Goal: Answer question/provide support

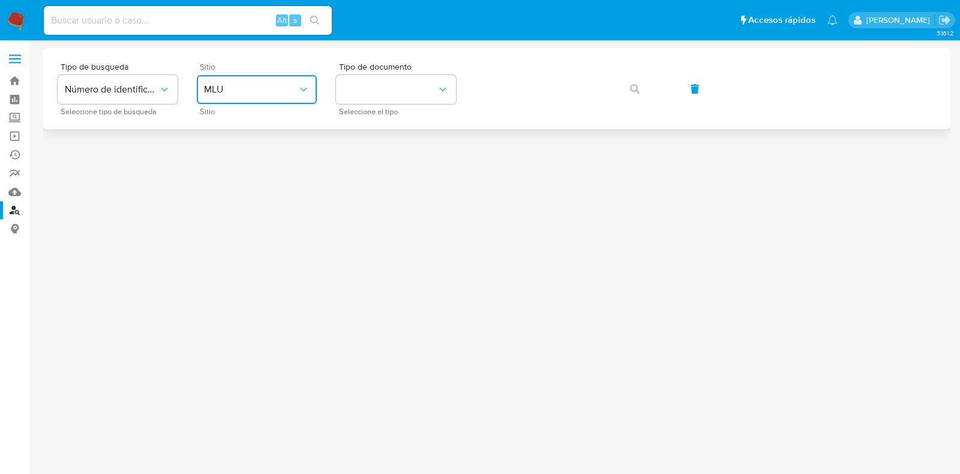
click at [298, 92] on icon "site_id" at bounding box center [304, 89] width 12 height 12
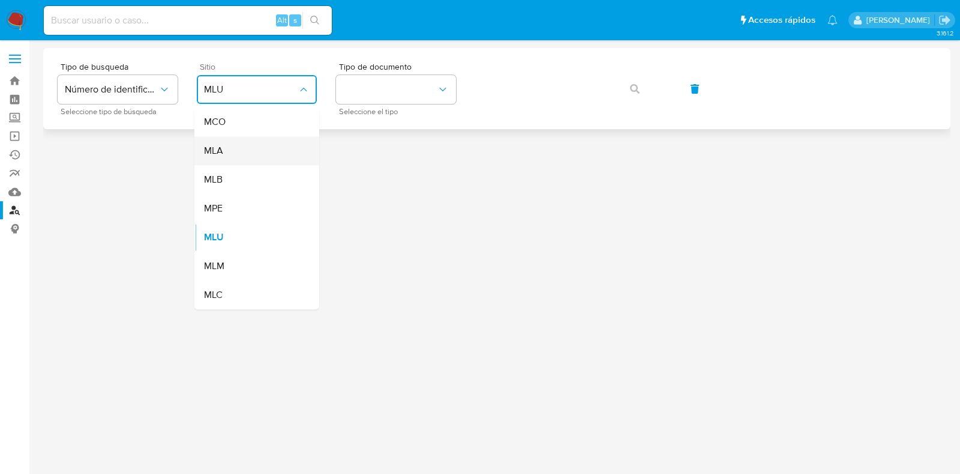
click at [274, 150] on div "MLA" at bounding box center [253, 150] width 98 height 29
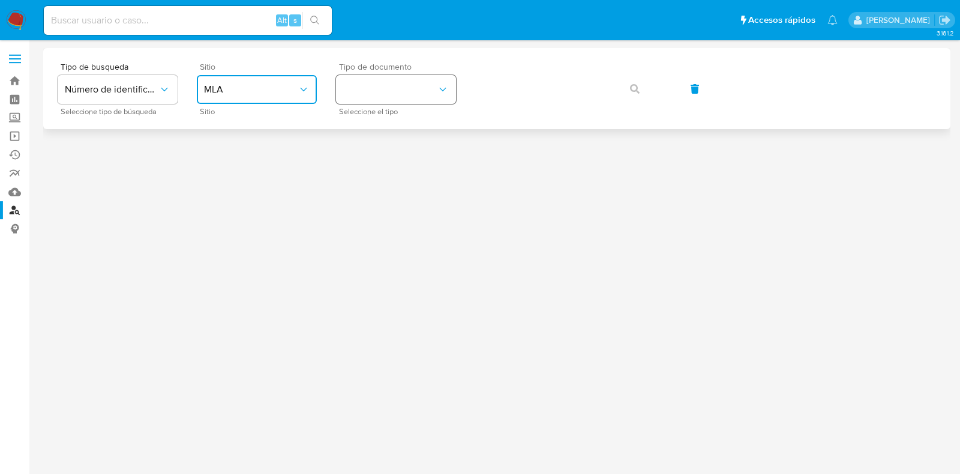
click at [366, 90] on button "identificationType" at bounding box center [396, 89] width 120 height 29
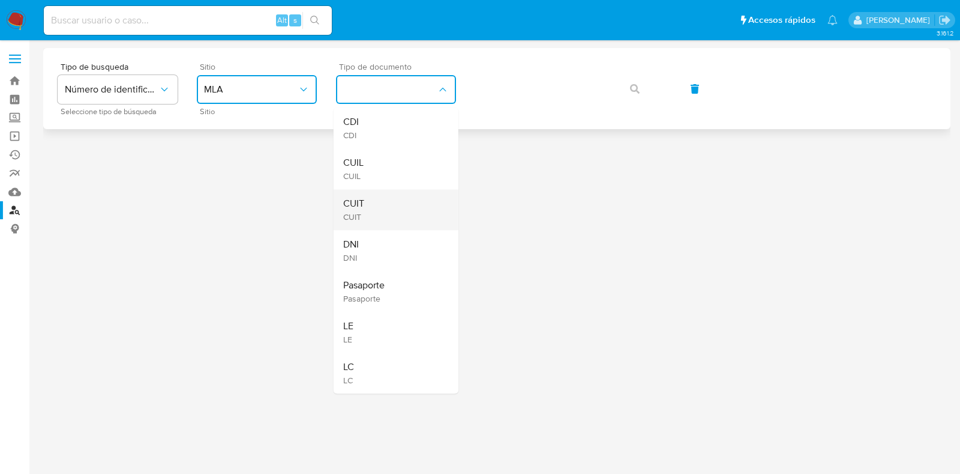
click at [394, 196] on div "CUIT CUIT" at bounding box center [392, 209] width 98 height 41
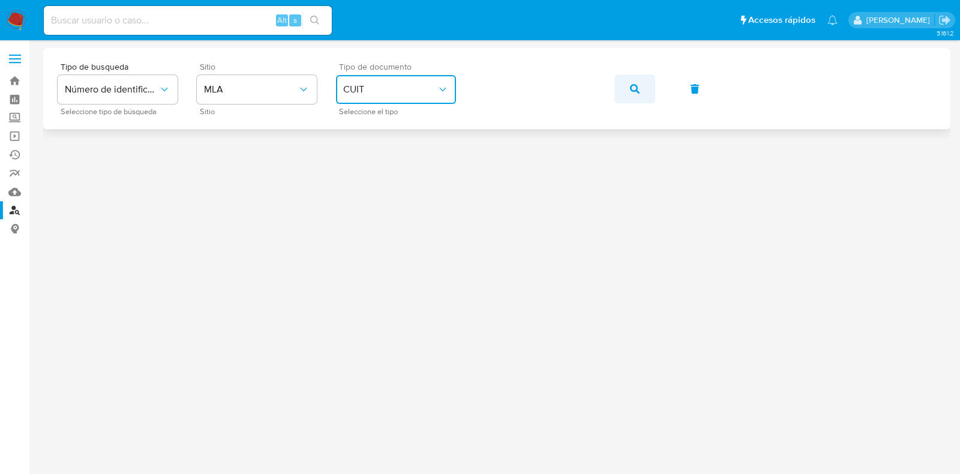
click at [636, 84] on icon "button" at bounding box center [635, 89] width 10 height 10
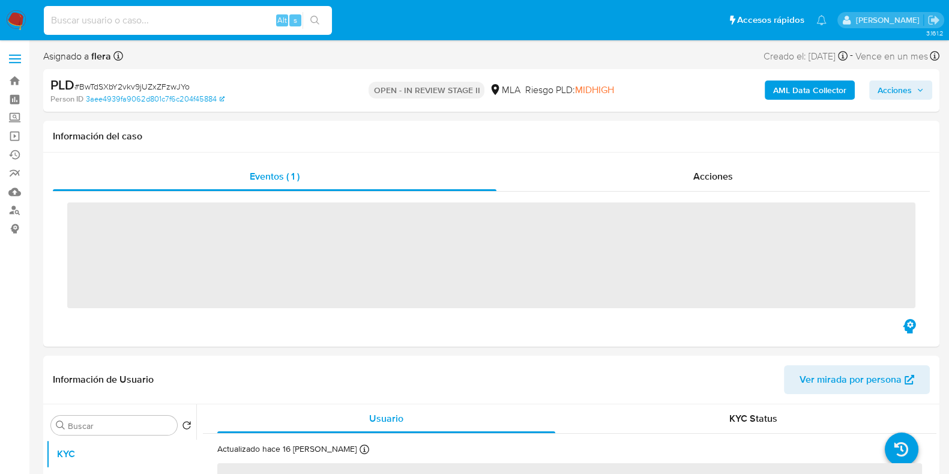
click at [166, 22] on input at bounding box center [188, 21] width 288 height 16
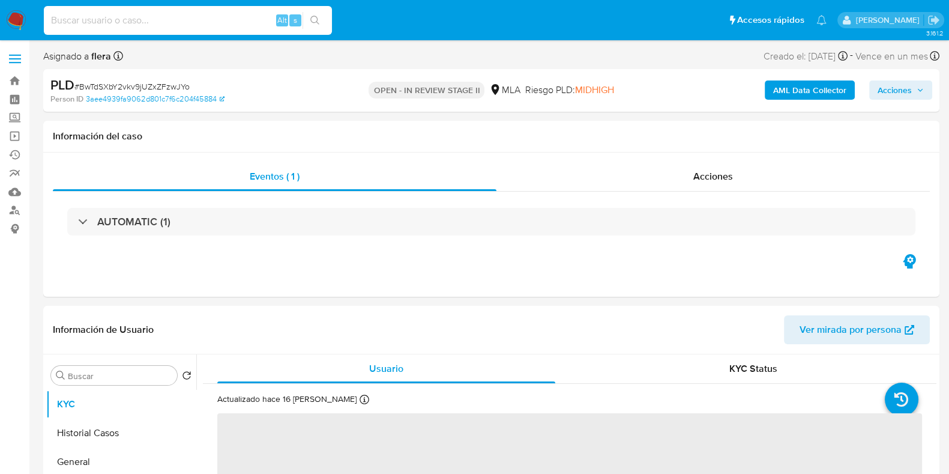
paste input "59937510"
type input "59937510"
select select "10"
type input "59937510"
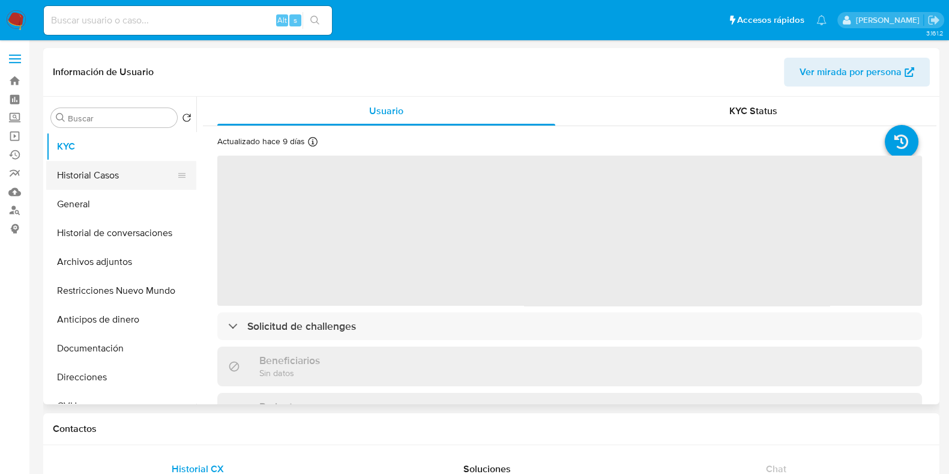
select select "10"
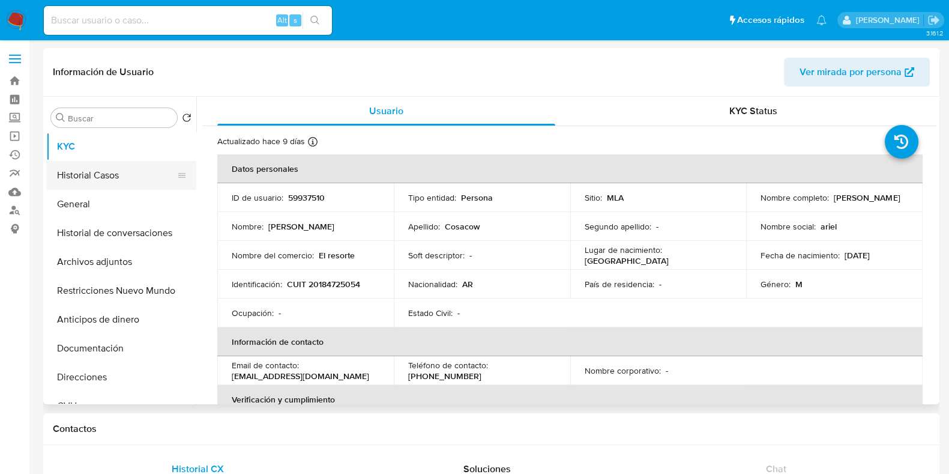
click at [116, 181] on button "Historial Casos" at bounding box center [116, 175] width 140 height 29
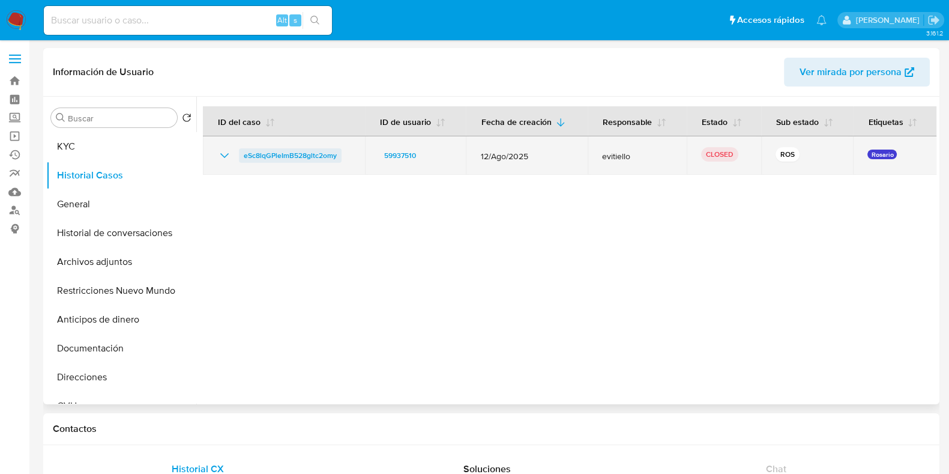
click at [289, 154] on span "eSc8lqGPleImB528gltc2omy" at bounding box center [290, 155] width 93 height 14
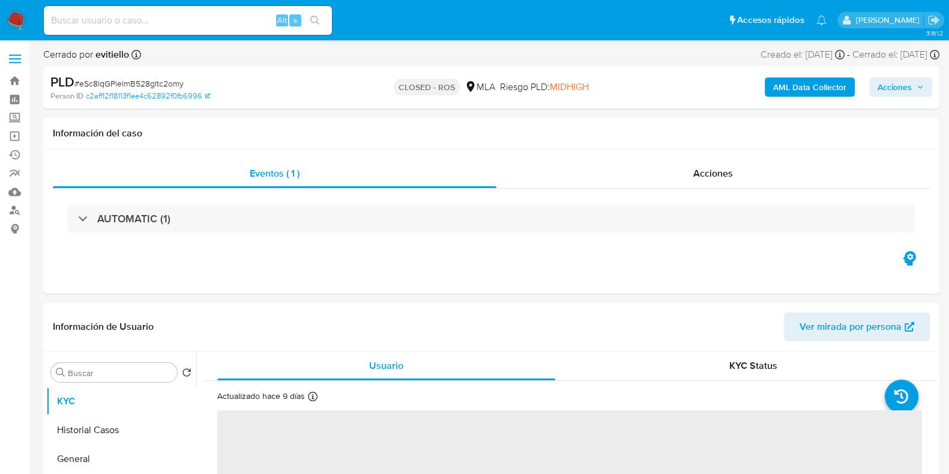
select select "10"
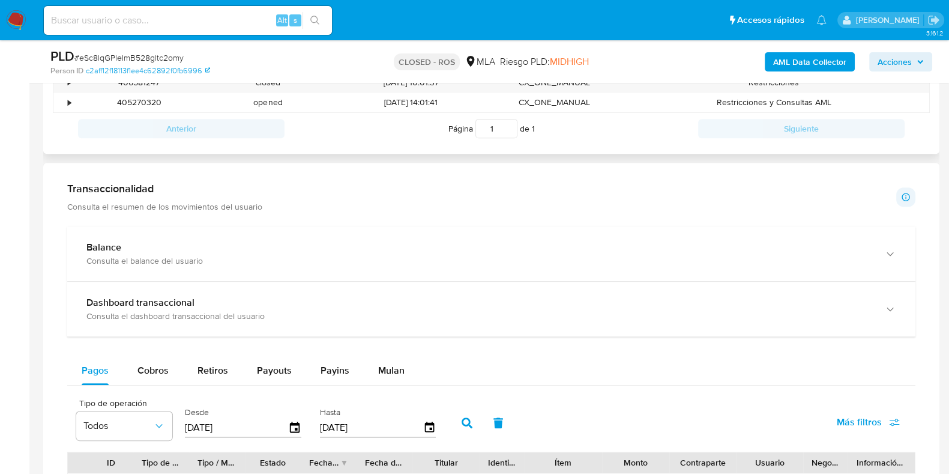
scroll to position [750, 0]
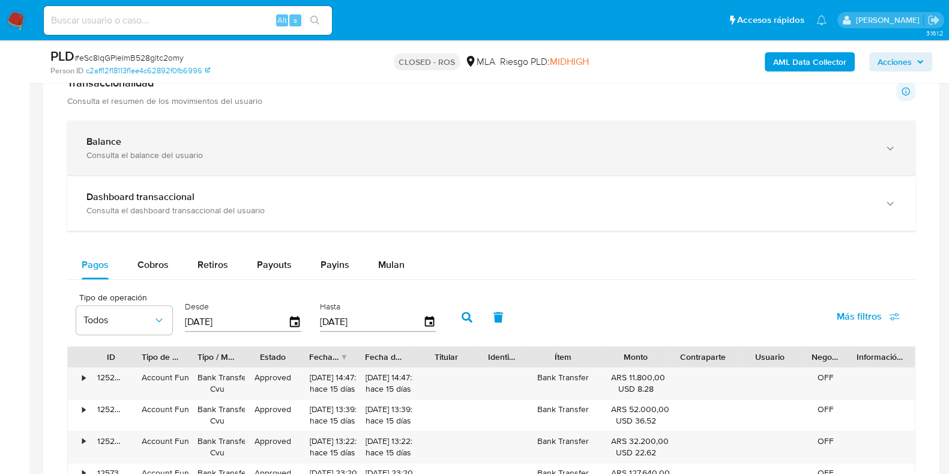
click at [118, 154] on div "Consulta el balance del usuario" at bounding box center [479, 154] width 786 height 11
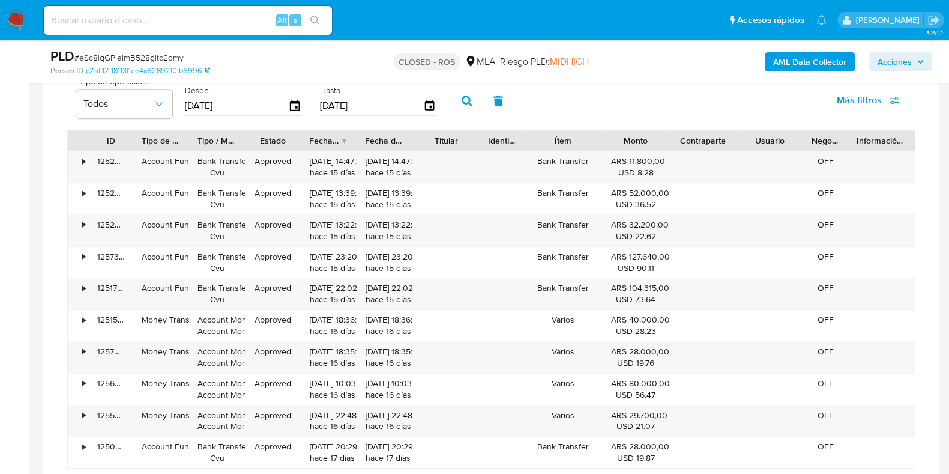
scroll to position [1426, 0]
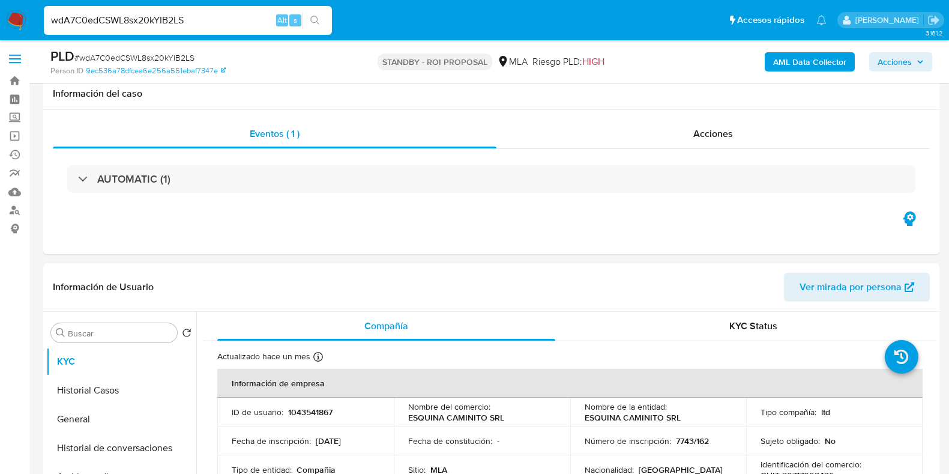
select select "10"
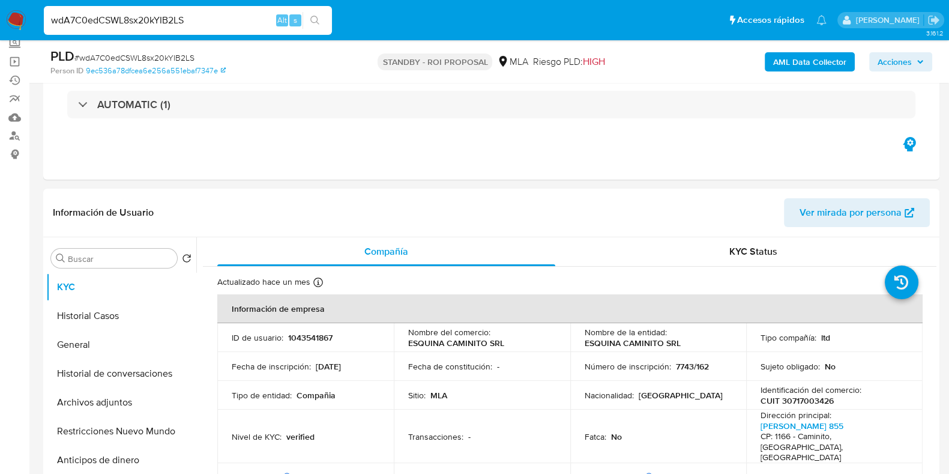
scroll to position [312, 0]
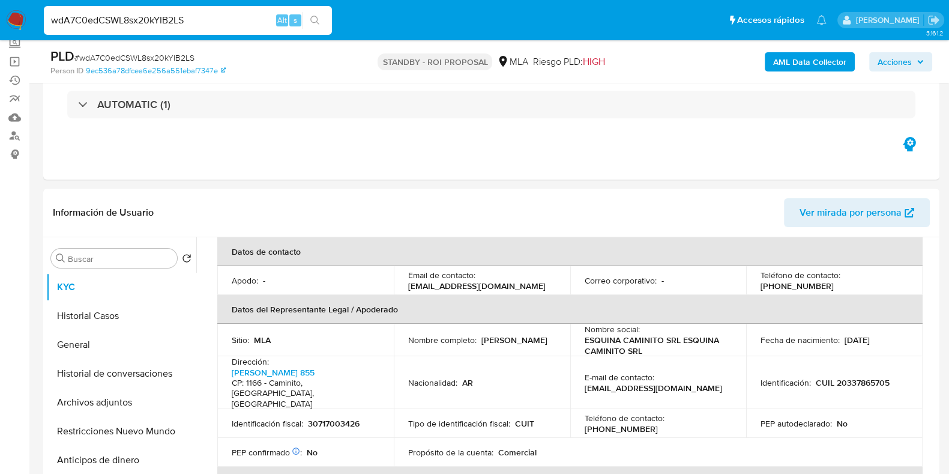
click at [125, 22] on input "wdA7C0edCSWL8sx20kYIB2LS" at bounding box center [188, 21] width 288 height 16
paste input "0oK6l7L1ZvhTMBbh4PvttoZX"
type input "0oK6l7L1ZvhTMBbh4PvttoZX"
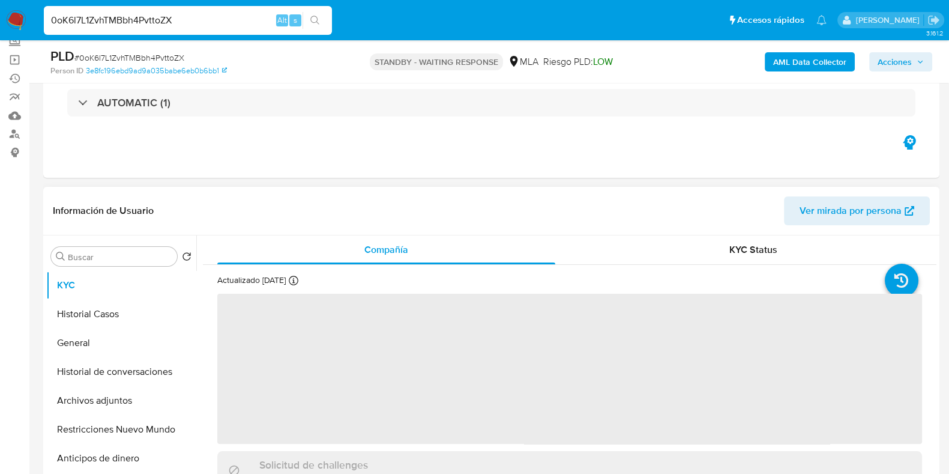
scroll to position [149, 0]
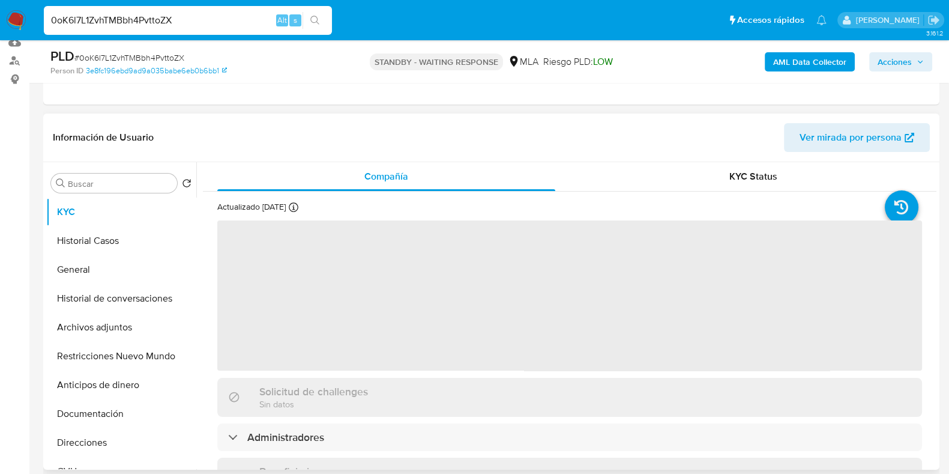
select select "10"
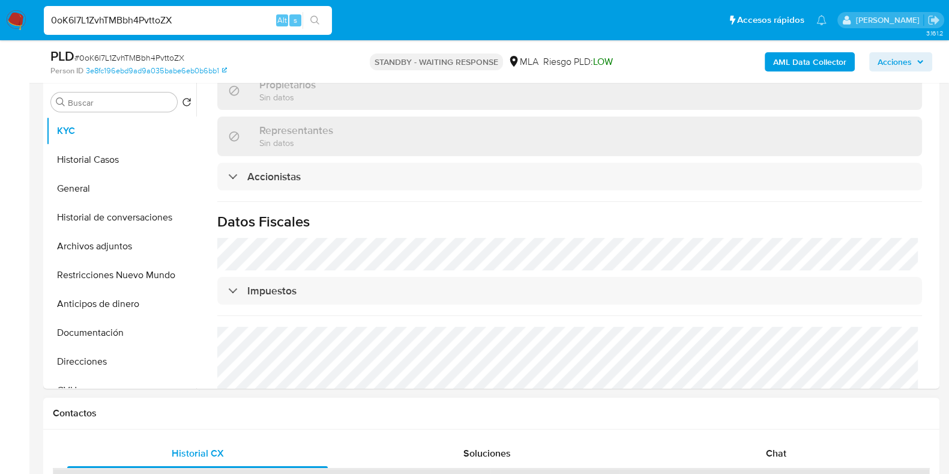
scroll to position [300, 0]
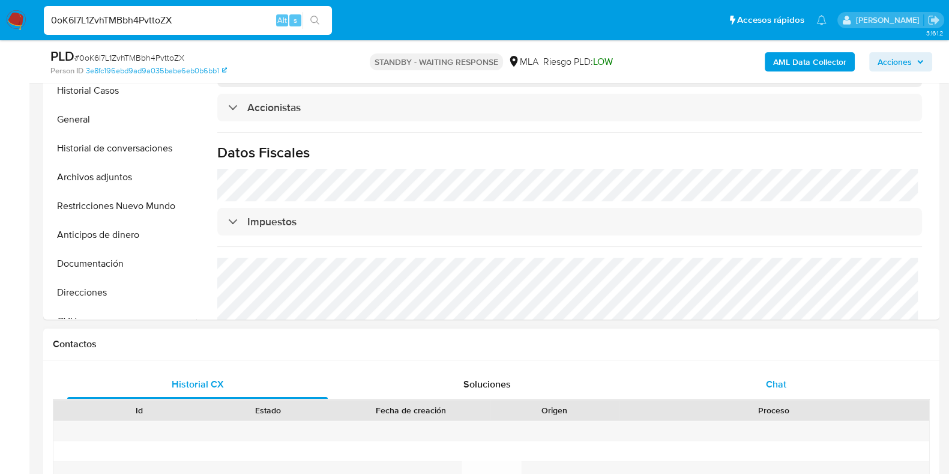
click at [786, 382] on span "Chat" at bounding box center [776, 384] width 20 height 14
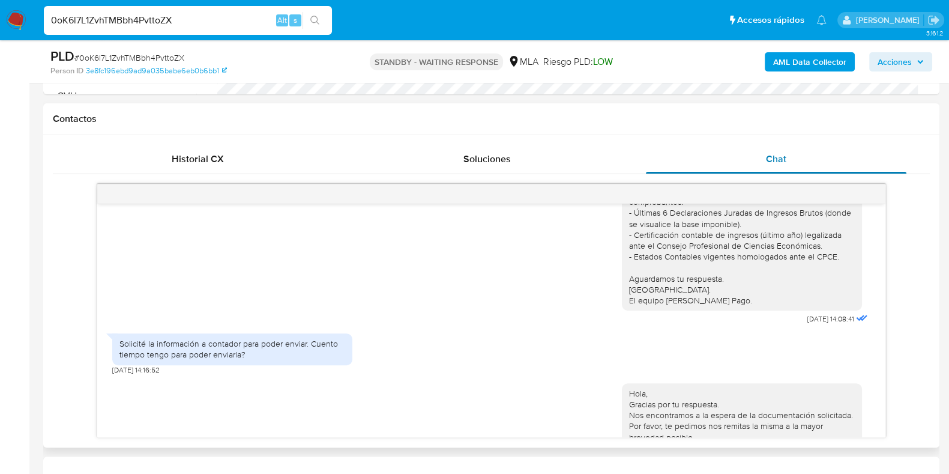
scroll to position [1050, 0]
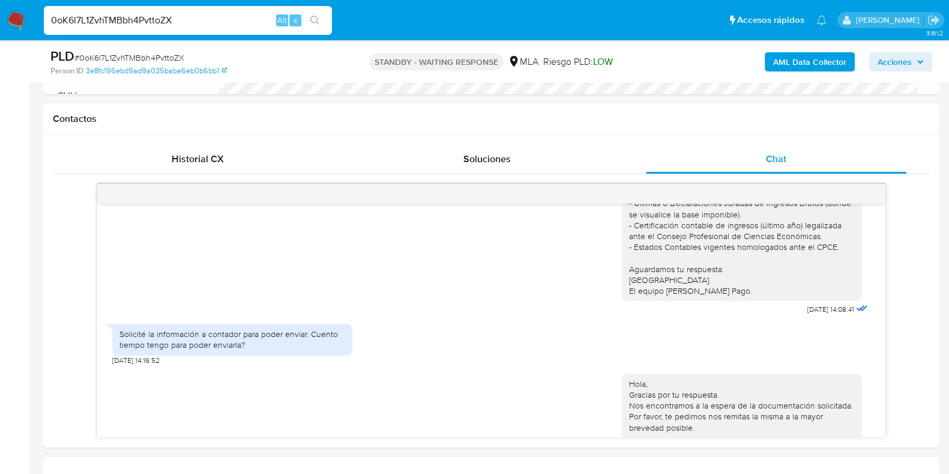
click at [143, 19] on input "0oK6l7L1ZvhTMBbh4PvttoZX" at bounding box center [188, 21] width 288 height 16
paste input "NXZtzNgNr92IS9I29XO4vWpH"
type input "NXZtzNgNr92IS9I29XO4vWpH"
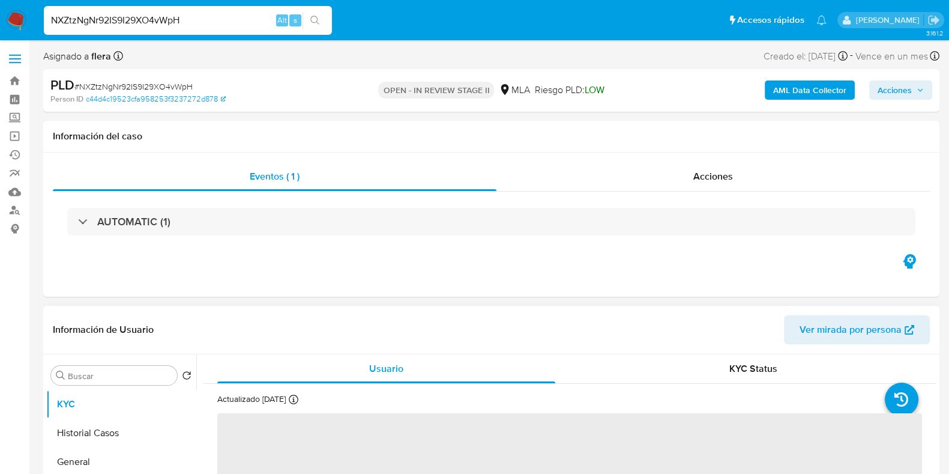
select select "10"
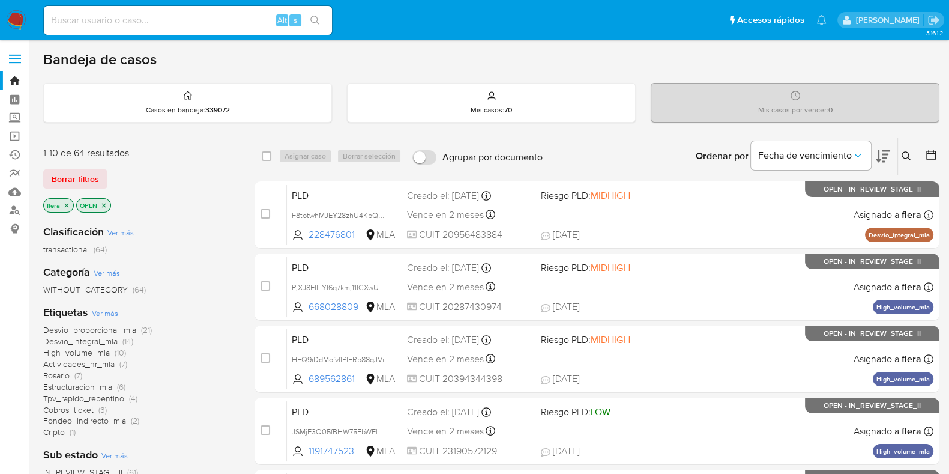
click at [74, 11] on div "Alt s" at bounding box center [188, 20] width 288 height 29
click at [78, 11] on div "Alt s" at bounding box center [188, 20] width 288 height 29
click at [90, 19] on input at bounding box center [188, 21] width 288 height 16
paste input "21968657"
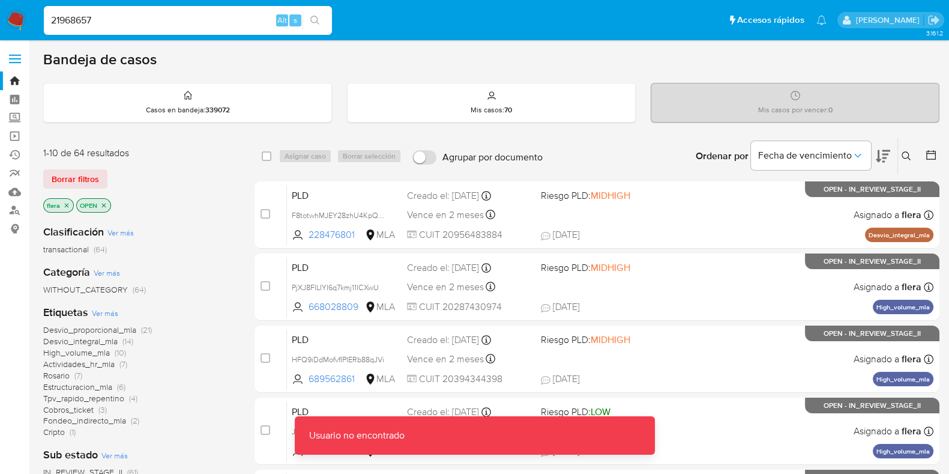
click at [139, 14] on input "21968657" at bounding box center [188, 21] width 288 height 16
type input "21968657"
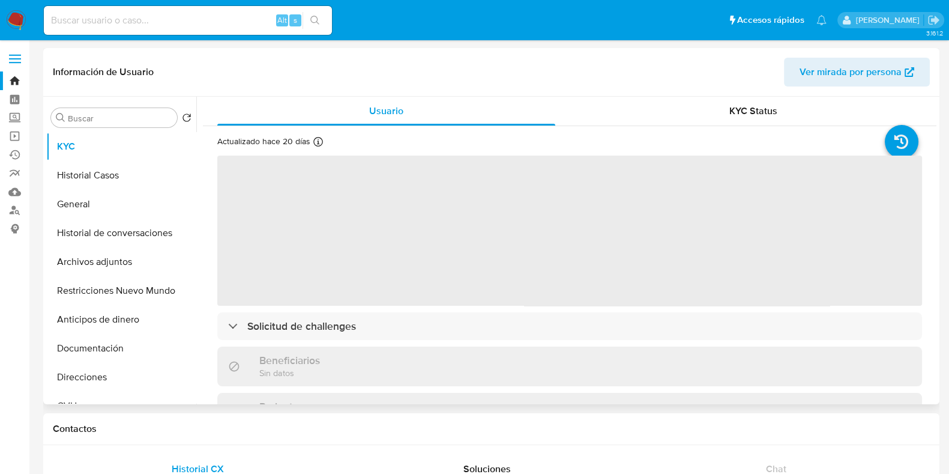
select select "10"
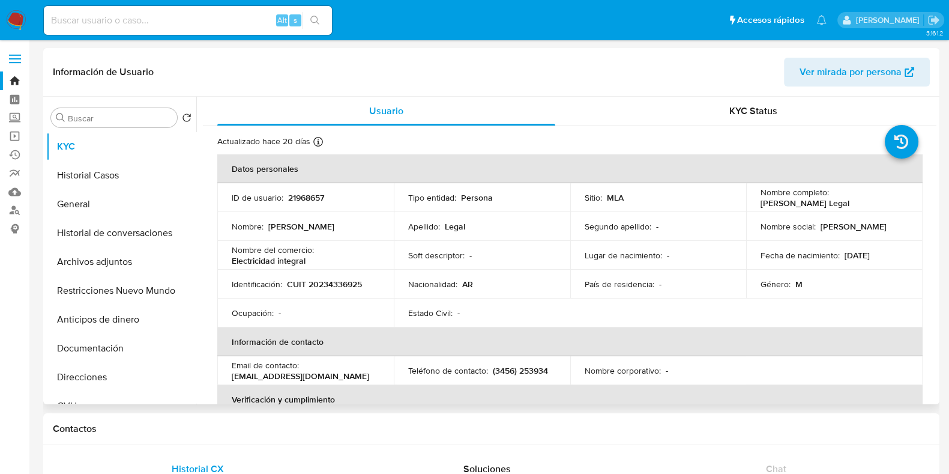
click at [442, 388] on th "Verificación y cumplimiento" at bounding box center [569, 399] width 705 height 29
drag, startPoint x: 839, startPoint y: 208, endPoint x: 750, endPoint y: 206, distance: 88.9
click at [750, 206] on td "Nombre completo : [PERSON_NAME]" at bounding box center [834, 197] width 176 height 29
copy p "[PERSON_NAME] Legal"
click at [97, 282] on button "Restricciones Nuevo Mundo" at bounding box center [116, 290] width 140 height 29
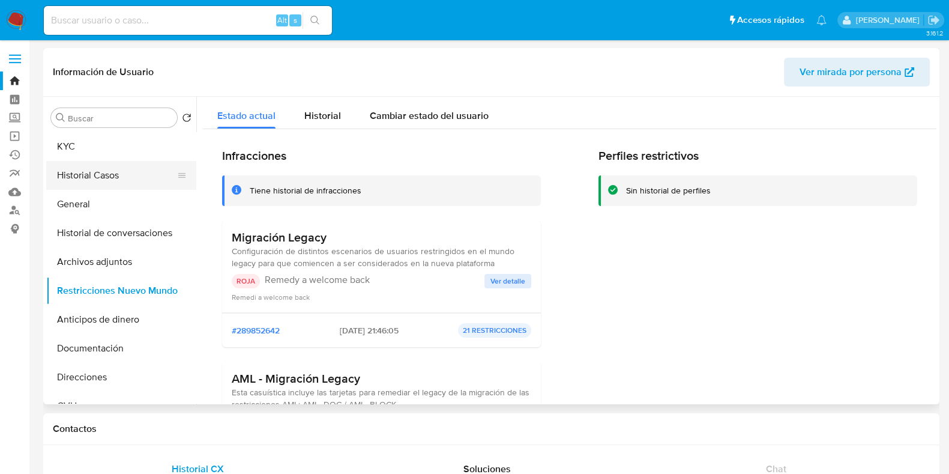
click at [114, 170] on button "Historial Casos" at bounding box center [116, 175] width 140 height 29
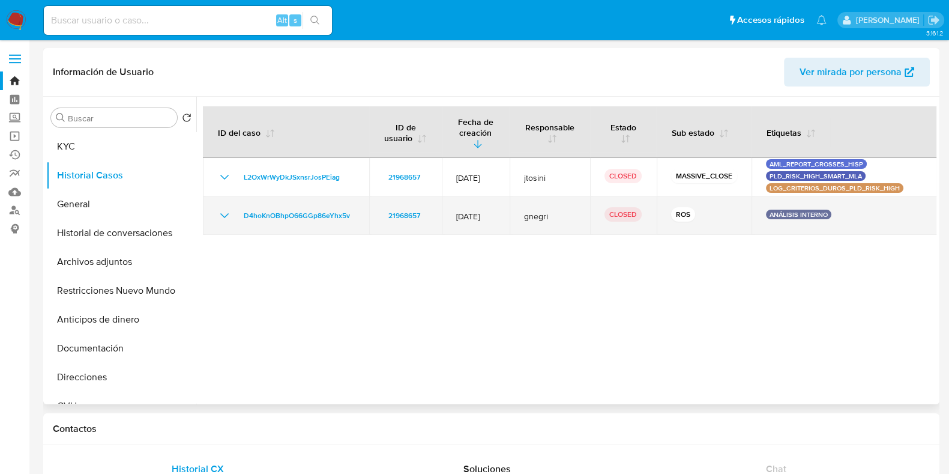
click at [279, 206] on td "D4hoKnOBhpO66GGp86eYhx5v" at bounding box center [286, 215] width 166 height 38
click at [280, 212] on span "D4hoKnOBhpO66GGp86eYhx5v" at bounding box center [297, 215] width 106 height 14
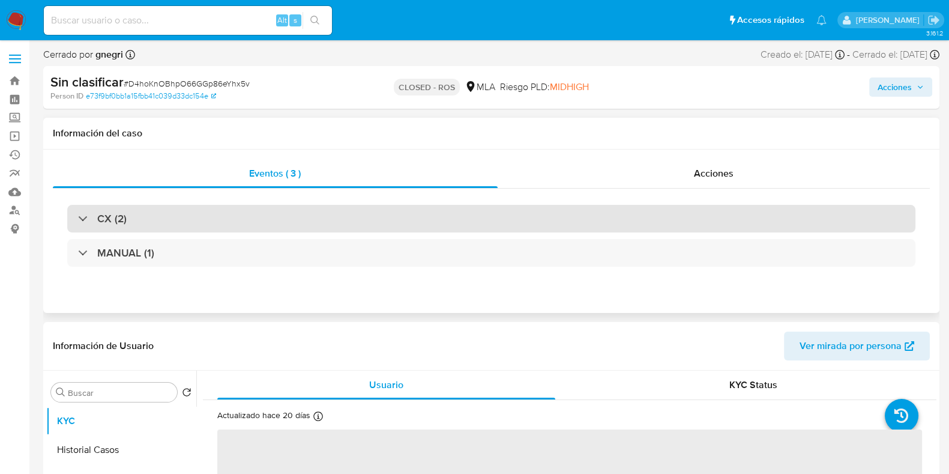
select select "10"
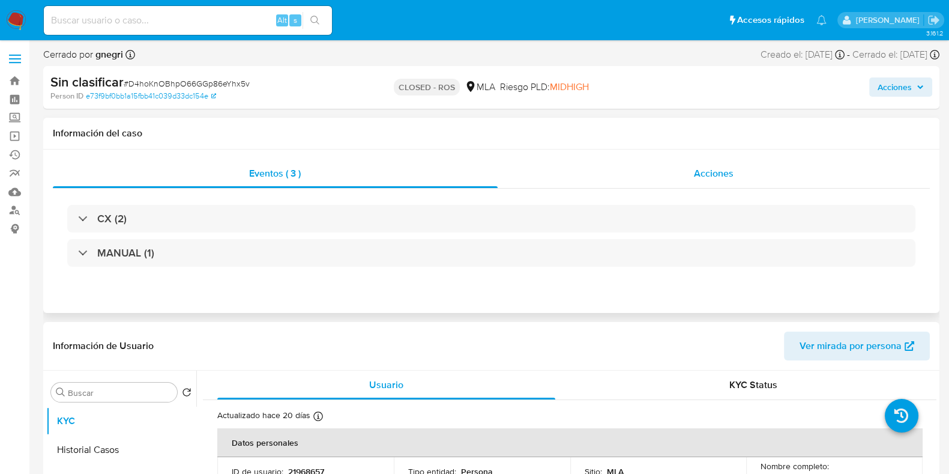
click at [716, 179] on div "Acciones" at bounding box center [714, 173] width 433 height 29
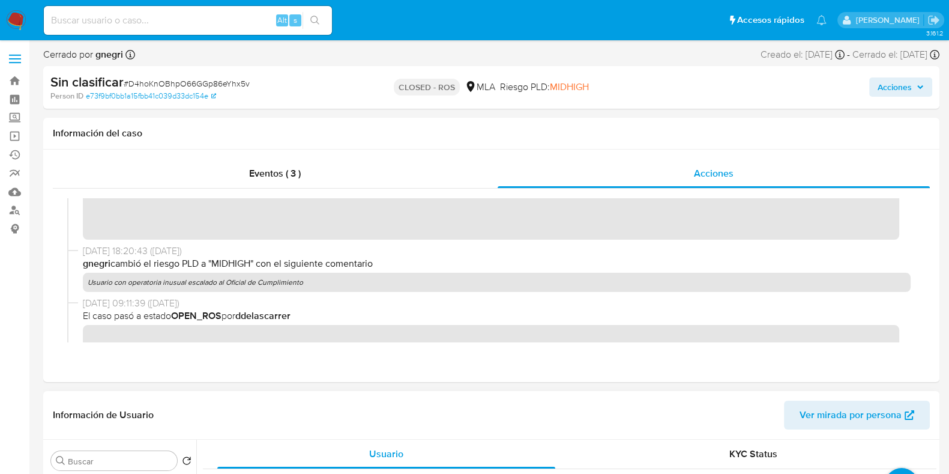
scroll to position [225, 0]
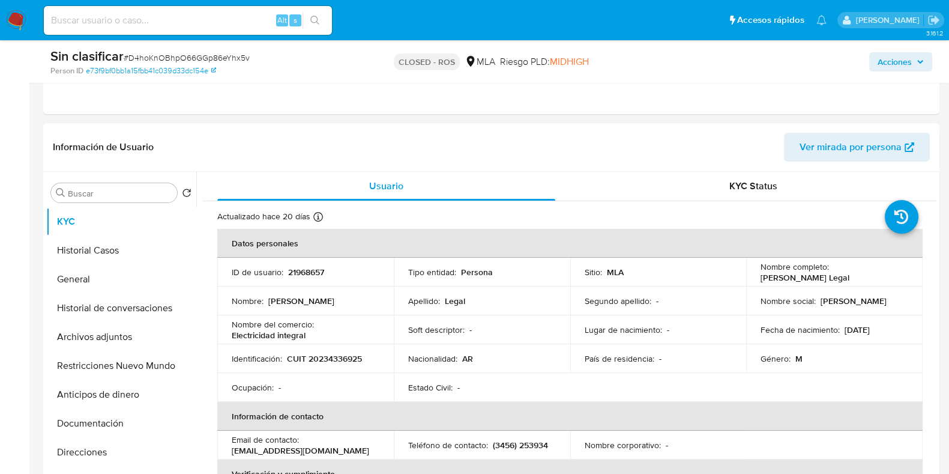
click at [345, 355] on p "CUIT 20234336925" at bounding box center [324, 358] width 75 height 11
copy p "20234336925"
click at [309, 267] on p "21968657" at bounding box center [306, 272] width 36 height 11
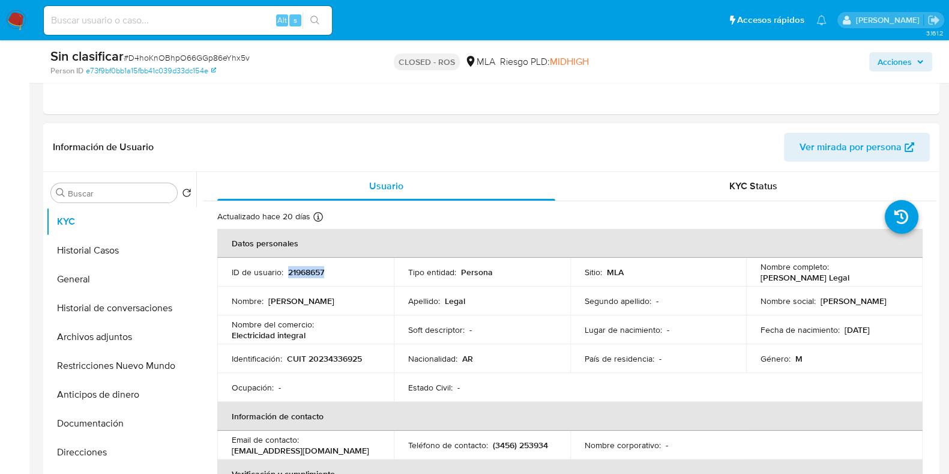
copy p "21968657"
click at [82, 415] on button "Documentación" at bounding box center [116, 423] width 140 height 29
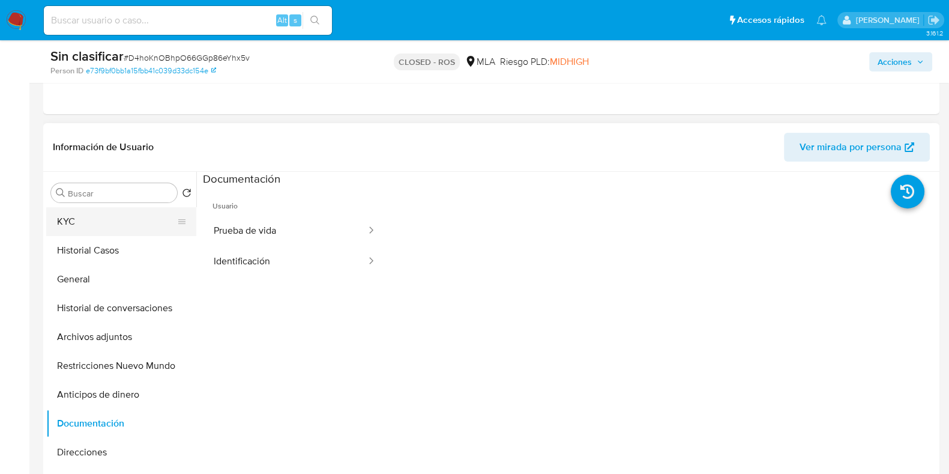
click at [139, 219] on button "KYC" at bounding box center [116, 221] width 140 height 29
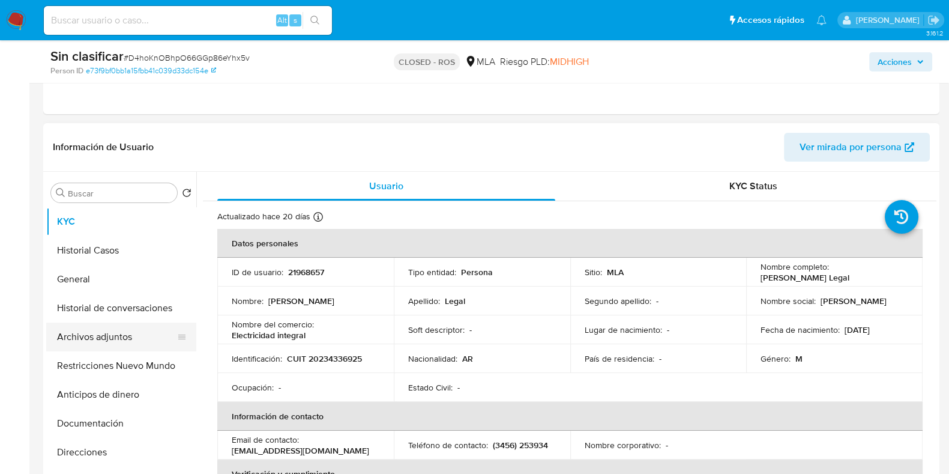
click at [134, 328] on button "Archivos adjuntos" at bounding box center [116, 336] width 140 height 29
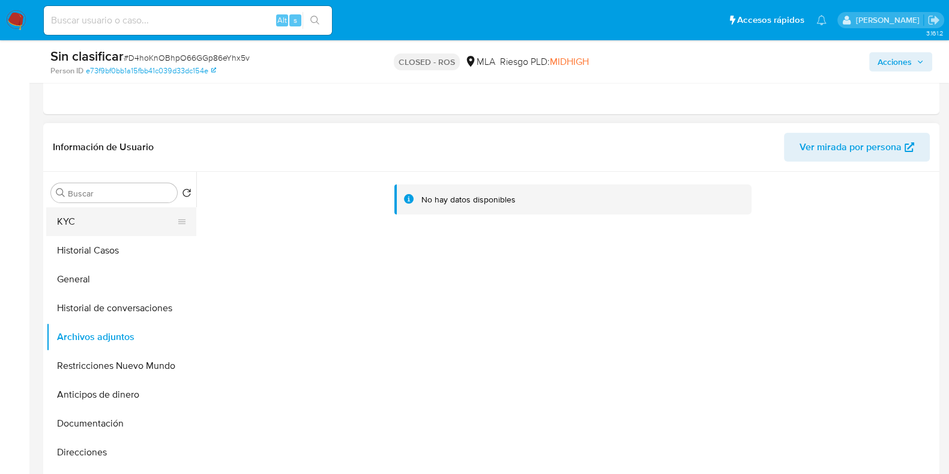
click at [91, 228] on button "KYC" at bounding box center [116, 221] width 140 height 29
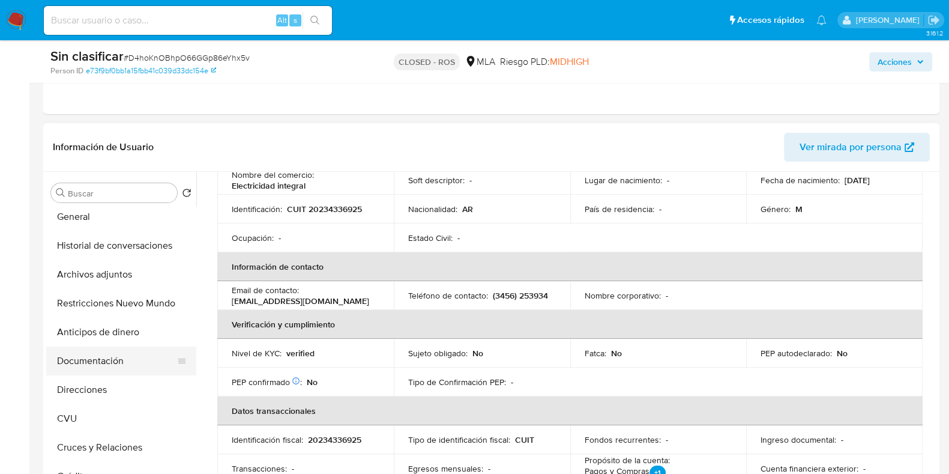
scroll to position [149, 0]
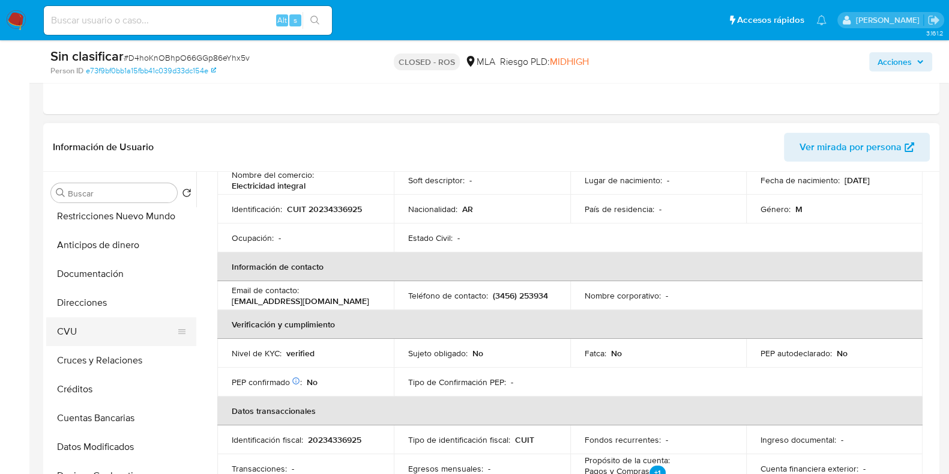
click at [100, 334] on button "CVU" at bounding box center [116, 331] width 140 height 29
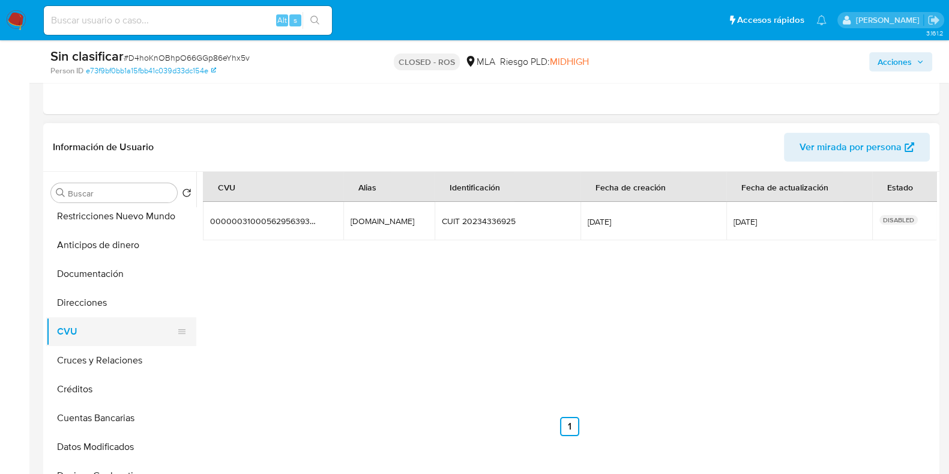
scroll to position [0, 0]
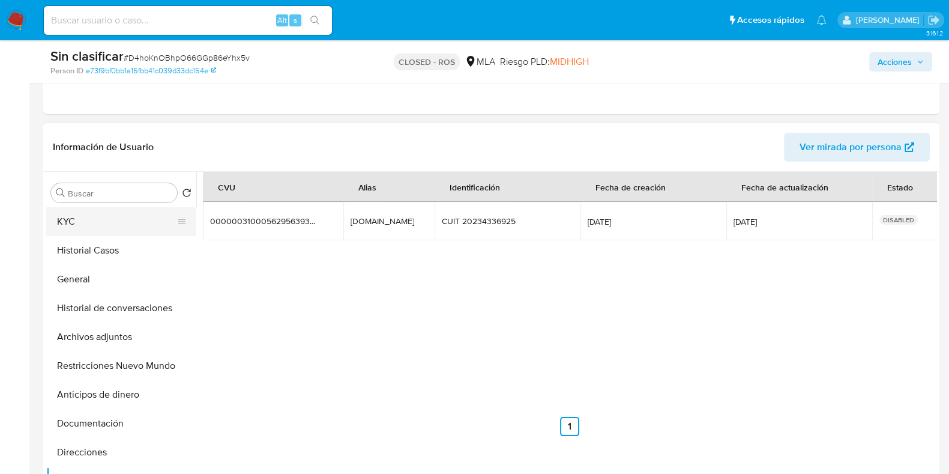
click at [83, 223] on button "KYC" at bounding box center [116, 221] width 140 height 29
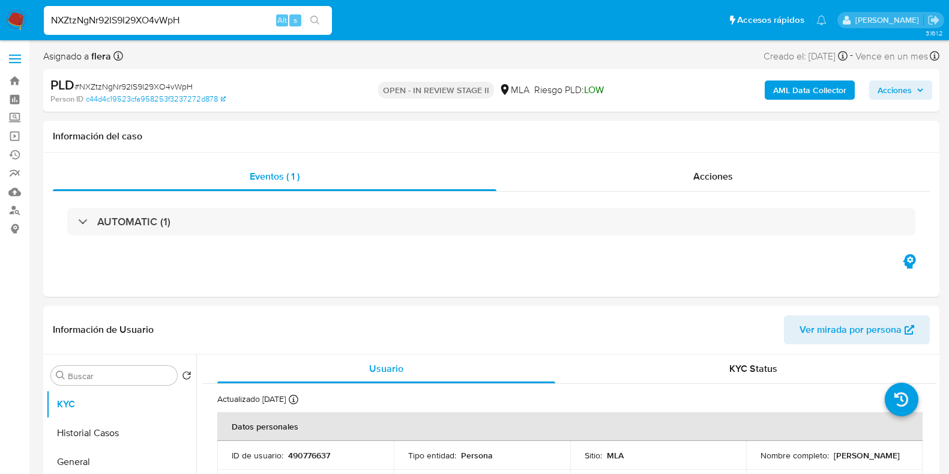
select select "10"
click at [154, 17] on input "NXZtzNgNr92IS9I29XO4vWpH" at bounding box center [188, 21] width 288 height 16
click at [324, 19] on button "search-icon" at bounding box center [315, 20] width 25 height 17
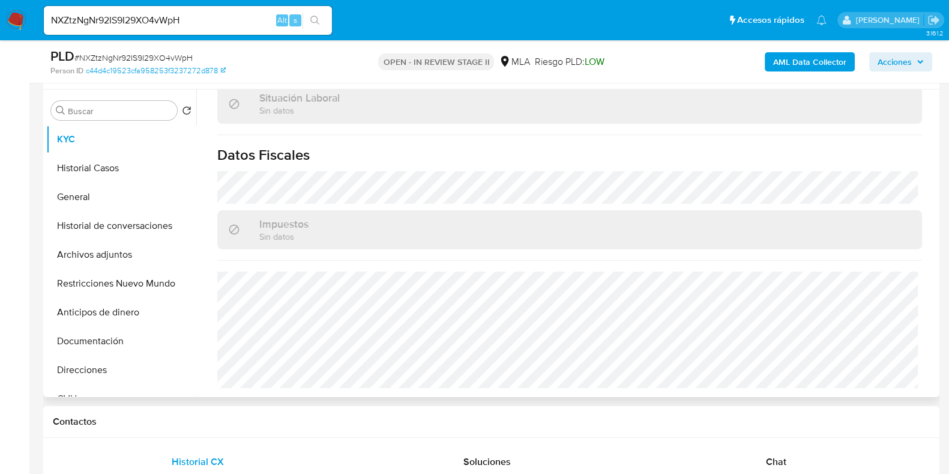
scroll to position [225, 0]
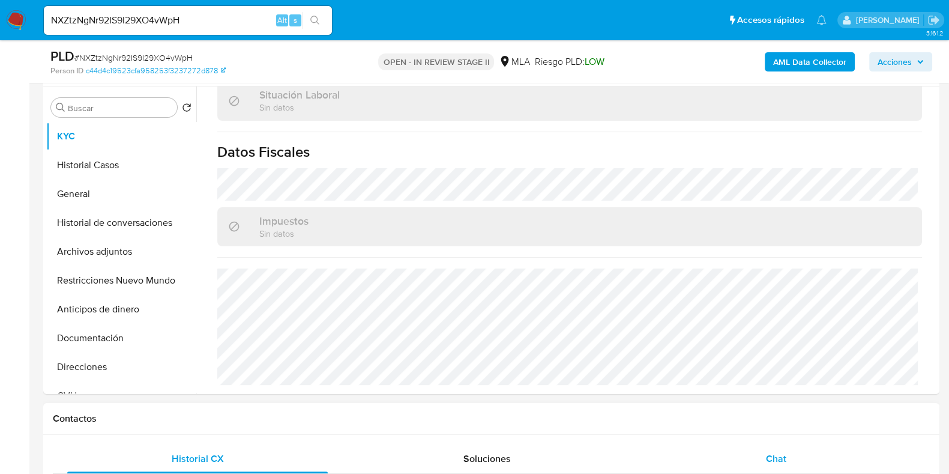
click at [780, 462] on span "Chat" at bounding box center [776, 458] width 20 height 14
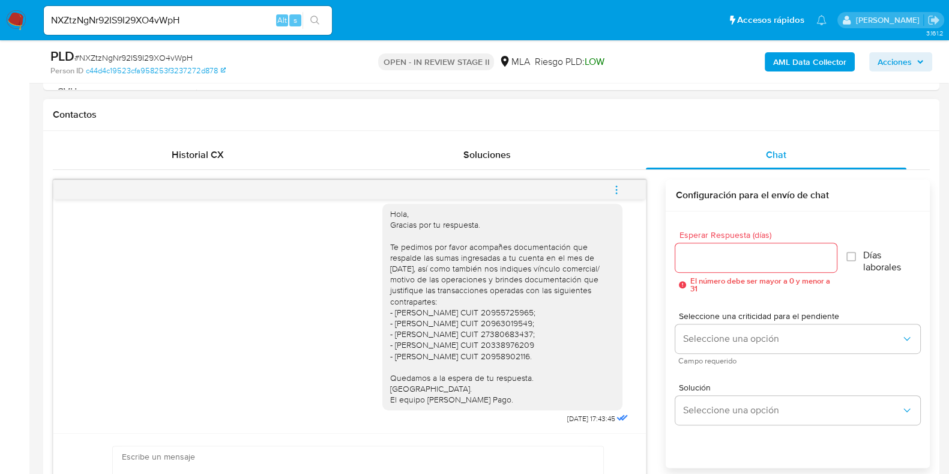
scroll to position [600, 0]
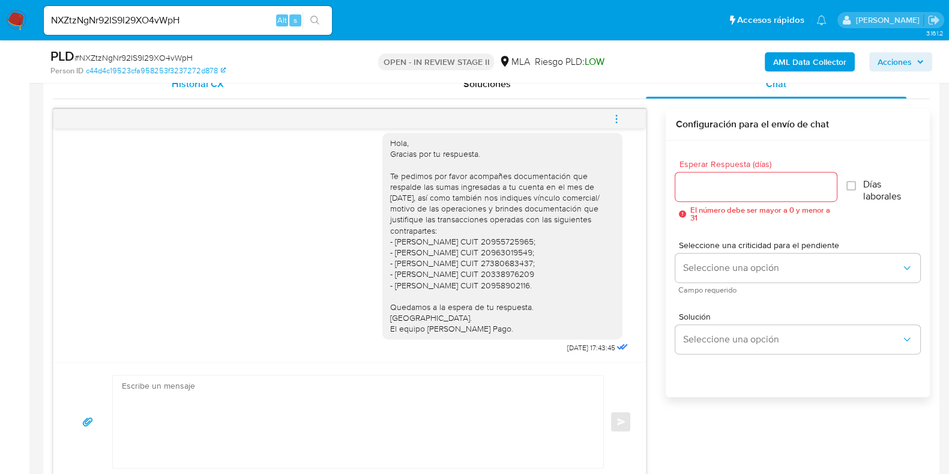
click at [207, 84] on span "Historial CX" at bounding box center [198, 84] width 52 height 14
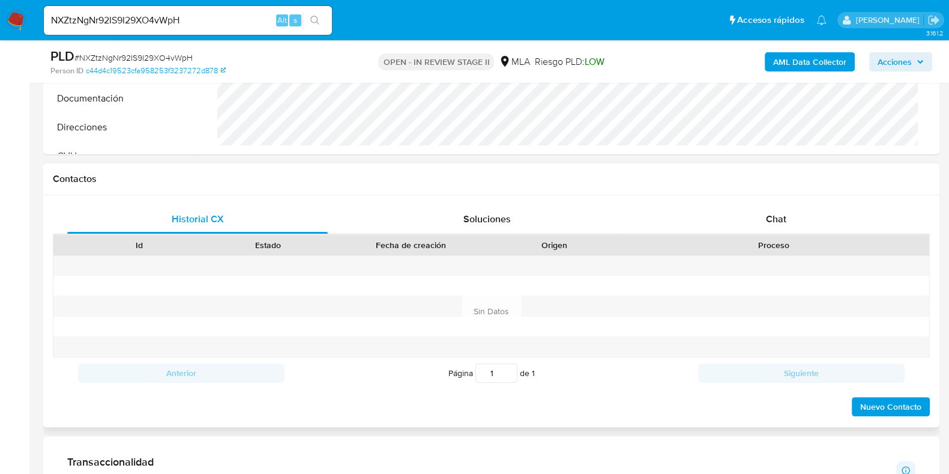
scroll to position [450, 0]
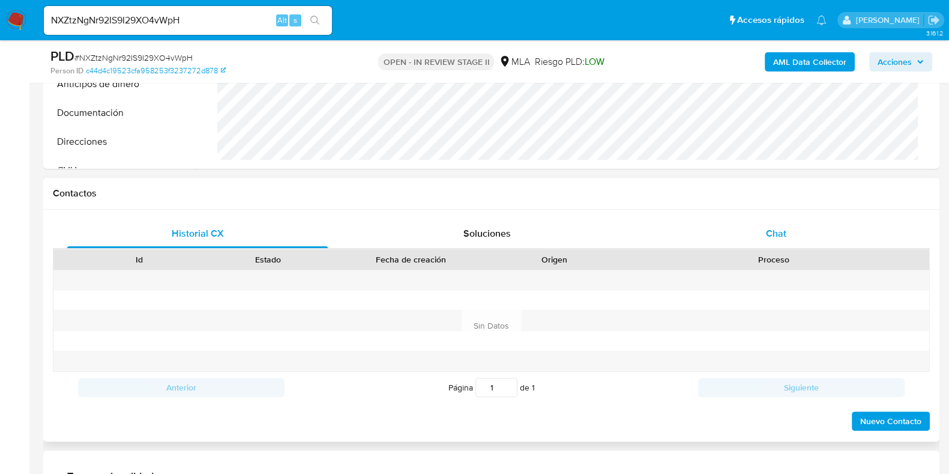
click at [791, 227] on div "Chat" at bounding box center [776, 233] width 261 height 29
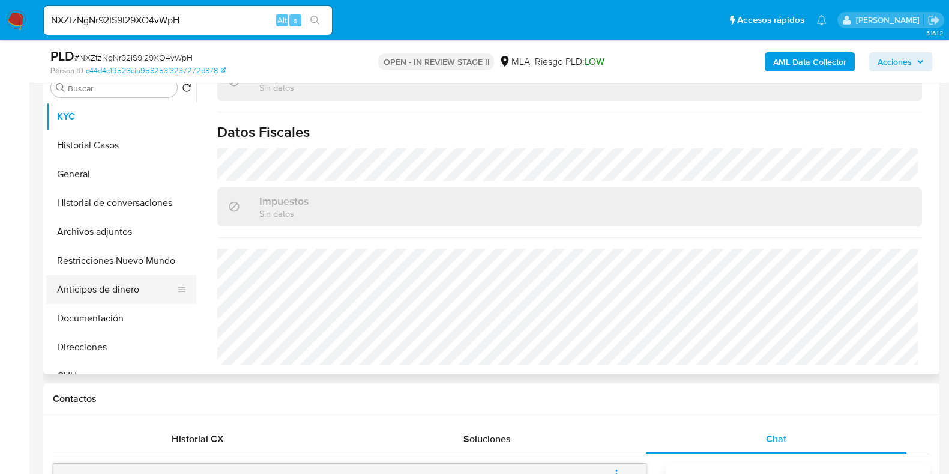
scroll to position [225, 0]
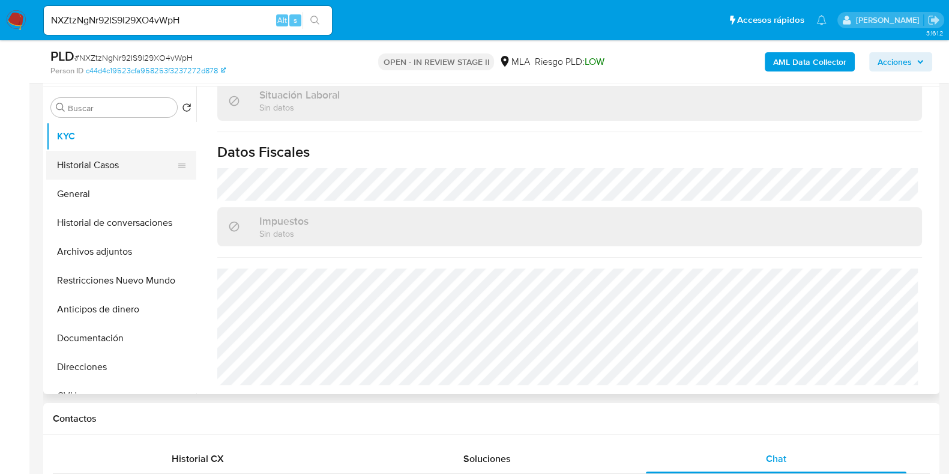
click at [108, 167] on button "Historial Casos" at bounding box center [116, 165] width 140 height 29
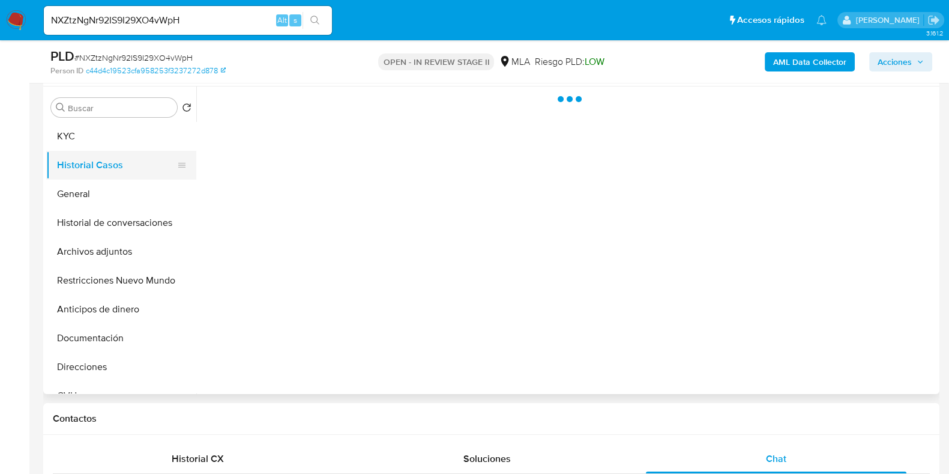
scroll to position [0, 0]
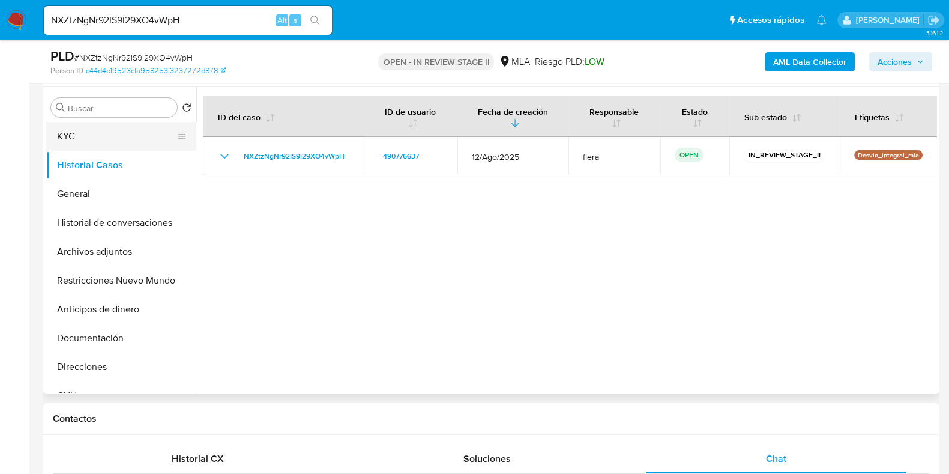
click at [114, 131] on button "KYC" at bounding box center [116, 136] width 140 height 29
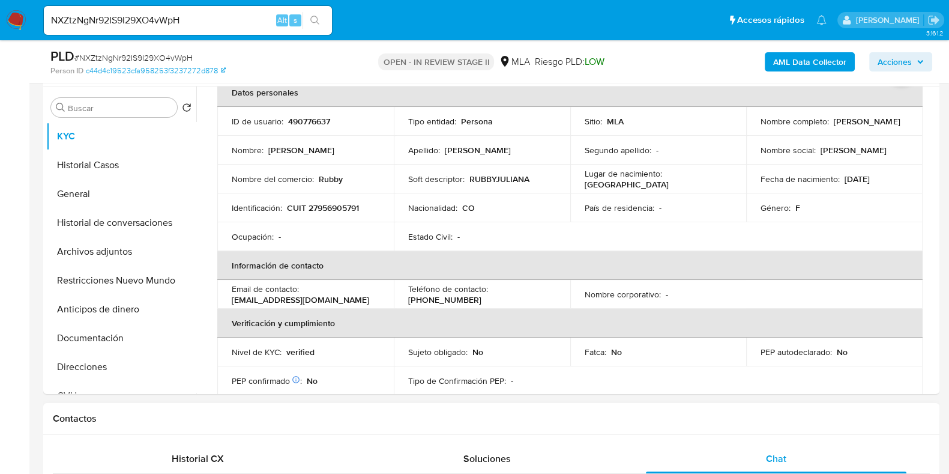
scroll to position [149, 0]
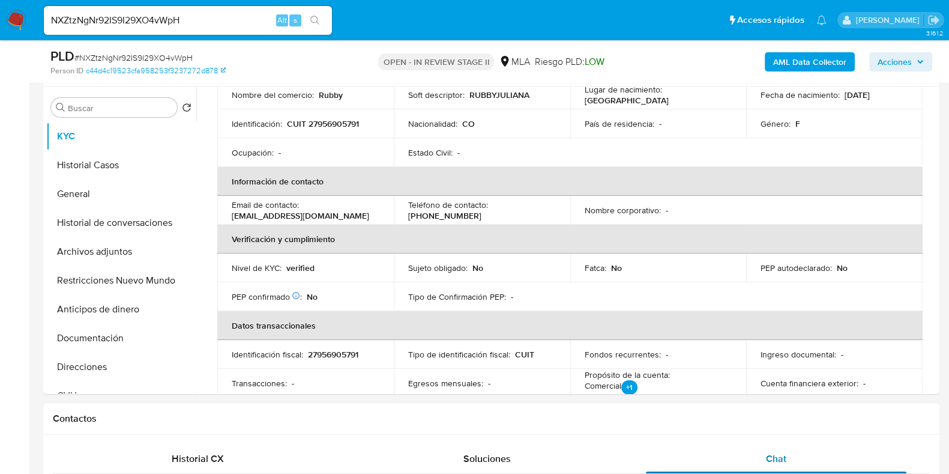
click at [772, 455] on span "Chat" at bounding box center [776, 458] width 20 height 14
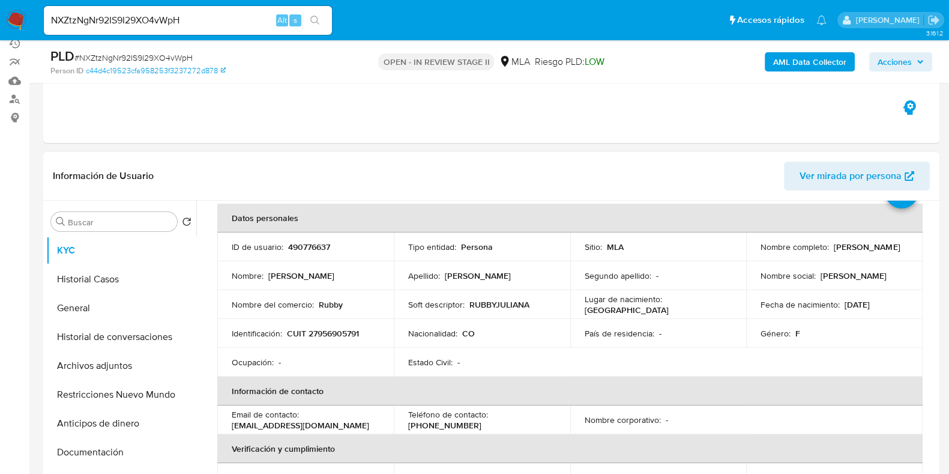
scroll to position [0, 0]
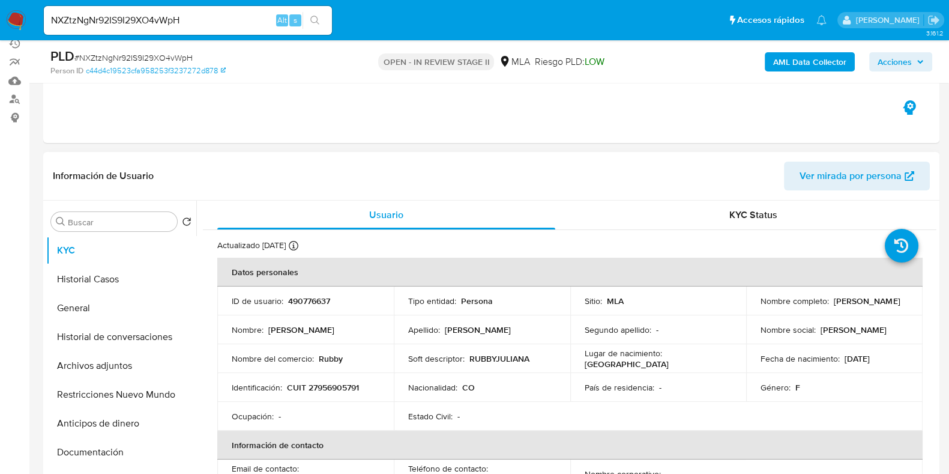
click at [337, 384] on p "CUIT 27956905791" at bounding box center [323, 387] width 72 height 11
copy p "27956905791"
click at [319, 379] on td "Identificación : CUIT 27956905791" at bounding box center [305, 387] width 176 height 29
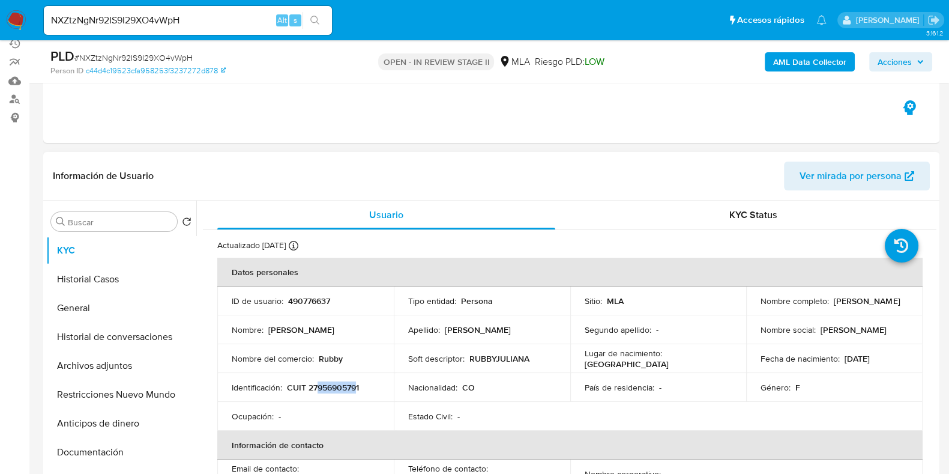
drag, startPoint x: 316, startPoint y: 383, endPoint x: 357, endPoint y: 390, distance: 41.4
click at [357, 390] on p "CUIT 27956905791" at bounding box center [323, 387] width 72 height 11
copy p "95690579"
click at [337, 385] on p "CUIT 27956905791" at bounding box center [323, 387] width 72 height 11
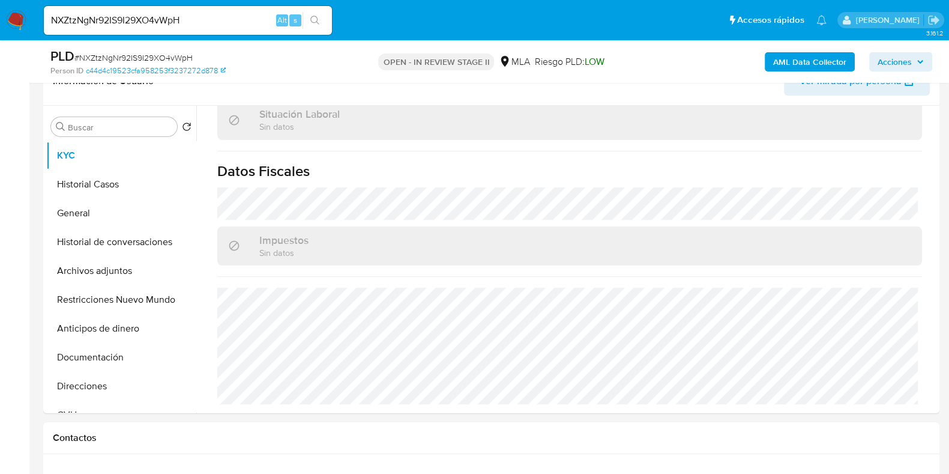
scroll to position [186, 0]
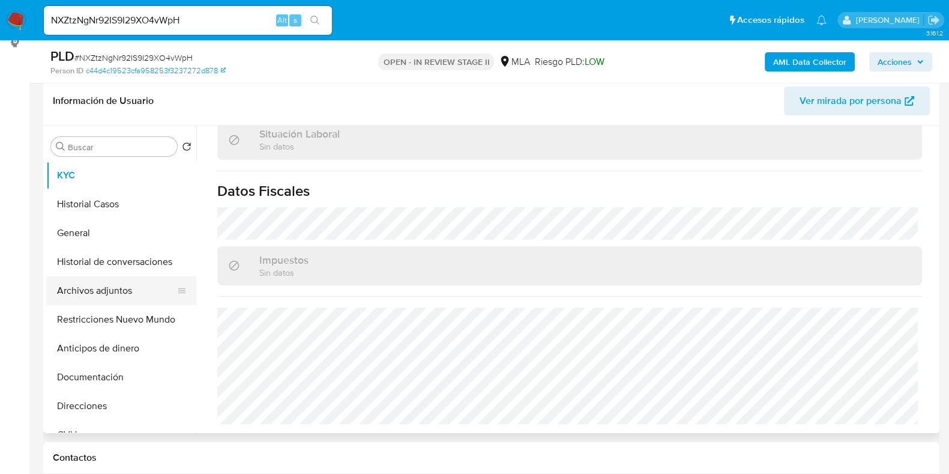
click at [108, 297] on button "Archivos adjuntos" at bounding box center [116, 290] width 140 height 29
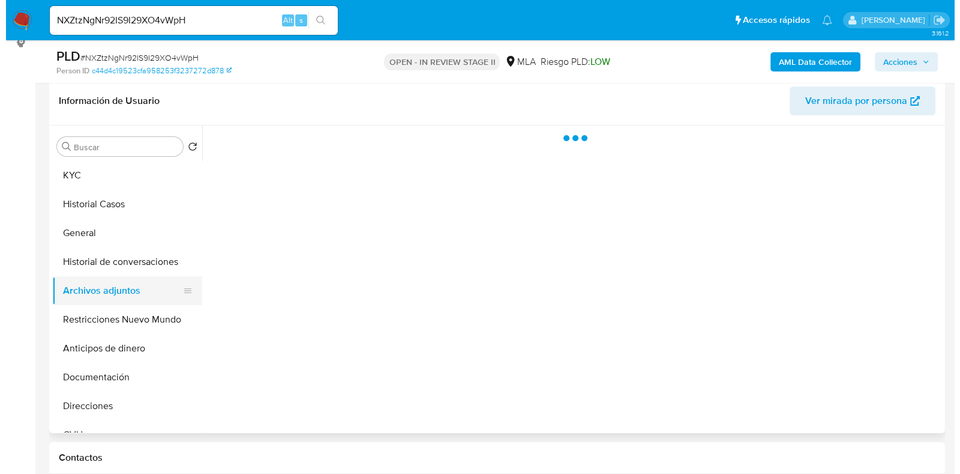
scroll to position [0, 0]
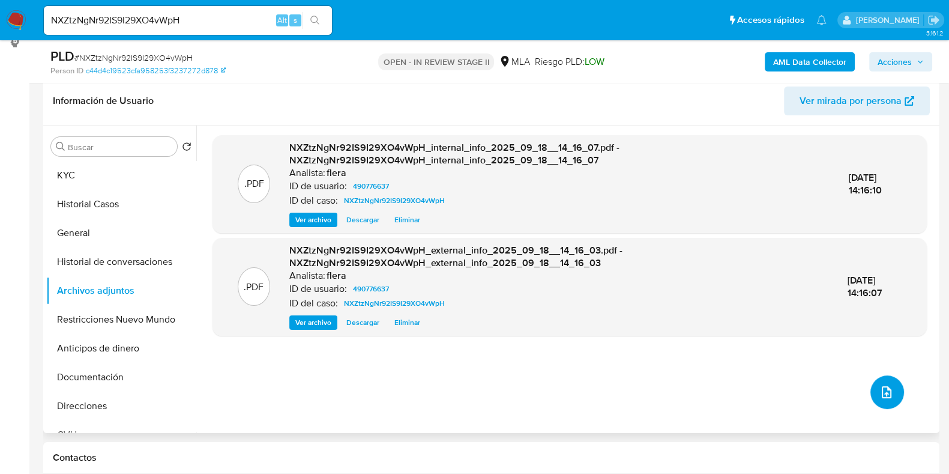
click at [894, 400] on button "upload-file" at bounding box center [887, 392] width 34 height 34
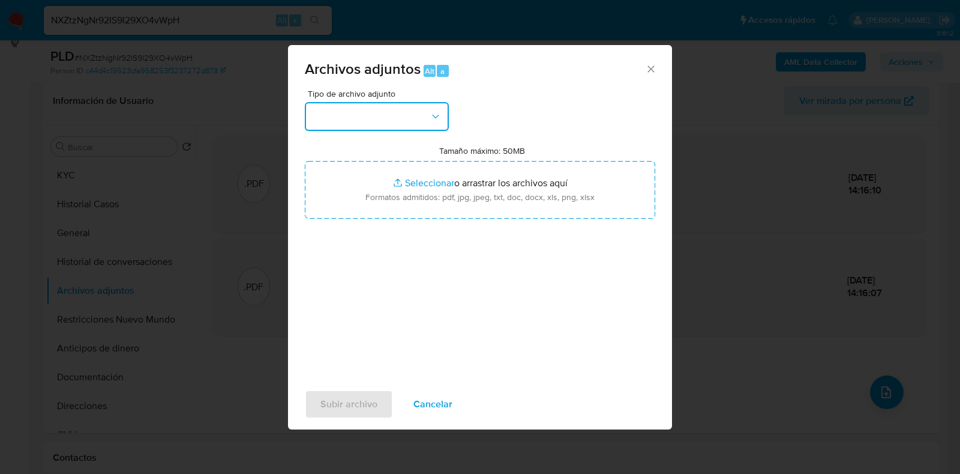
click at [398, 119] on button "button" at bounding box center [377, 116] width 144 height 29
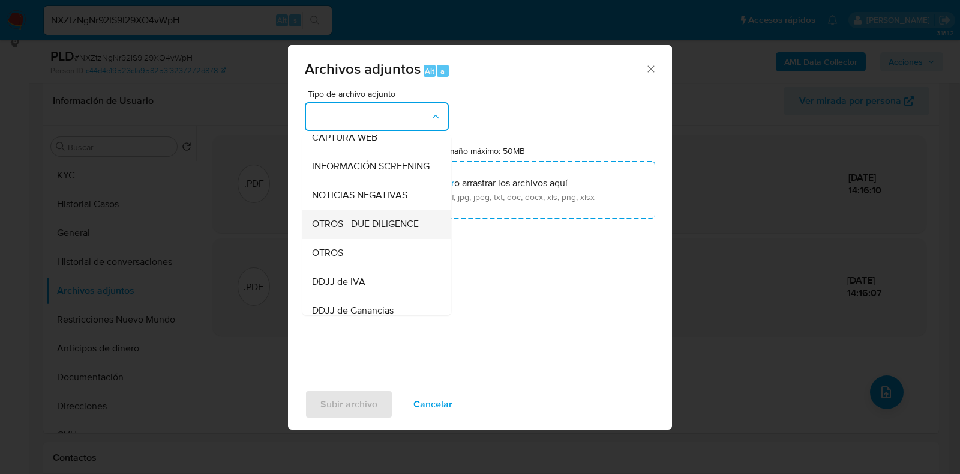
scroll to position [149, 0]
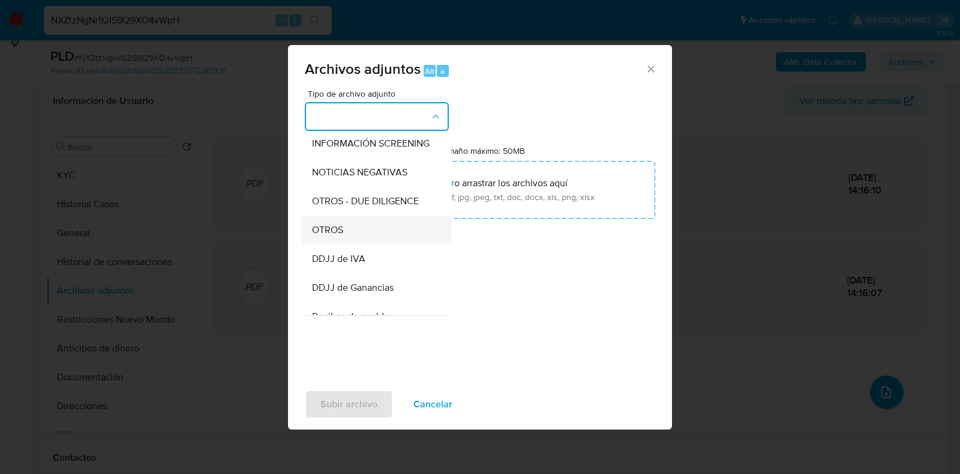
click at [367, 241] on div "OTROS" at bounding box center [373, 230] width 122 height 29
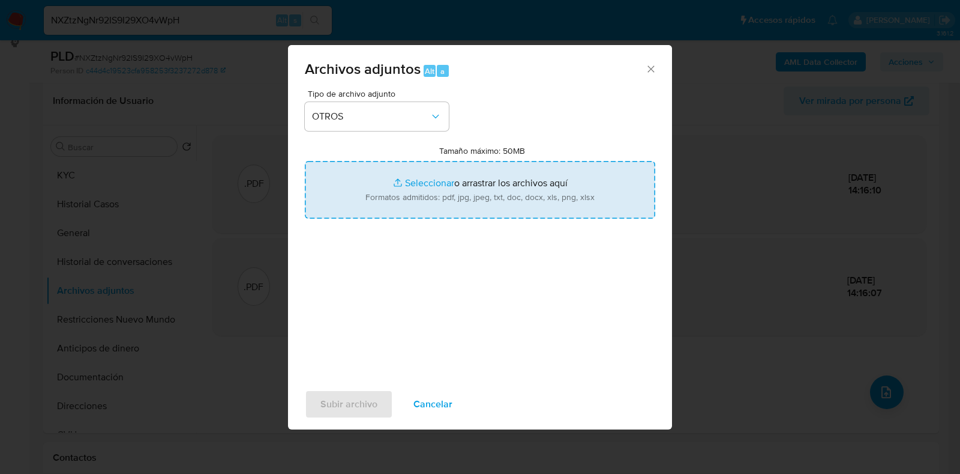
type input "C:\fakepath\Movimientos-Aladdin- Rubby Juliana Romero Chaparro.xlsx"
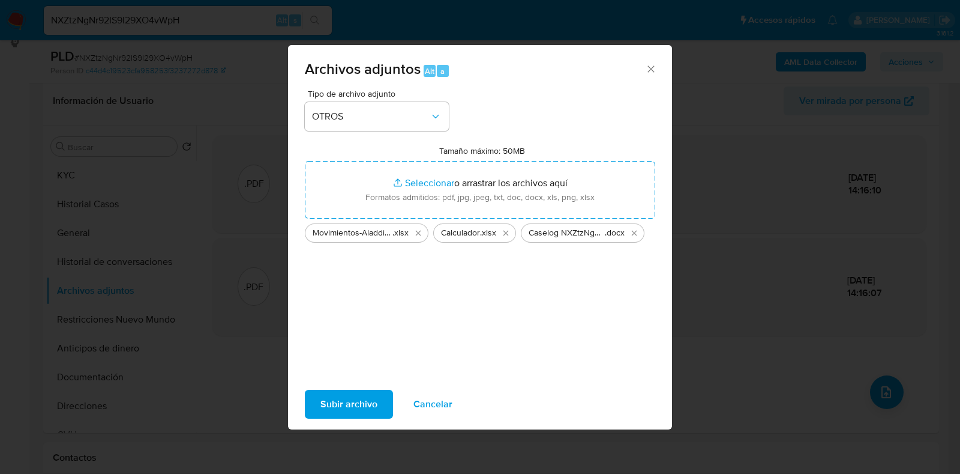
click at [345, 410] on span "Subir archivo" at bounding box center [349, 404] width 57 height 26
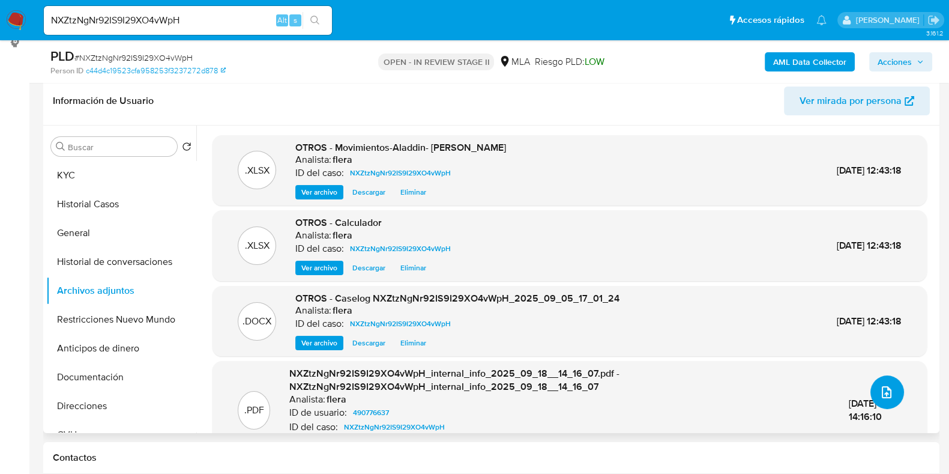
click at [884, 391] on icon "upload-file" at bounding box center [886, 392] width 14 height 14
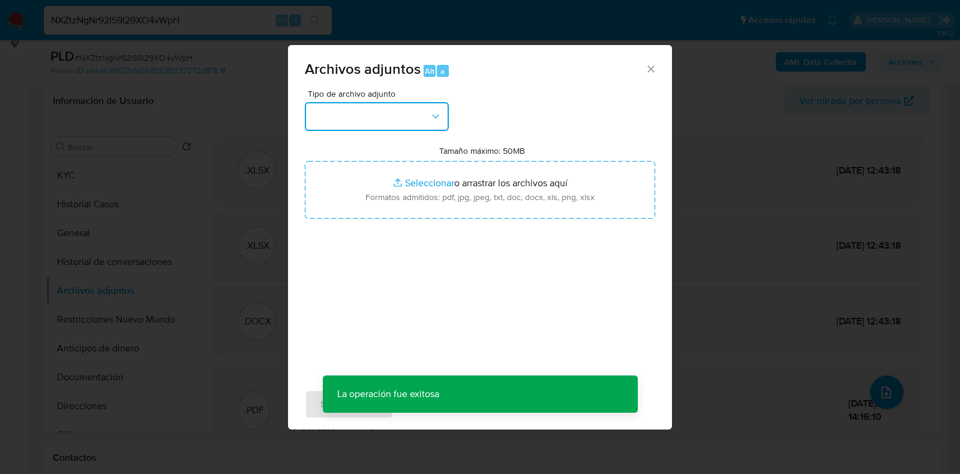
drag, startPoint x: 392, startPoint y: 102, endPoint x: 392, endPoint y: 109, distance: 7.2
click at [392, 106] on button "button" at bounding box center [377, 116] width 144 height 29
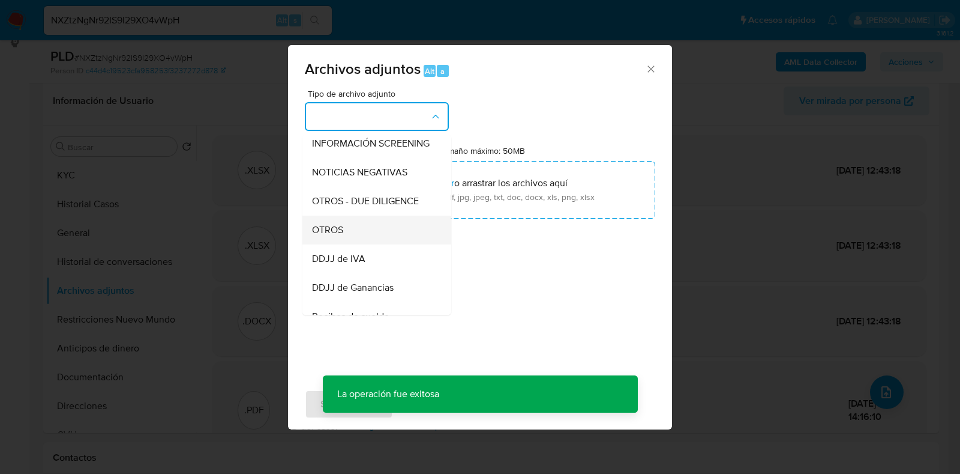
click at [361, 244] on div "OTROS" at bounding box center [373, 230] width 122 height 29
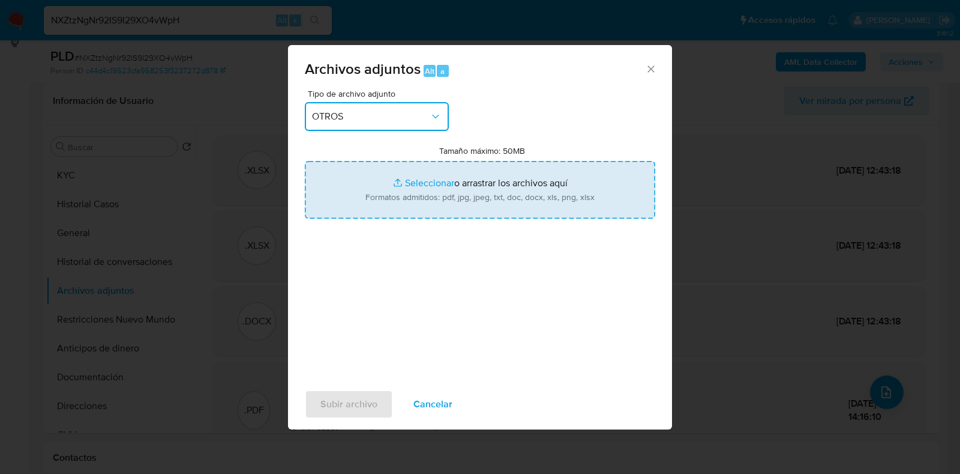
type input "C:\fakepath\Recibo de sueldo mayo 2025.jpeg"
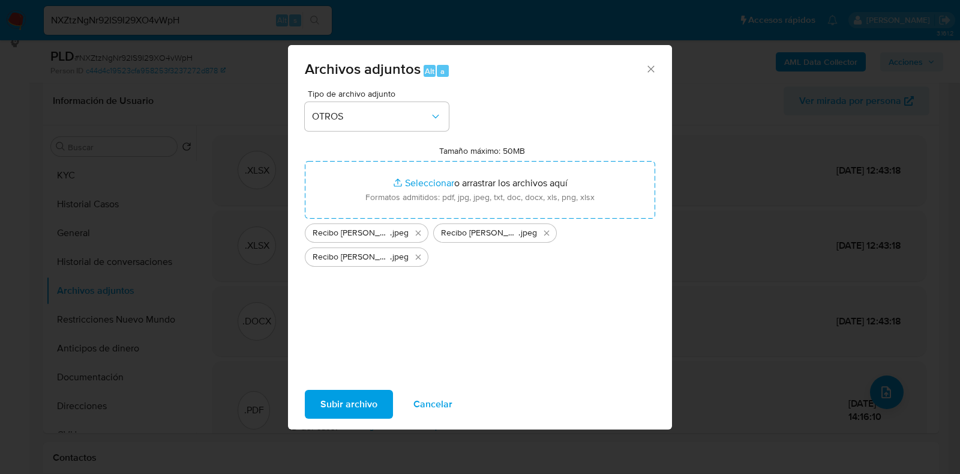
click at [348, 397] on span "Subir archivo" at bounding box center [349, 404] width 57 height 26
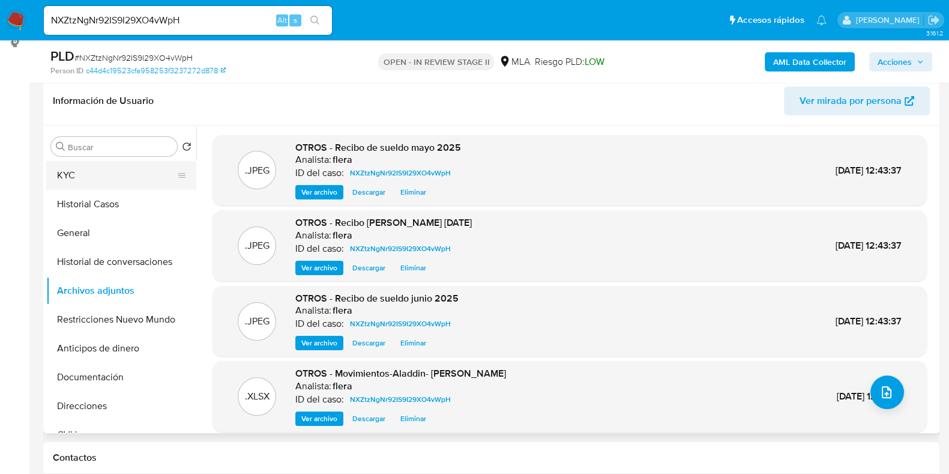
click at [104, 173] on button "KYC" at bounding box center [116, 175] width 140 height 29
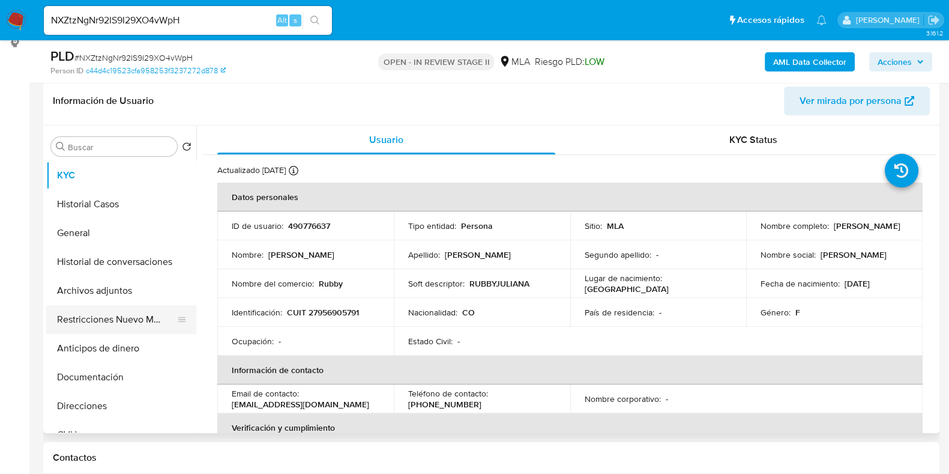
click at [115, 315] on button "Restricciones Nuevo Mundo" at bounding box center [116, 319] width 140 height 29
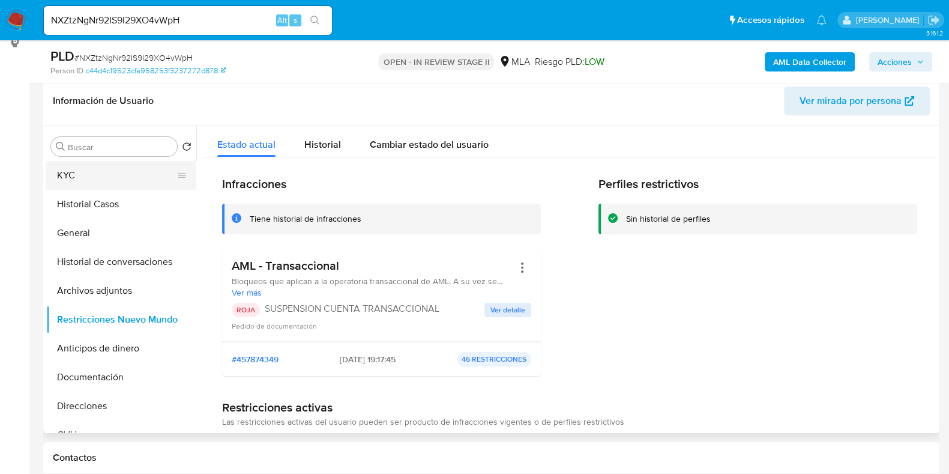
click at [85, 169] on button "KYC" at bounding box center [116, 175] width 140 height 29
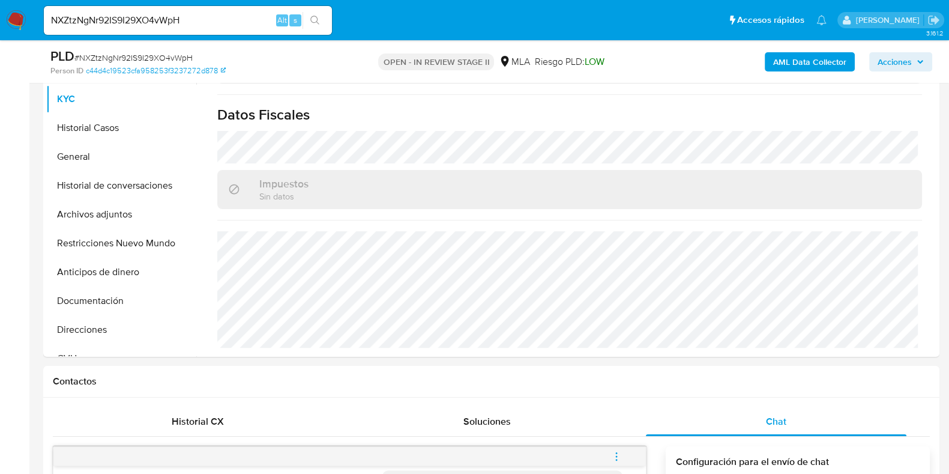
scroll to position [411, 0]
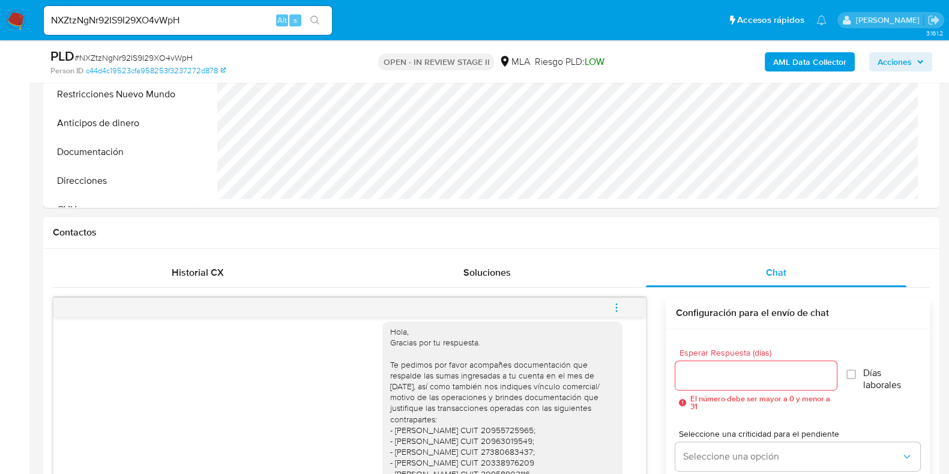
click at [615, 312] on span "menu-action" at bounding box center [616, 307] width 11 height 29
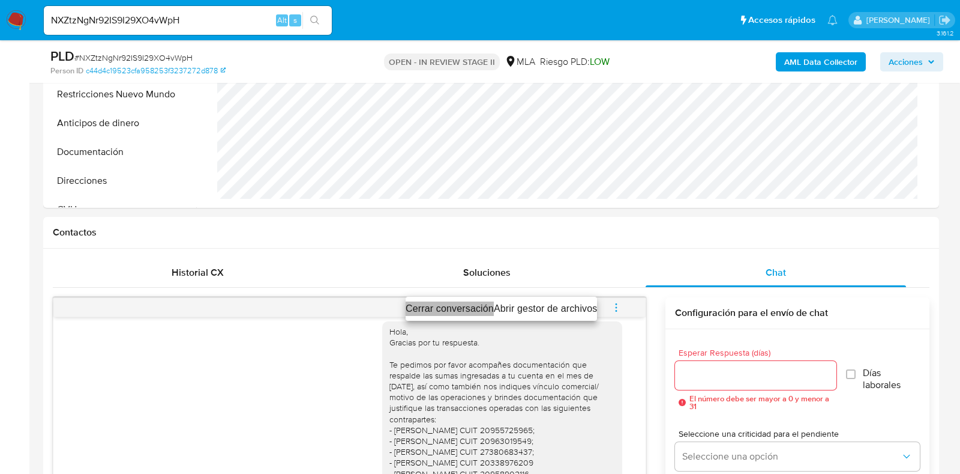
click at [445, 306] on li "Cerrar conversación" at bounding box center [450, 308] width 88 height 14
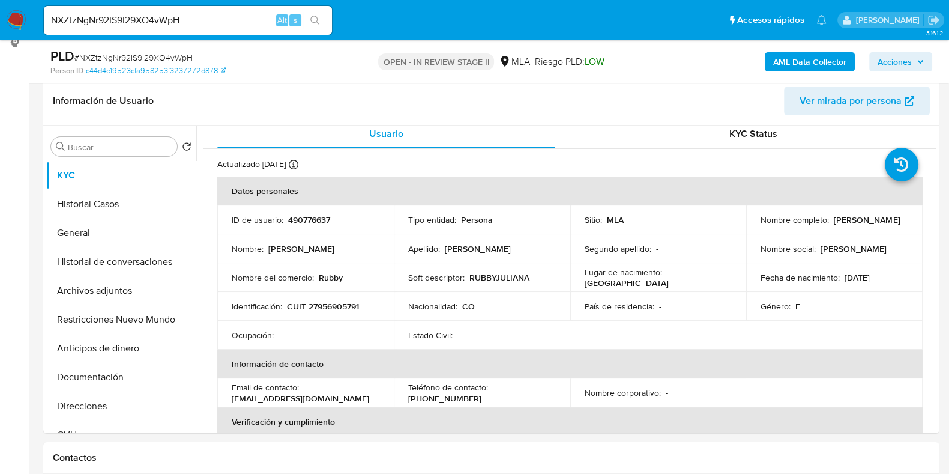
scroll to position [0, 0]
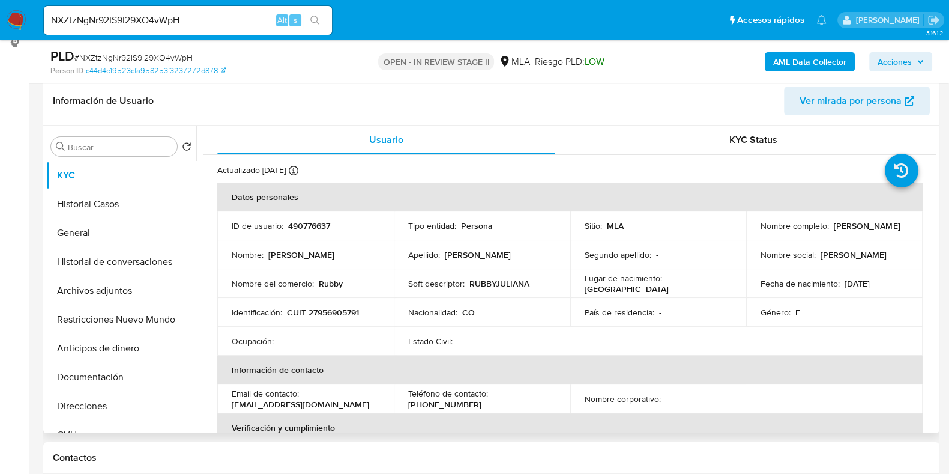
click at [356, 312] on p "CUIT 27956905791" at bounding box center [323, 312] width 72 height 11
copy p "27956905791"
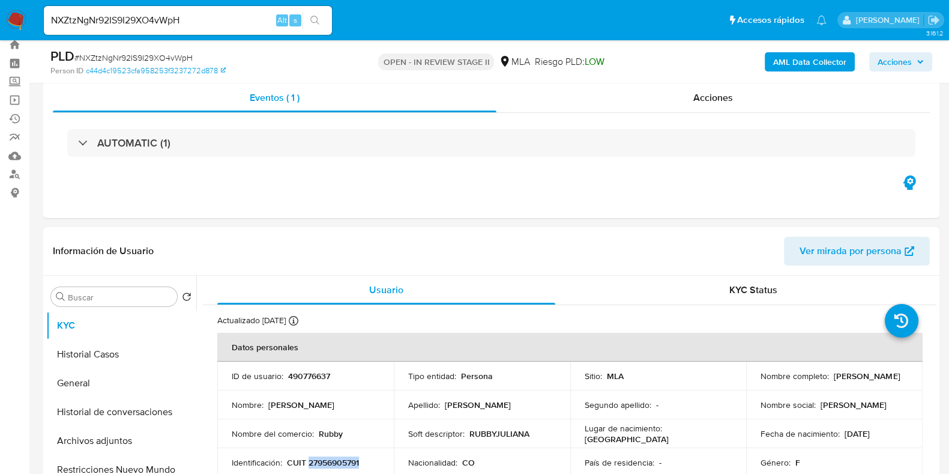
click at [902, 64] on span "Acciones" at bounding box center [895, 61] width 34 height 19
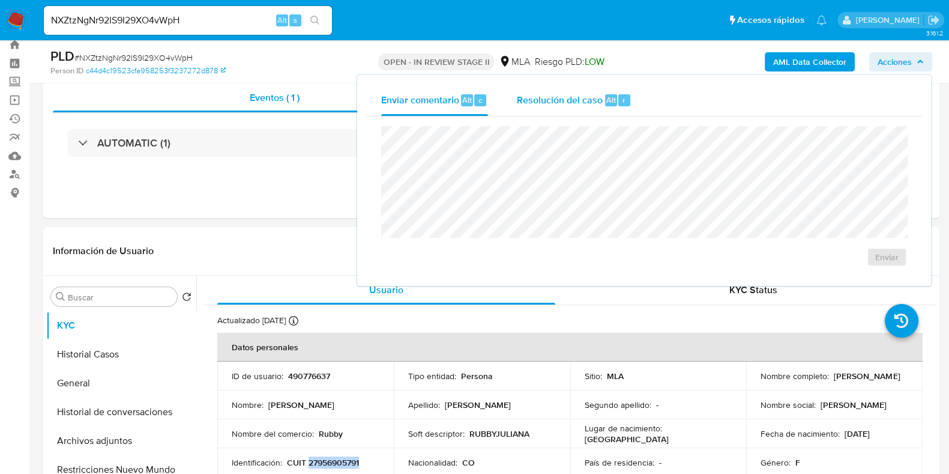
click at [594, 99] on span "Resolución del caso" at bounding box center [560, 99] width 86 height 14
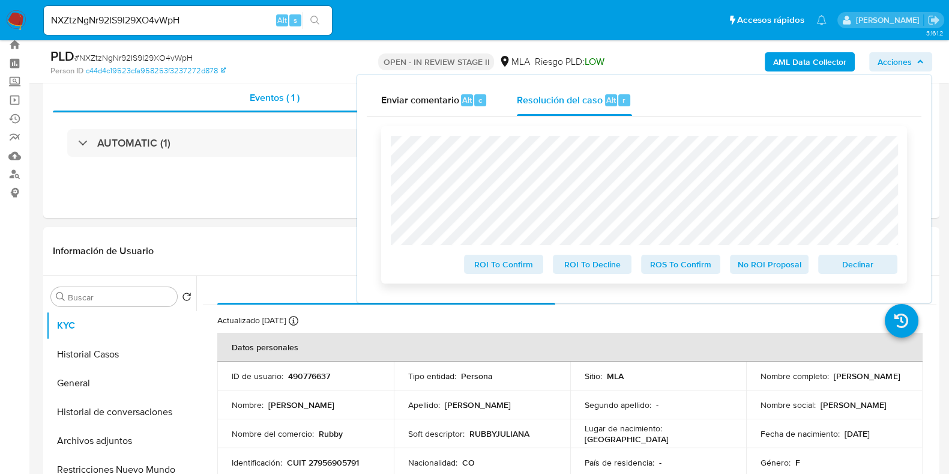
click at [848, 267] on span "Declinar" at bounding box center [858, 264] width 62 height 17
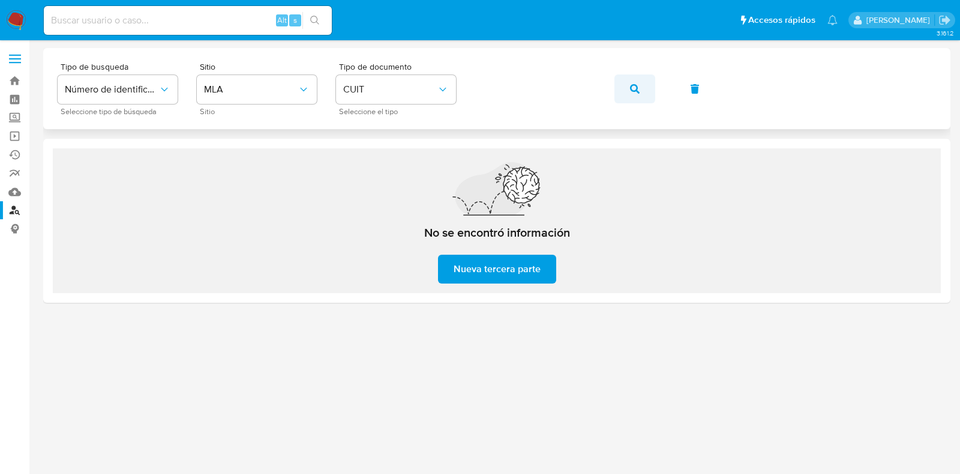
click at [627, 89] on button "button" at bounding box center [635, 88] width 41 height 29
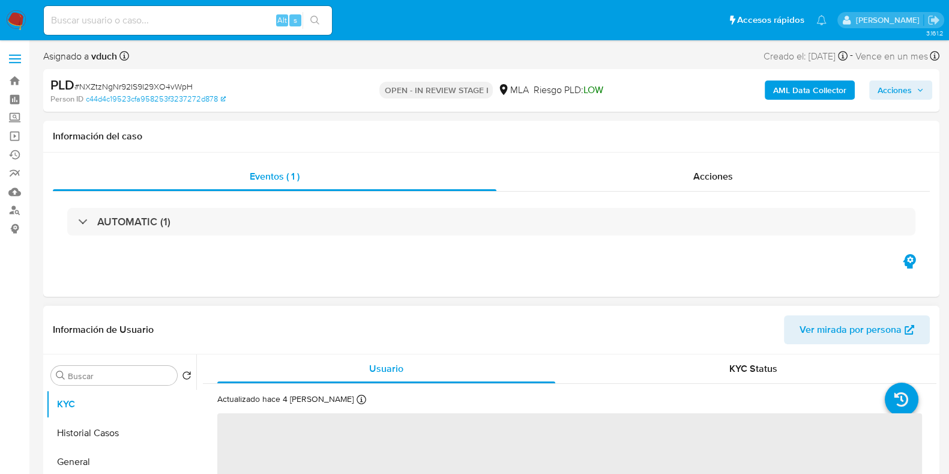
select select "10"
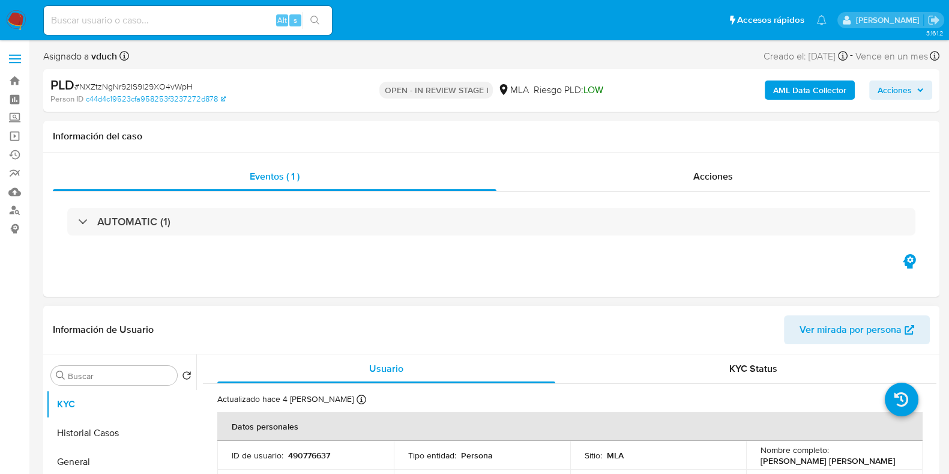
click at [894, 92] on span "Acciones" at bounding box center [895, 89] width 34 height 19
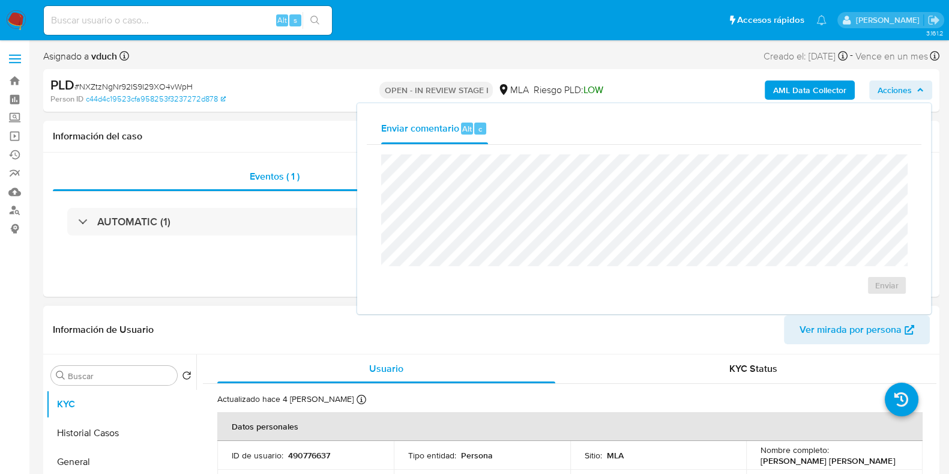
click at [255, 82] on div "PLD # NXZtzNgNr92IS9I29XO4vWpH" at bounding box center [194, 85] width 289 height 18
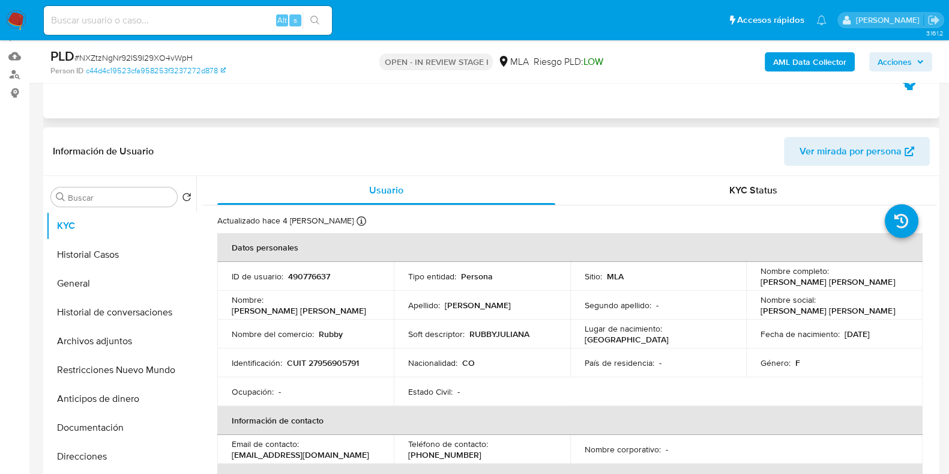
scroll to position [149, 0]
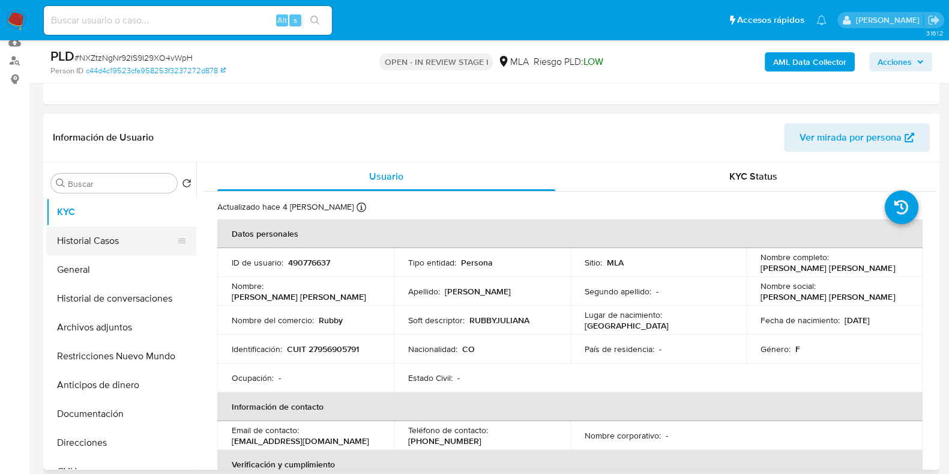
click at [88, 239] on button "Historial Casos" at bounding box center [116, 240] width 140 height 29
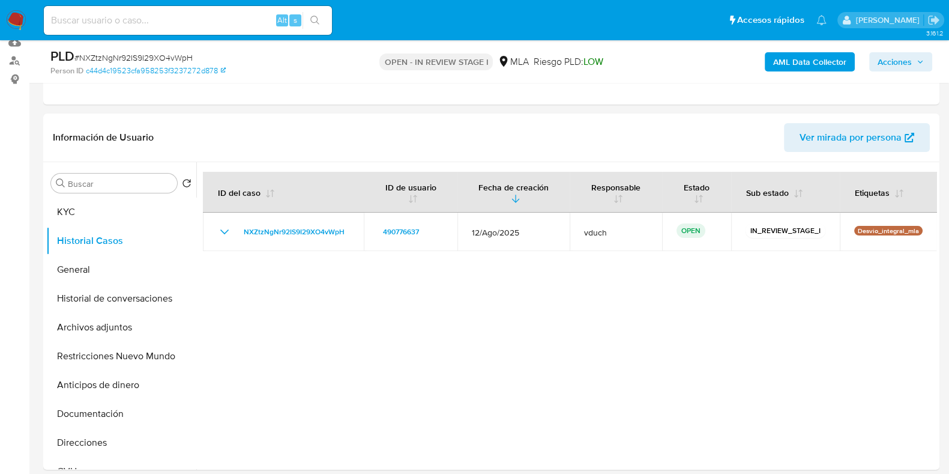
click at [141, 56] on span "# NXZtzNgNr92IS9I29XO4vWpH" at bounding box center [133, 58] width 118 height 12
copy span "NXZtzNgNr92IS9I29XO4vWpH"
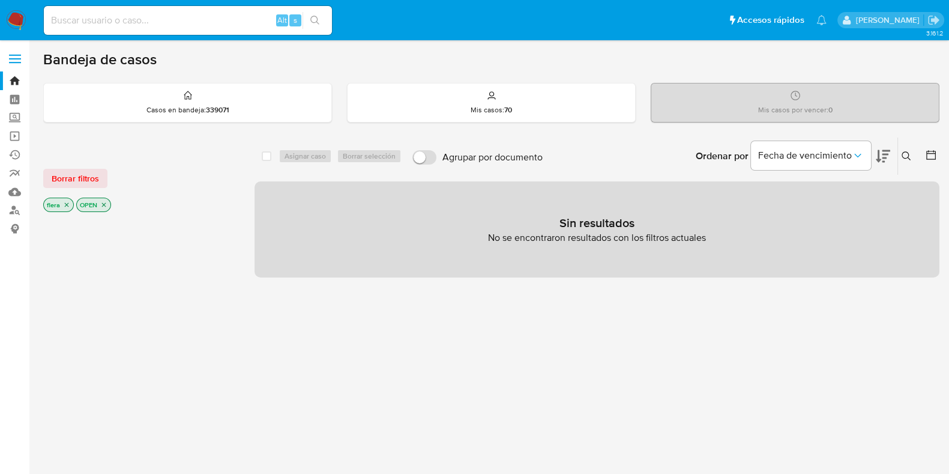
click at [909, 158] on icon at bounding box center [906, 155] width 9 height 9
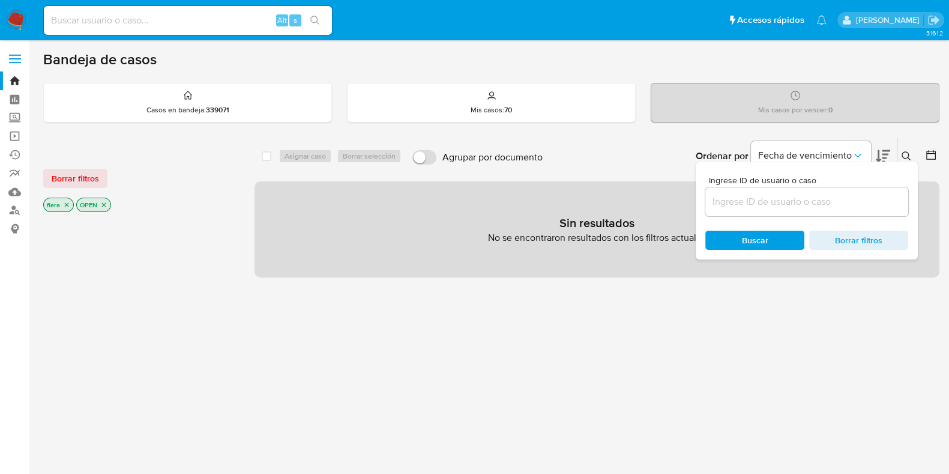
click at [806, 210] on div at bounding box center [806, 201] width 203 height 29
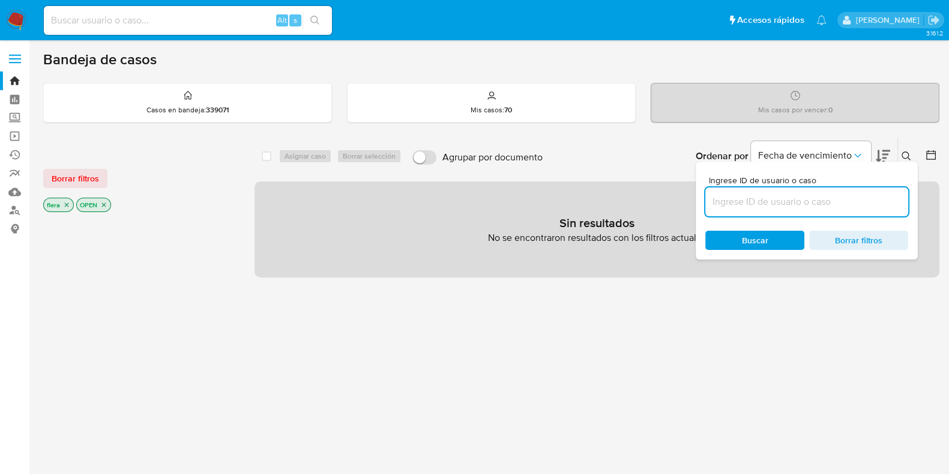
click at [802, 199] on input at bounding box center [806, 202] width 203 height 16
paste input "NXZtzNgNr92IS9I29XO4vWpH"
type input "NXZtzNgNr92IS9I29XO4vWpH"
click at [104, 204] on icon "close-filter" at bounding box center [104, 205] width 4 height 4
click at [68, 204] on icon "close-filter" at bounding box center [66, 204] width 7 height 7
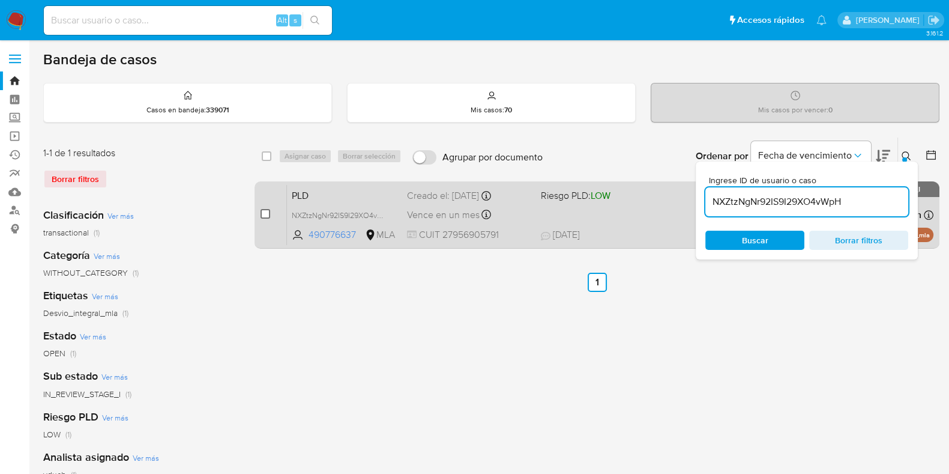
click at [265, 213] on input "checkbox" at bounding box center [266, 214] width 10 height 10
checkbox input "true"
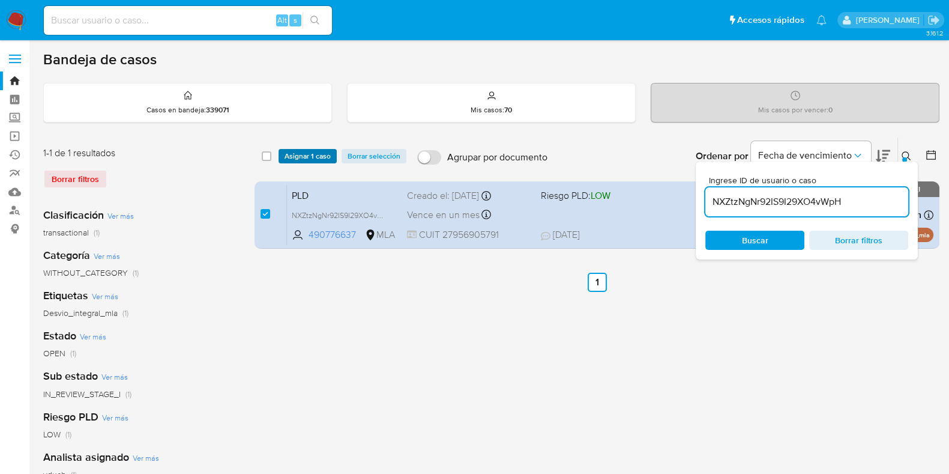
click at [316, 150] on span "Asignar 1 caso" at bounding box center [308, 156] width 46 height 12
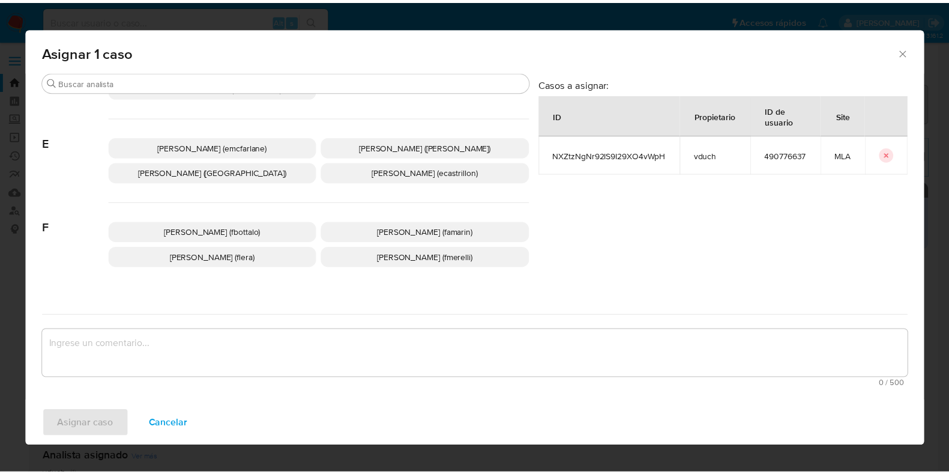
scroll to position [225, 0]
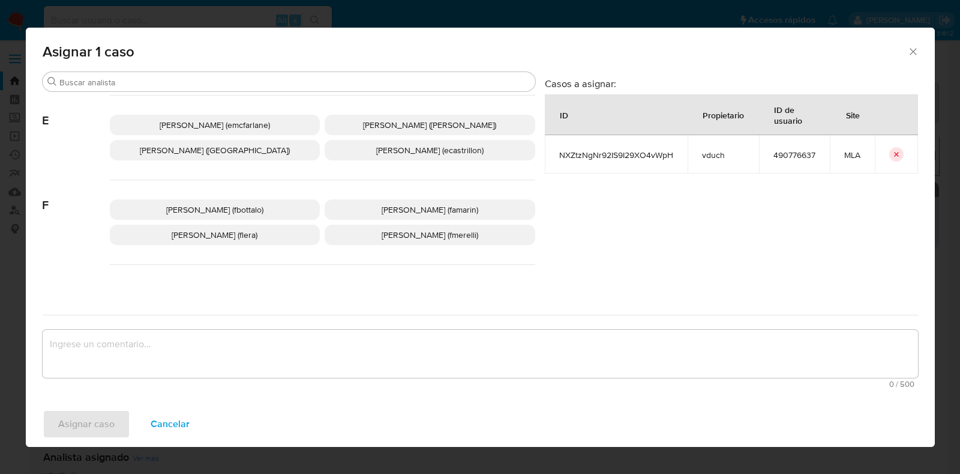
click at [230, 238] on span "Florencia Cecilia Lera (flera)" at bounding box center [215, 235] width 86 height 12
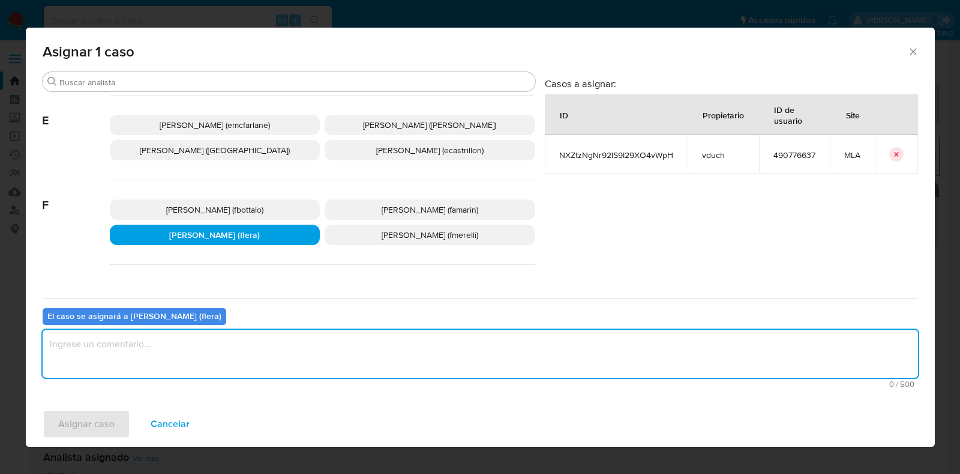
click at [214, 363] on textarea "assign-modal" at bounding box center [481, 354] width 876 height 48
click at [102, 423] on span "Asignar caso" at bounding box center [86, 424] width 56 height 26
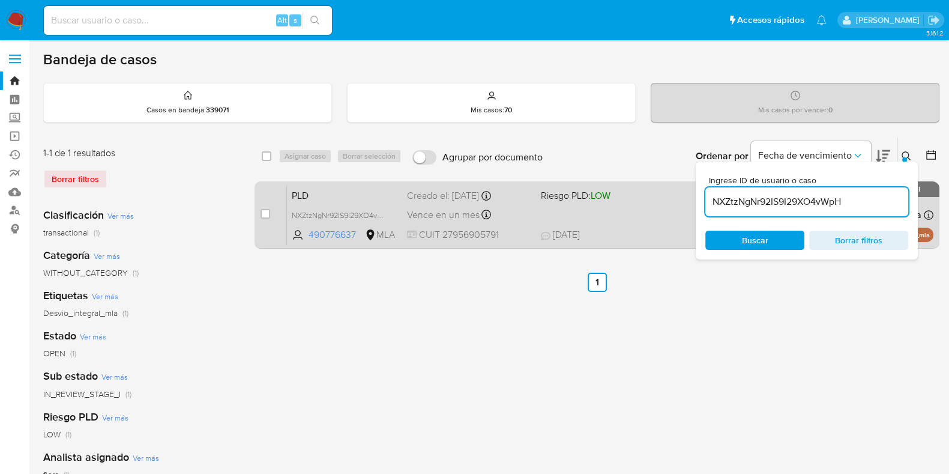
click at [337, 193] on span "PLD" at bounding box center [345, 195] width 106 height 16
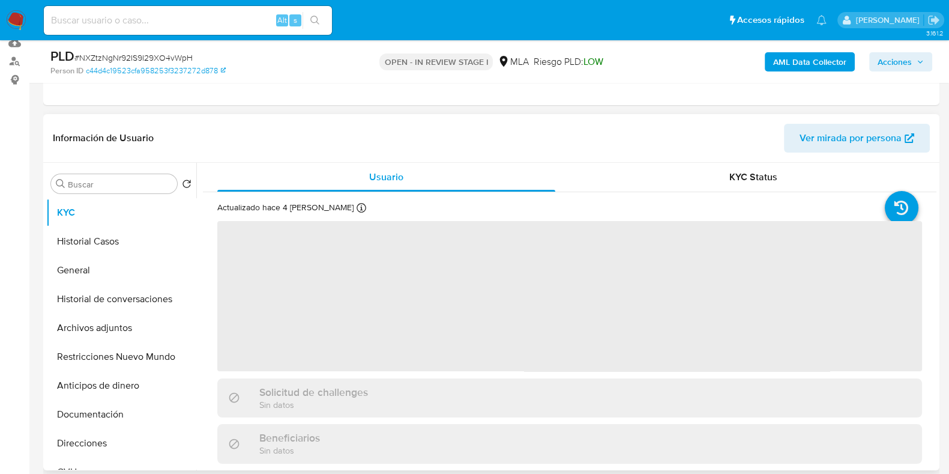
scroll to position [149, 0]
select select "10"
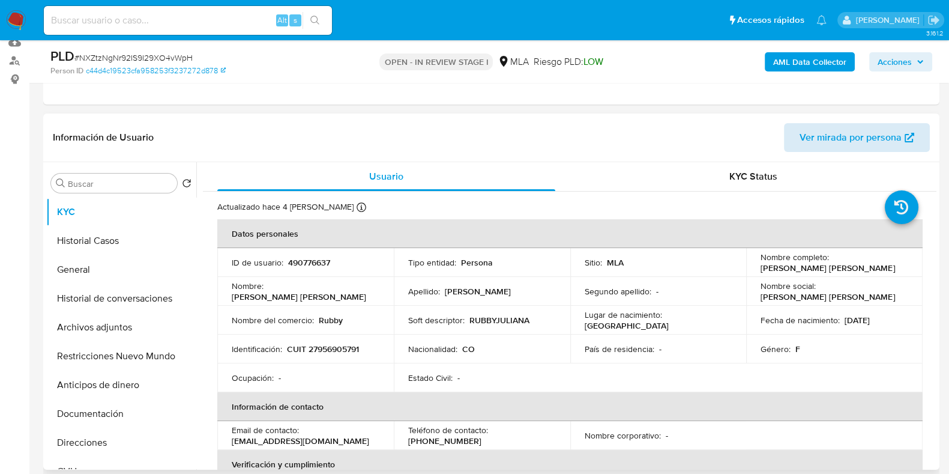
scroll to position [0, 0]
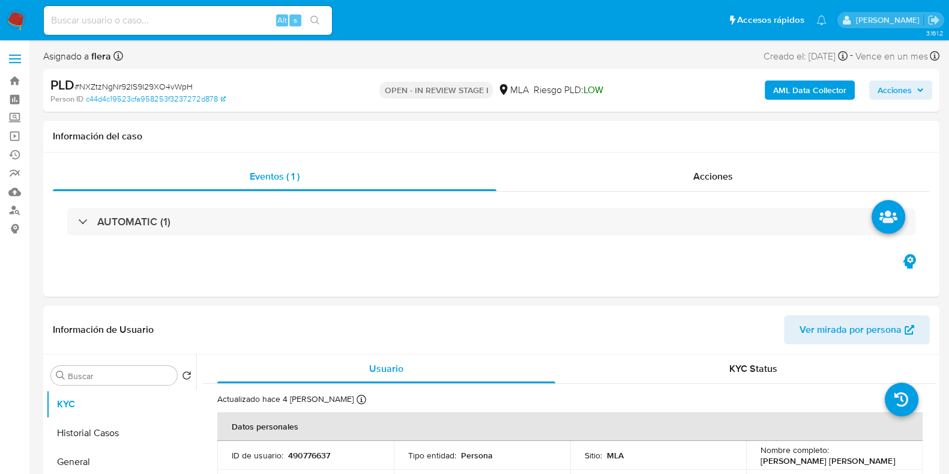
click at [897, 89] on span "Acciones" at bounding box center [895, 89] width 34 height 19
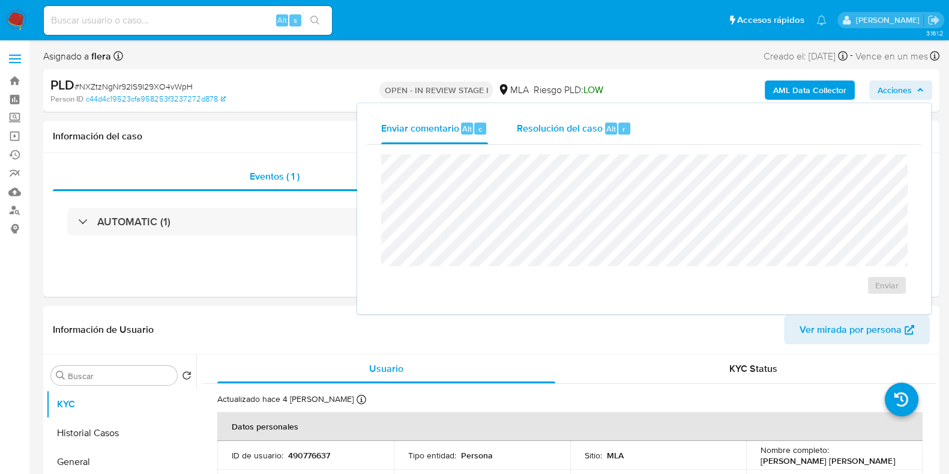
click at [603, 142] on div "Resolución del caso Alt r" at bounding box center [574, 128] width 115 height 31
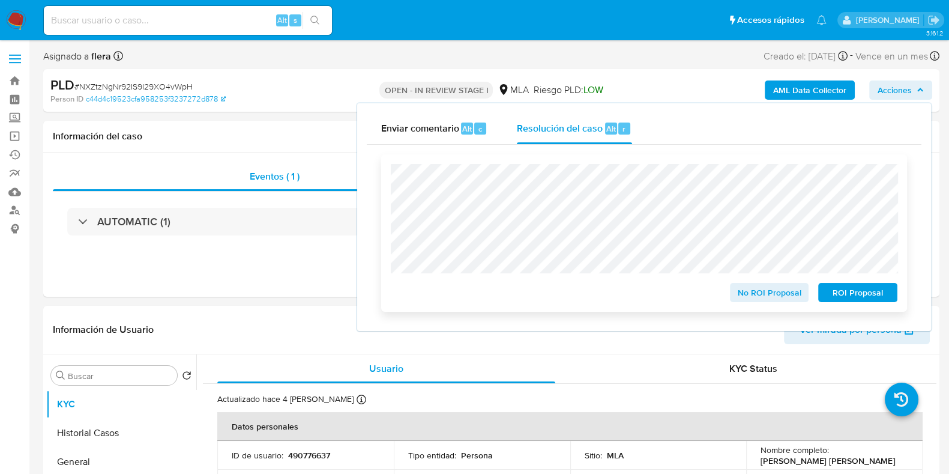
scroll to position [74, 0]
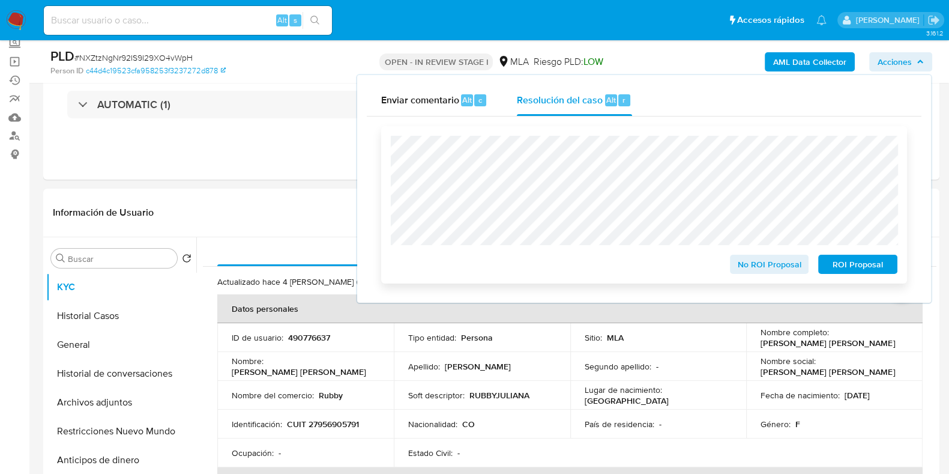
click at [855, 266] on span "ROI Proposal" at bounding box center [858, 264] width 62 height 17
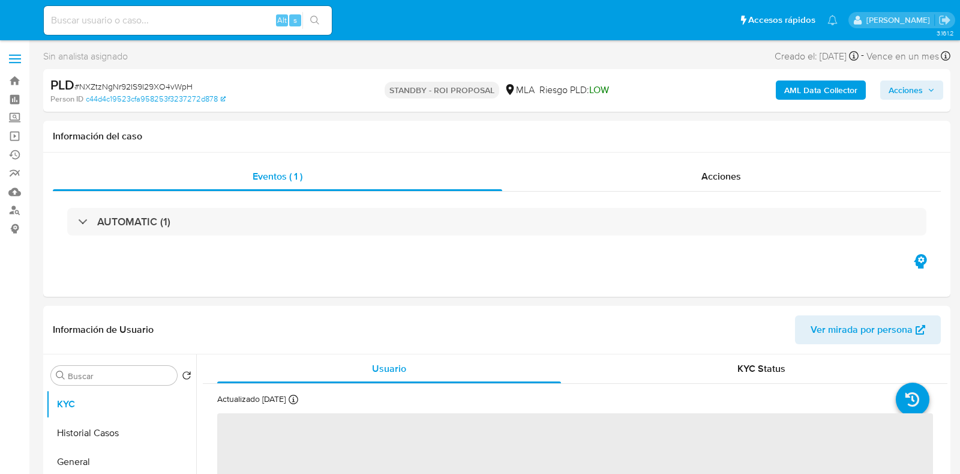
select select "10"
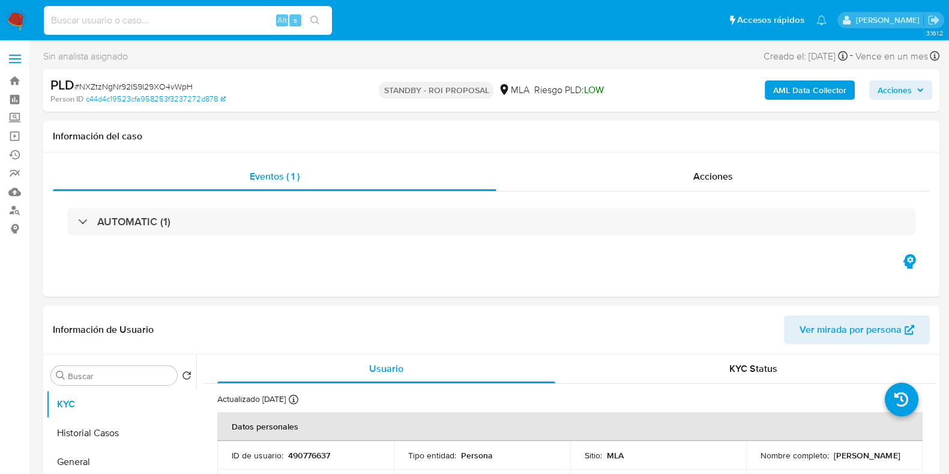
click at [126, 13] on input at bounding box center [188, 21] width 288 height 16
paste input "58rGlq0mKjVL6q15d6sIgpO4"
type input "58rGlq0mKjVL6q15d6sIgpO4"
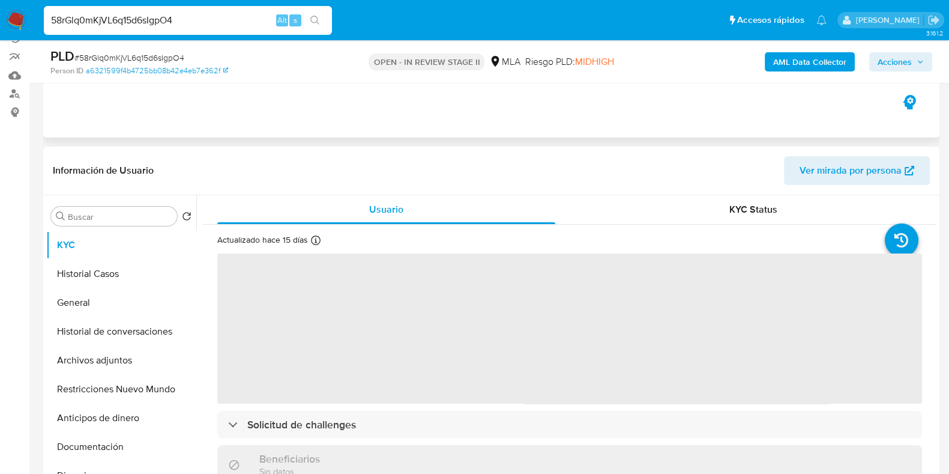
scroll to position [149, 0]
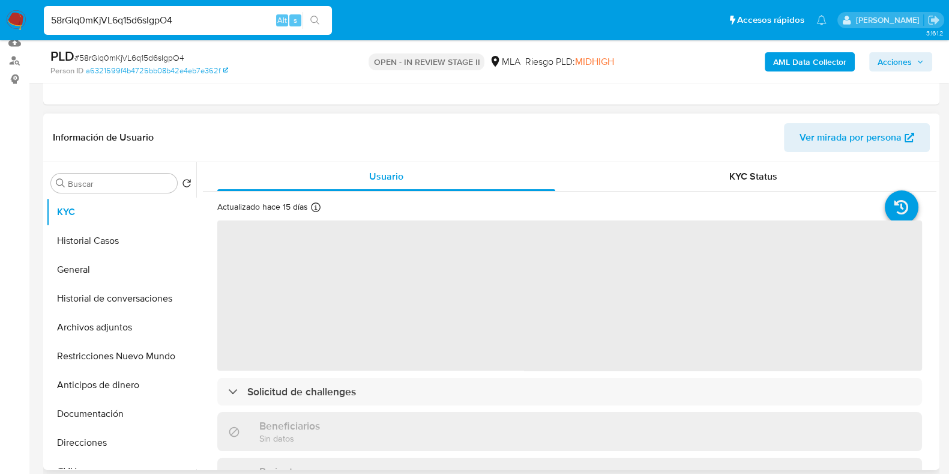
select select "10"
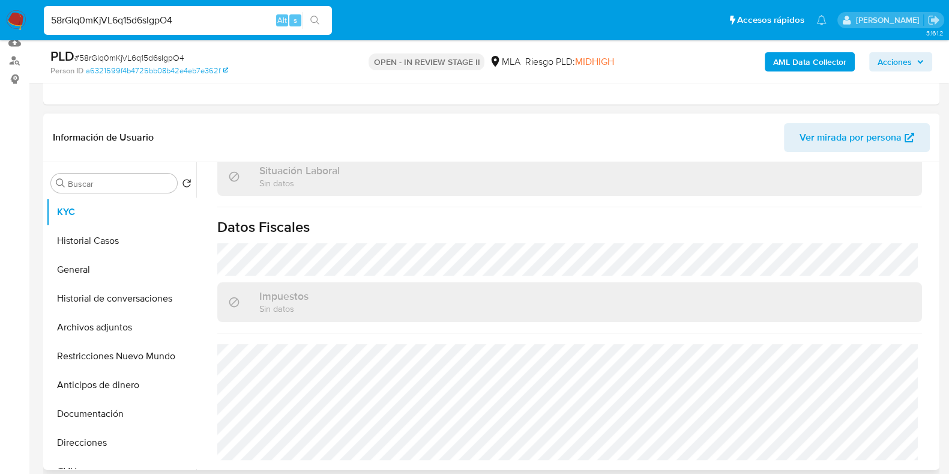
scroll to position [375, 0]
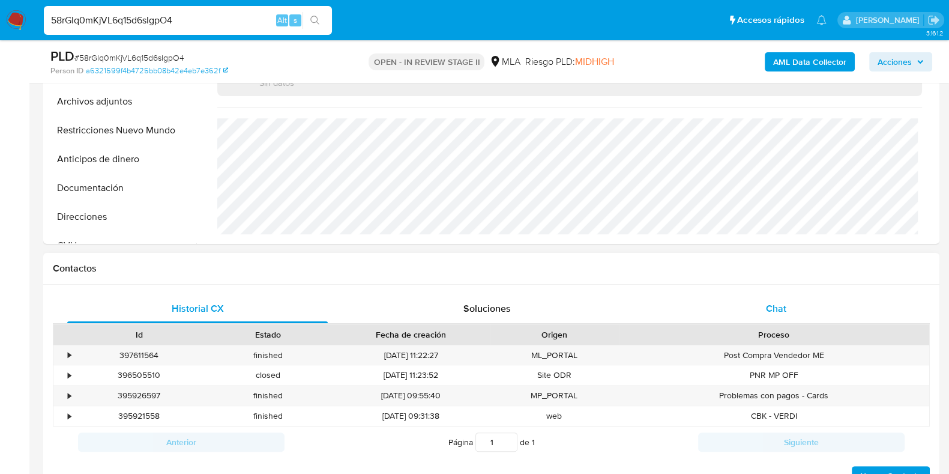
click at [776, 309] on span "Chat" at bounding box center [776, 308] width 20 height 14
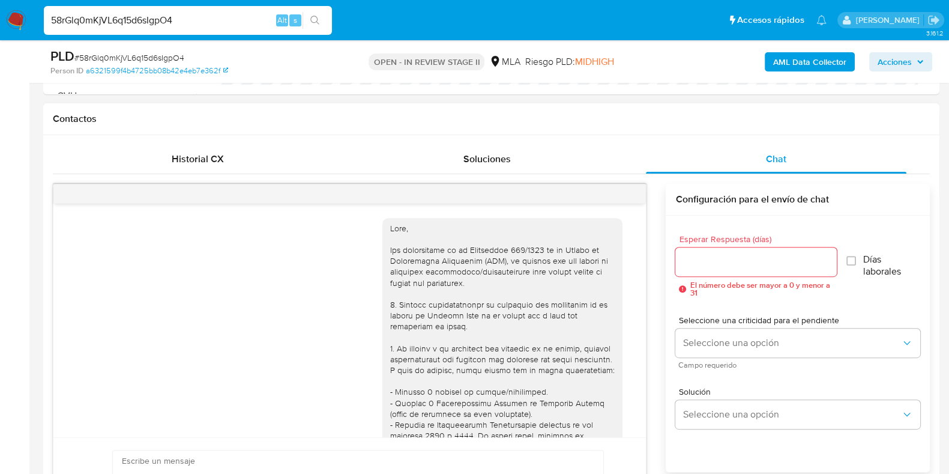
scroll to position [1281, 0]
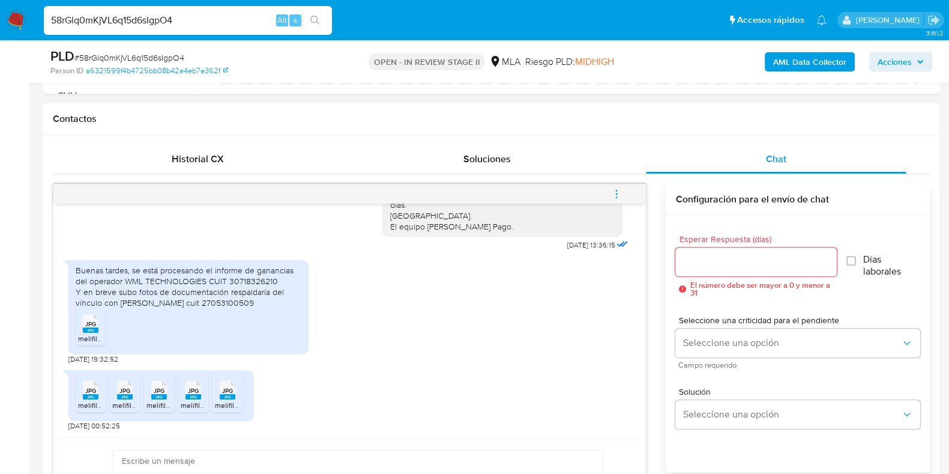
click at [118, 20] on input "58rGlq0mKjVL6q15d6sIgpO4" at bounding box center [188, 21] width 288 height 16
paste input "consulté por contrapartes y solicité doc actual (tiene baja de oficio)"
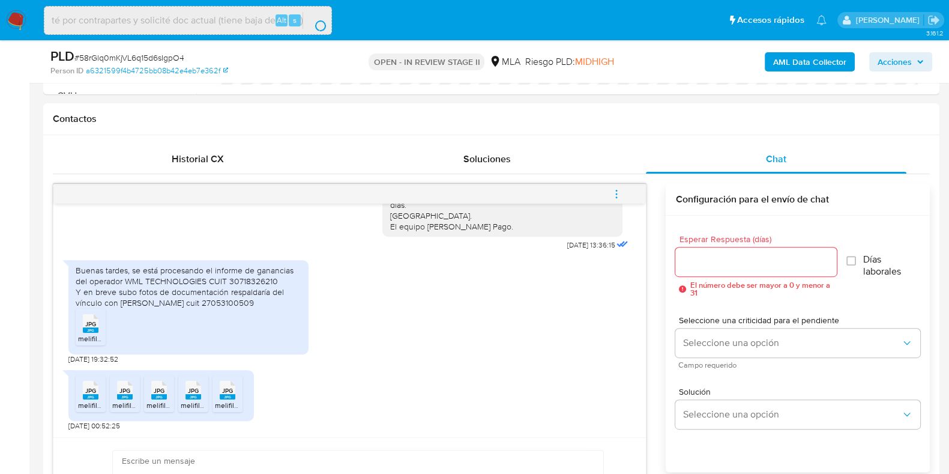
scroll to position [0, 0]
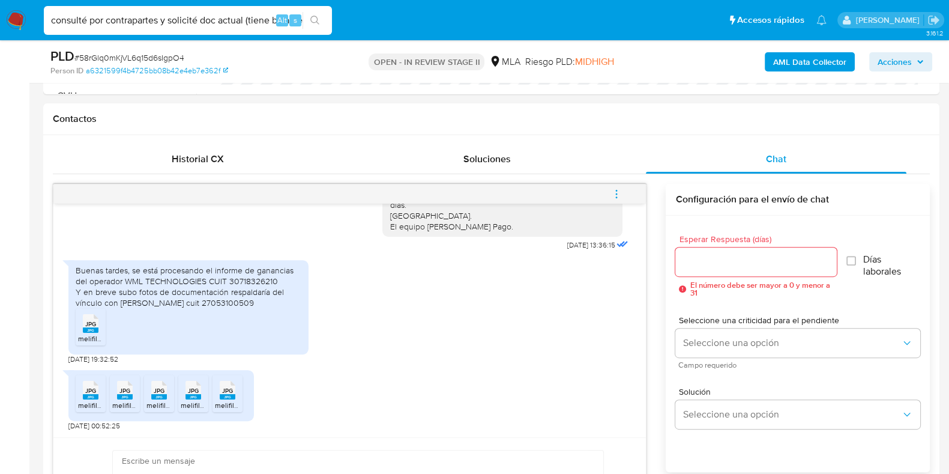
click at [189, 20] on input "consulté por contrapartes y solicité doc actual (tiene baja de oficio)" at bounding box center [188, 21] width 288 height 16
drag, startPoint x: 189, startPoint y: 20, endPoint x: 0, endPoint y: -29, distance: 195.5
paste input "8X1X5HY0w42O0i6K7KrIXGwz"
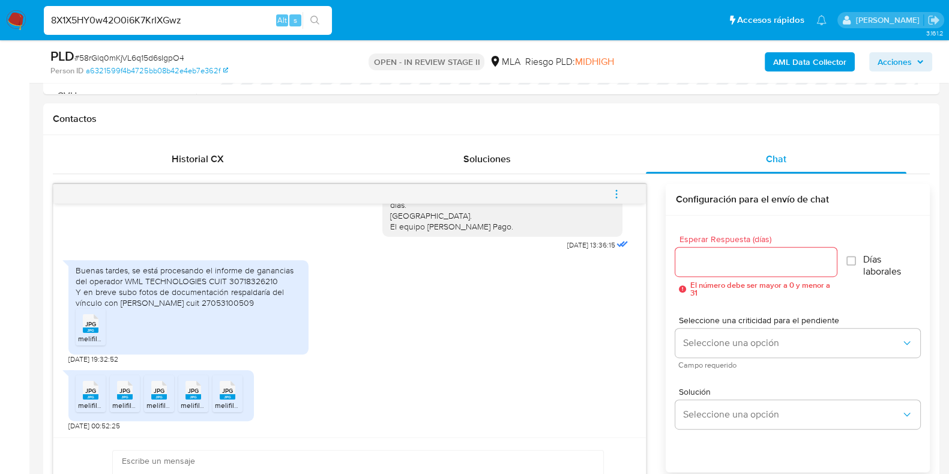
type input "8X1X5HY0w42O0i6K7KrIXGwz"
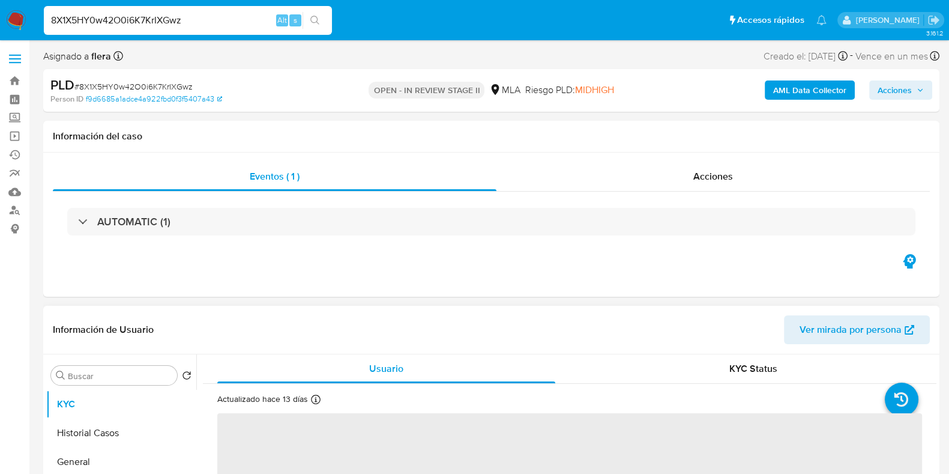
select select "10"
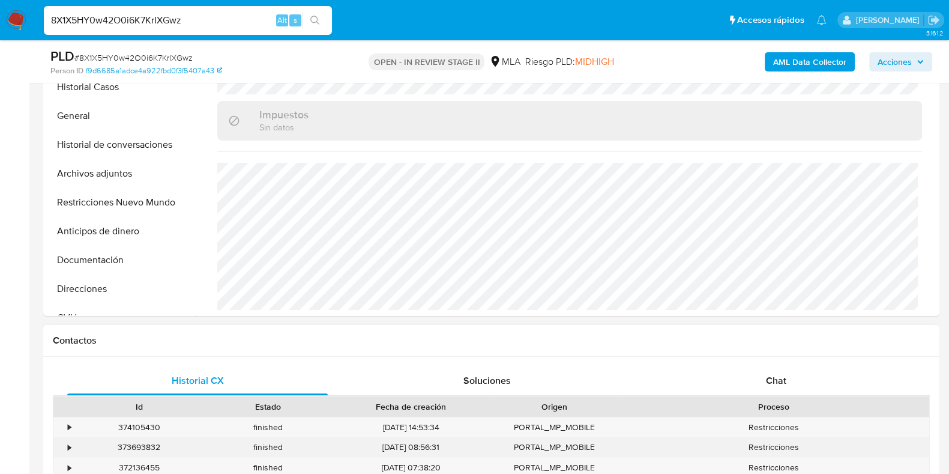
scroll to position [375, 0]
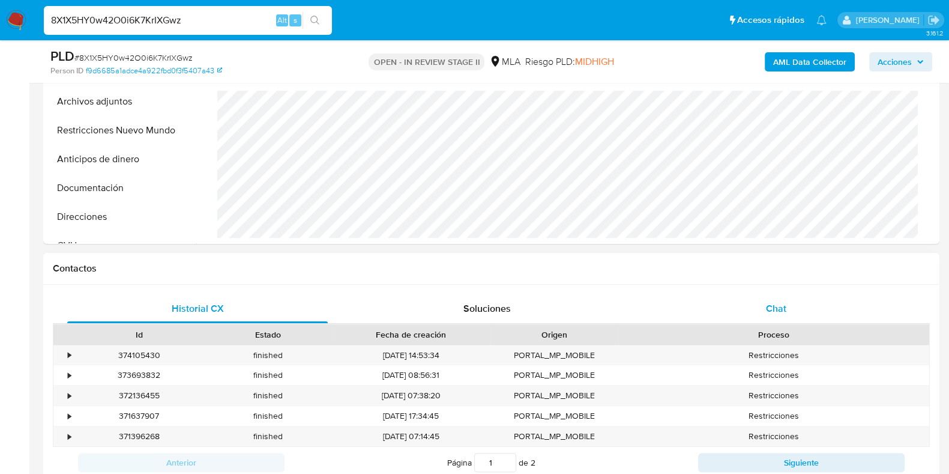
click at [783, 313] on span "Chat" at bounding box center [776, 308] width 20 height 14
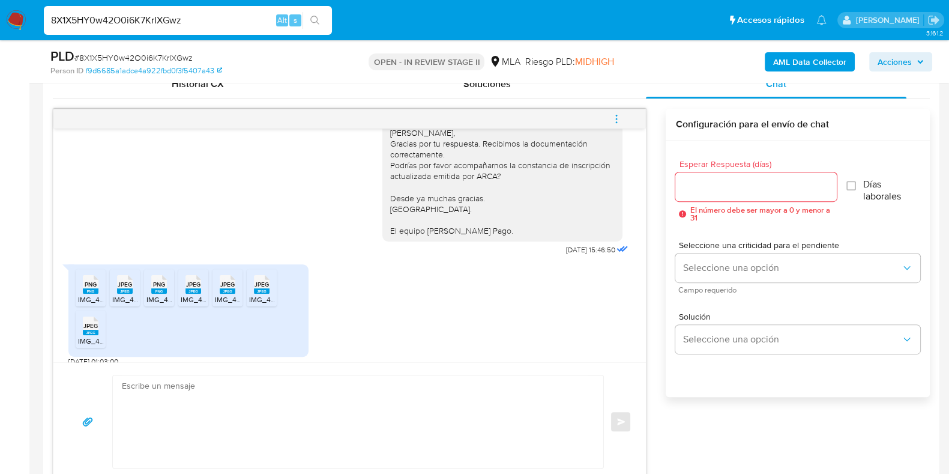
scroll to position [491, 0]
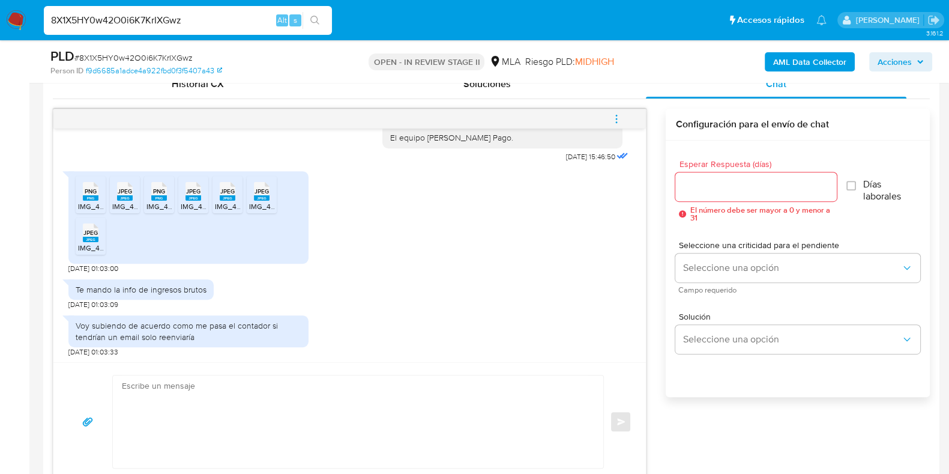
click at [89, 195] on rect at bounding box center [91, 197] width 16 height 5
click at [124, 195] on rect at bounding box center [125, 197] width 16 height 5
click at [155, 195] on rect at bounding box center [159, 197] width 16 height 5
drag, startPoint x: 188, startPoint y: 192, endPoint x: 209, endPoint y: 192, distance: 21.0
click at [188, 192] on span "JPEG" at bounding box center [193, 191] width 14 height 8
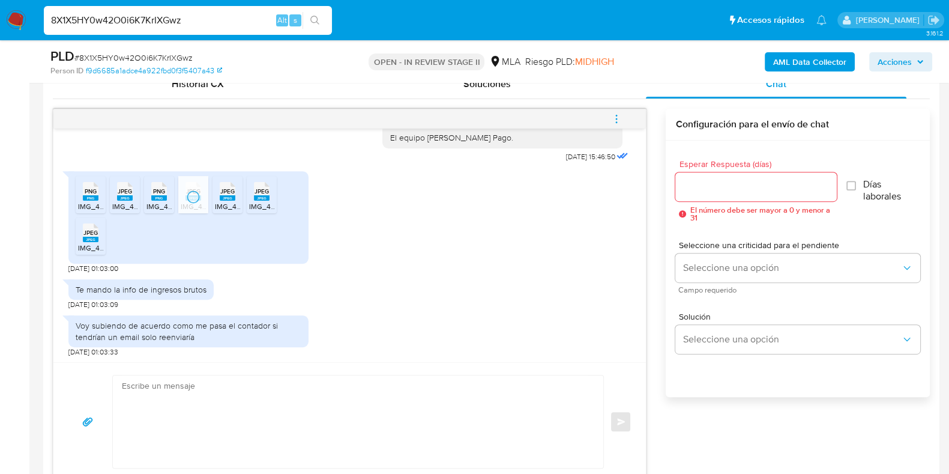
click at [227, 190] on span "JPEG" at bounding box center [227, 191] width 14 height 8
click at [258, 190] on span "JPEG" at bounding box center [262, 191] width 14 height 8
click at [84, 231] on span "JPEG" at bounding box center [90, 233] width 14 height 8
click at [292, 403] on textarea at bounding box center [355, 421] width 466 height 92
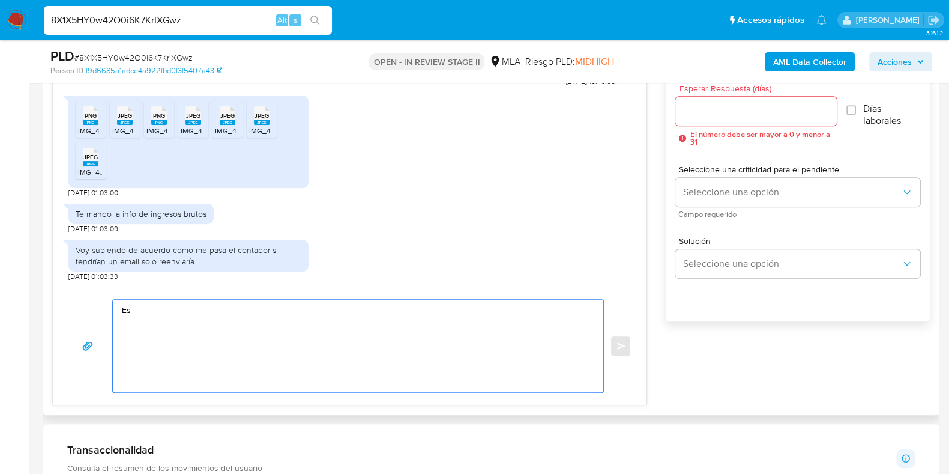
type textarea "E"
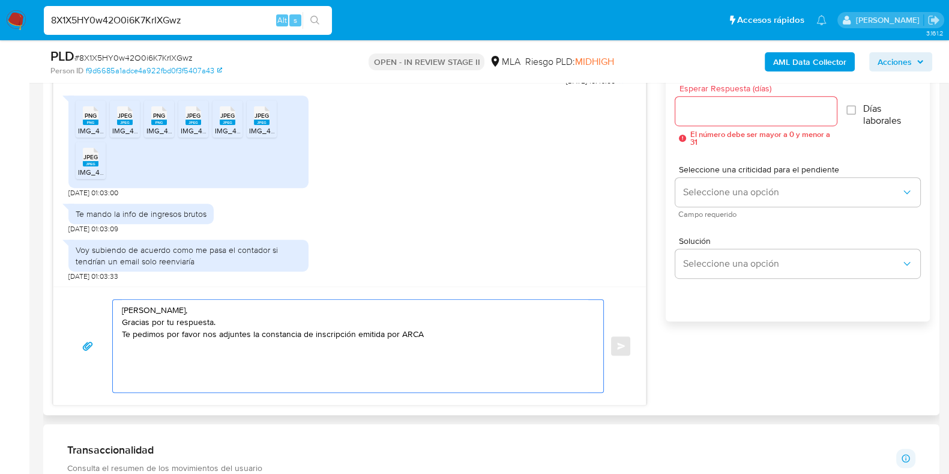
click at [354, 331] on textarea "Hola Natalia, Gracias por tu respuesta. Te pedimos por favor nos adjuntes la co…" at bounding box center [355, 346] width 466 height 92
click at [514, 333] on textarea "Hola Natalia, Gracias por tu respuesta. Te pedimos por favor nos adjuntes la co…" at bounding box center [355, 346] width 466 height 92
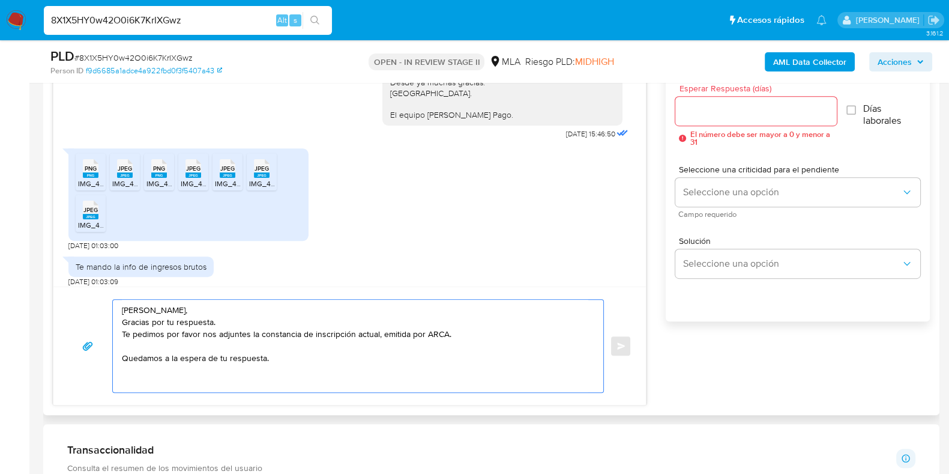
scroll to position [416, 0]
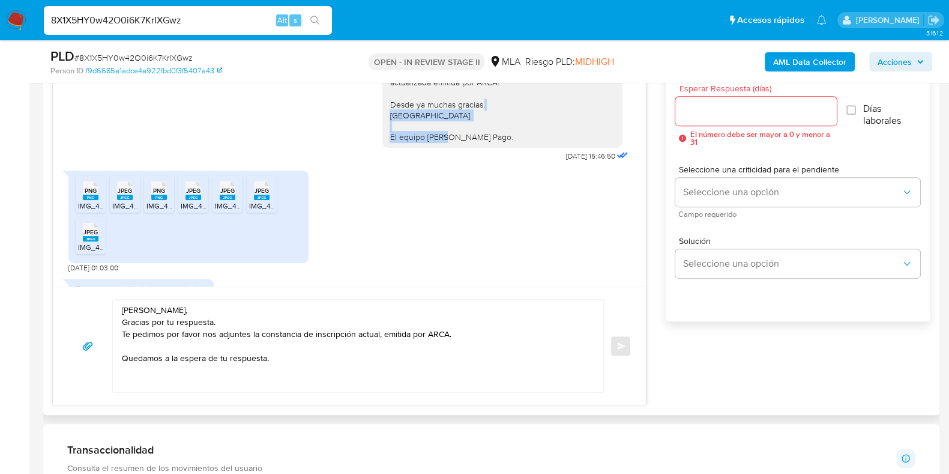
drag, startPoint x: 379, startPoint y: 113, endPoint x: 487, endPoint y: 139, distance: 110.4
click at [487, 139] on div "Hola Natalia, Gracias por tu respuesta. Recibimos la documentación correctament…" at bounding box center [503, 88] width 226 height 109
copy div "Saludos. El equipo de Mercado Pago."
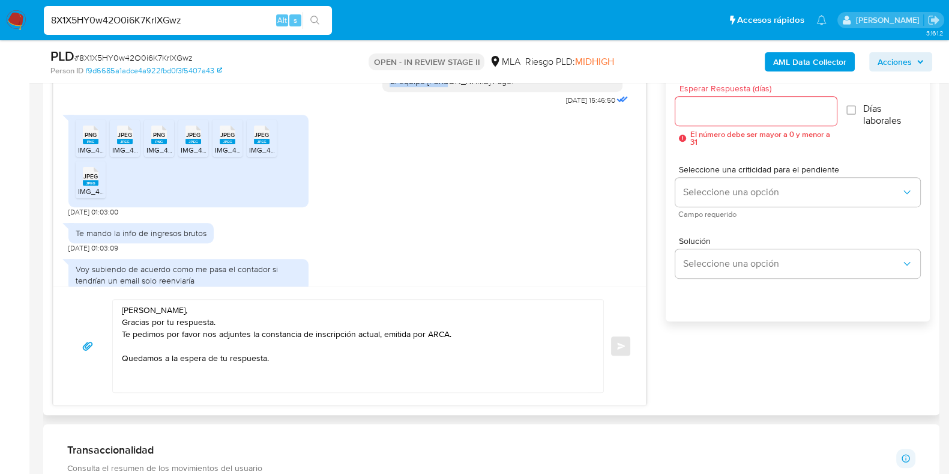
scroll to position [491, 0]
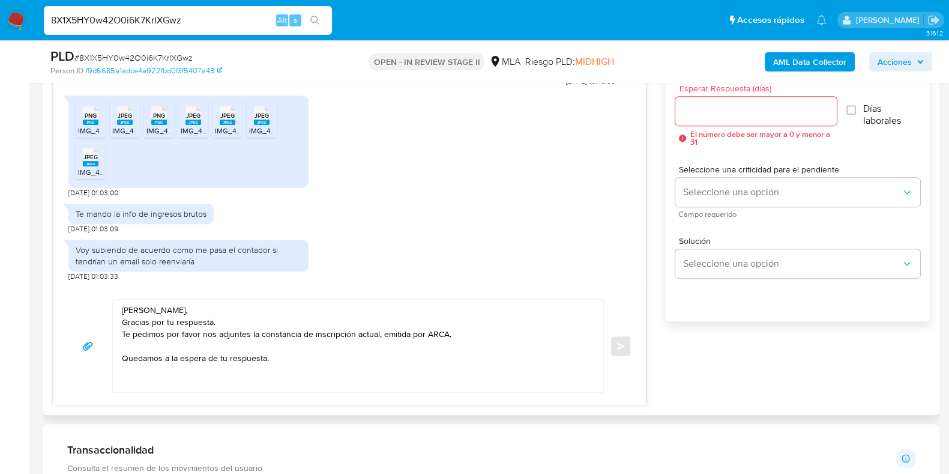
click at [140, 372] on textarea "Hola Natalia, Gracias por tu respuesta. Te pedimos por favor nos adjuntes la co…" at bounding box center [355, 346] width 466 height 92
paste textarea "Saludos. El equipo de Mercado Pago."
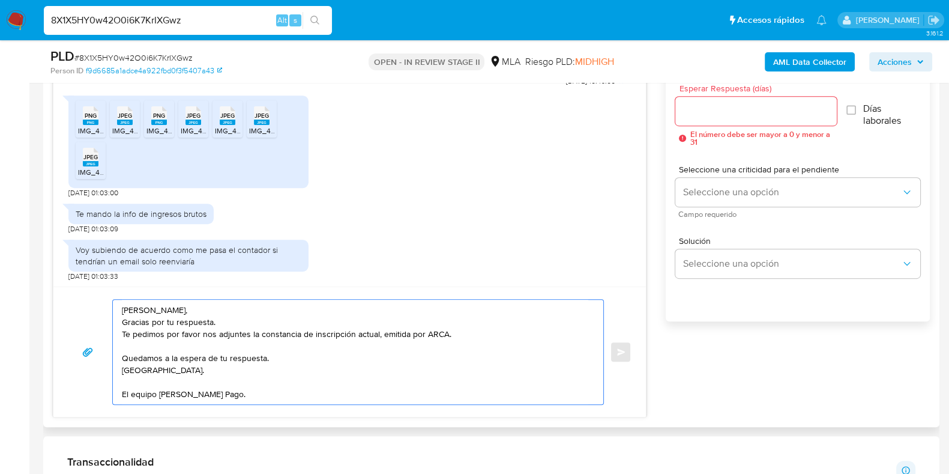
click at [122, 372] on textarea "Hola Natalia, Gracias por tu respuesta. Te pedimos por favor nos adjuntes la co…" at bounding box center [355, 352] width 466 height 104
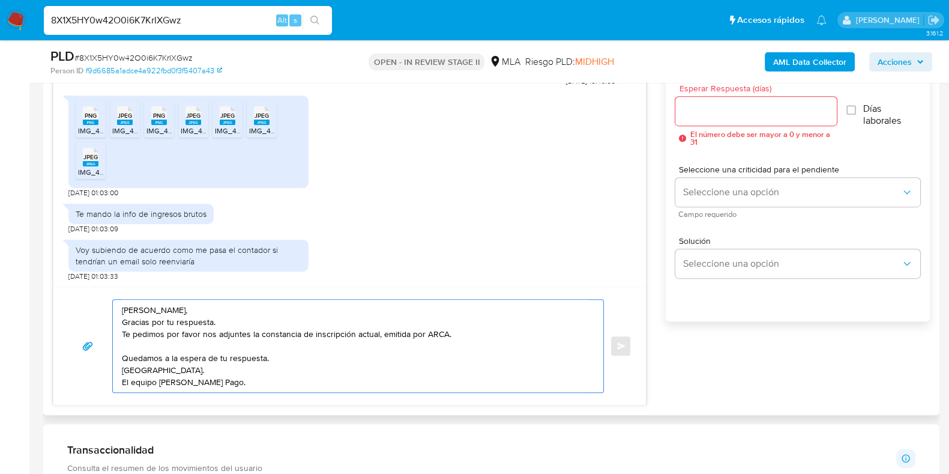
click at [122, 372] on textarea "Hola Natalia, Gracias por tu respuesta. Te pedimos por favor nos adjuntes la co…" at bounding box center [355, 346] width 466 height 92
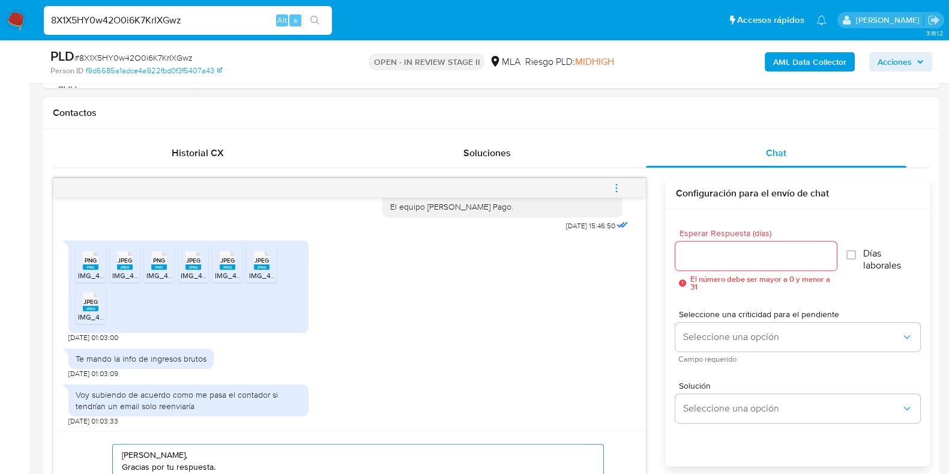
scroll to position [525, 0]
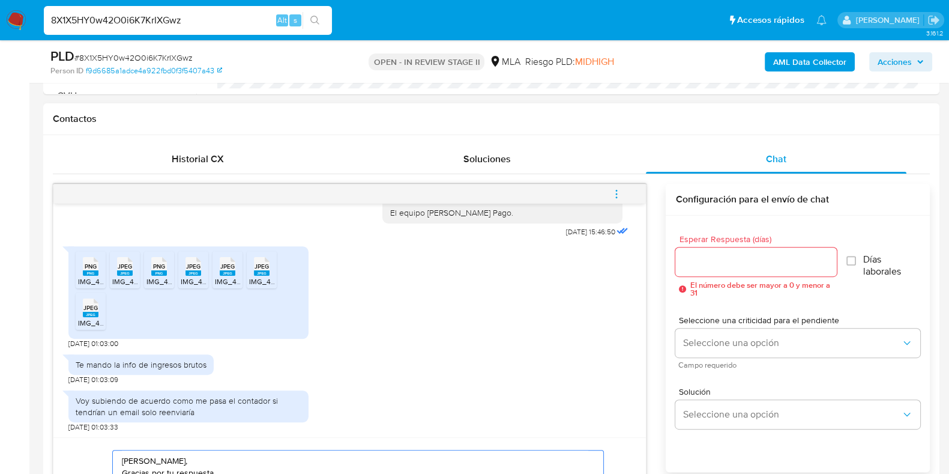
type textarea "Hola Natalia, Gracias por tu respuesta. Te pedimos por favor nos adjuntes la co…"
click at [685, 256] on input "Esperar Respuesta (días)" at bounding box center [755, 262] width 161 height 16
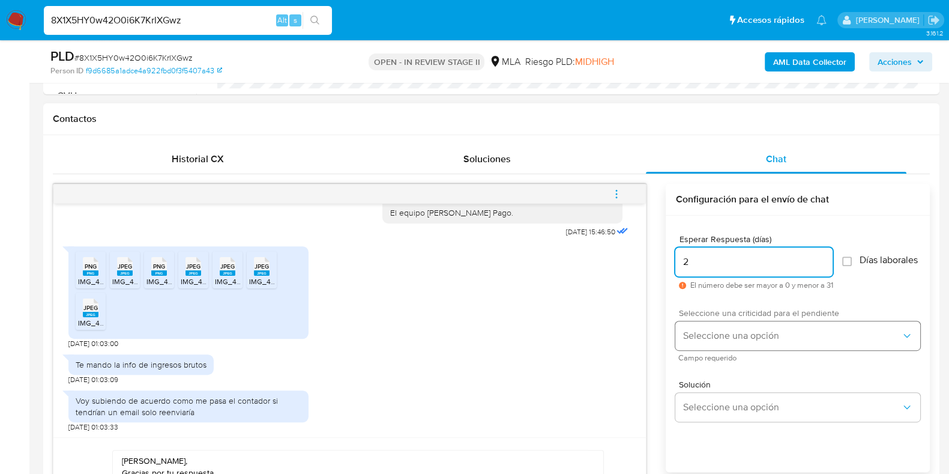
type input "2"
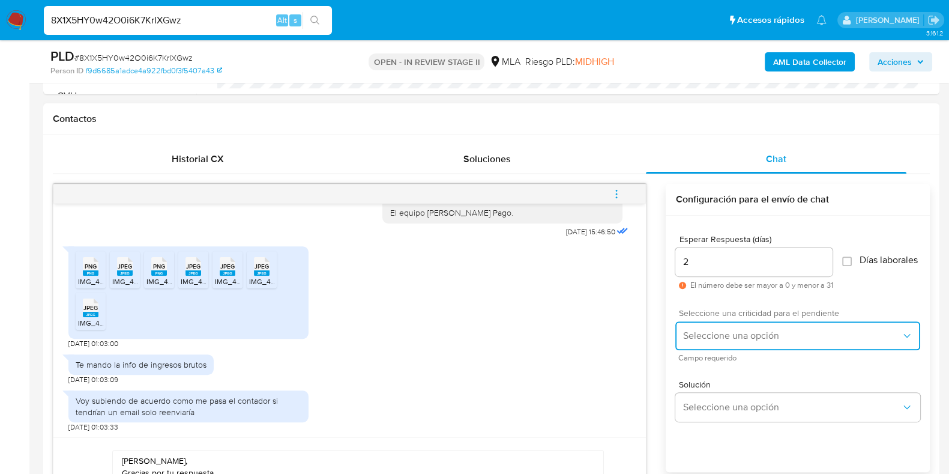
click at [703, 350] on button "Seleccione una opción" at bounding box center [797, 335] width 245 height 29
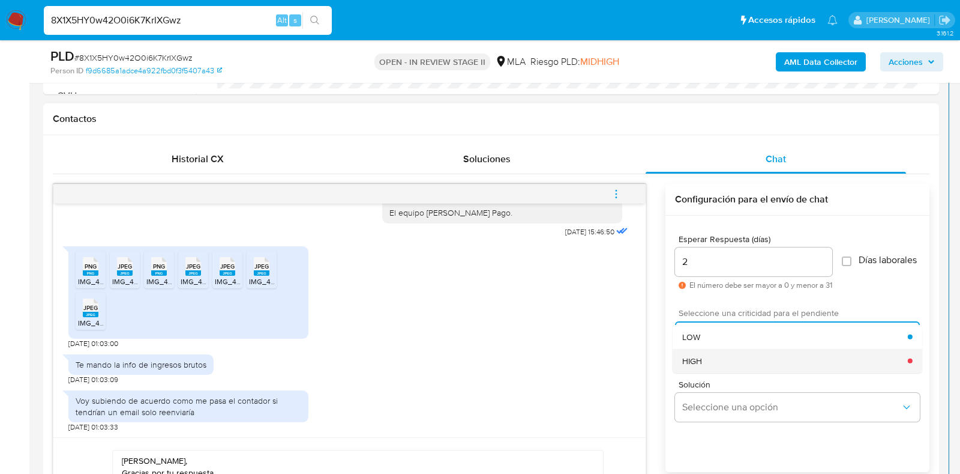
click at [707, 363] on div "HIGH" at bounding box center [796, 360] width 226 height 24
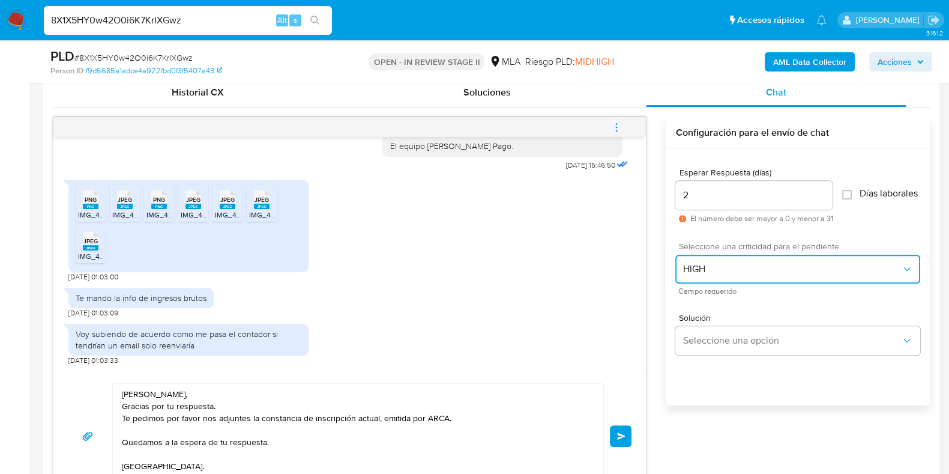
scroll to position [675, 0]
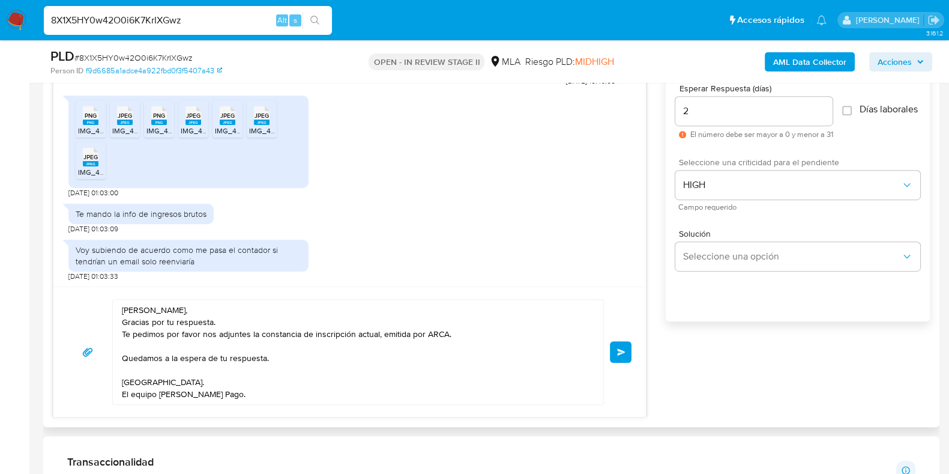
click at [264, 360] on textarea "Hola Natalia, Gracias por tu respuesta. Te pedimos por favor nos adjuntes la co…" at bounding box center [355, 352] width 466 height 104
type textarea "Hola Natalia, Gracias por tu respuesta. Te pedimos por favor nos adjuntes la co…"
click at [618, 355] on button "Enviar" at bounding box center [621, 352] width 22 height 22
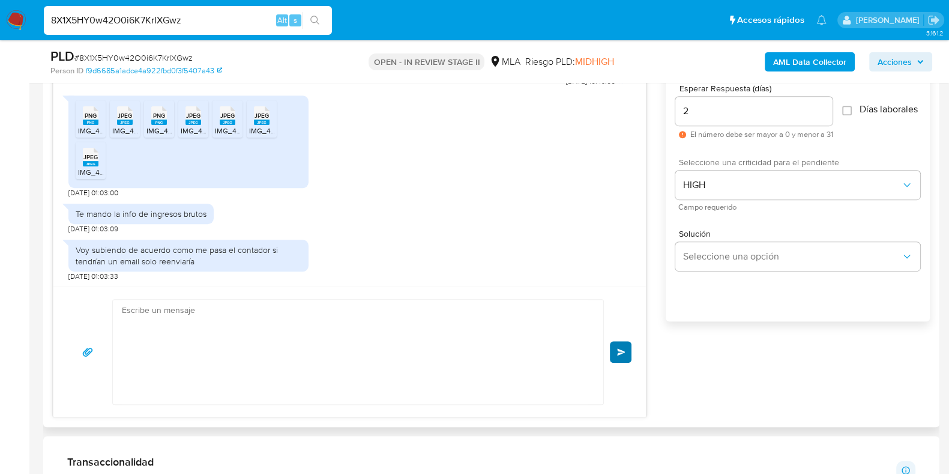
scroll to position [624, 0]
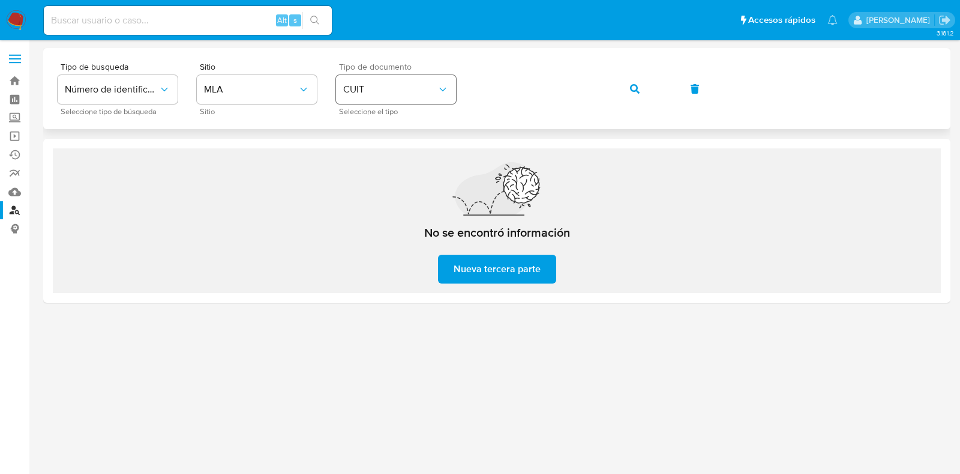
click at [451, 86] on div "Tipo de busqueda Número de identificación Seleccione tipo de búsqueda Sitio MLA…" at bounding box center [497, 88] width 879 height 52
click at [638, 90] on icon "button" at bounding box center [635, 89] width 10 height 10
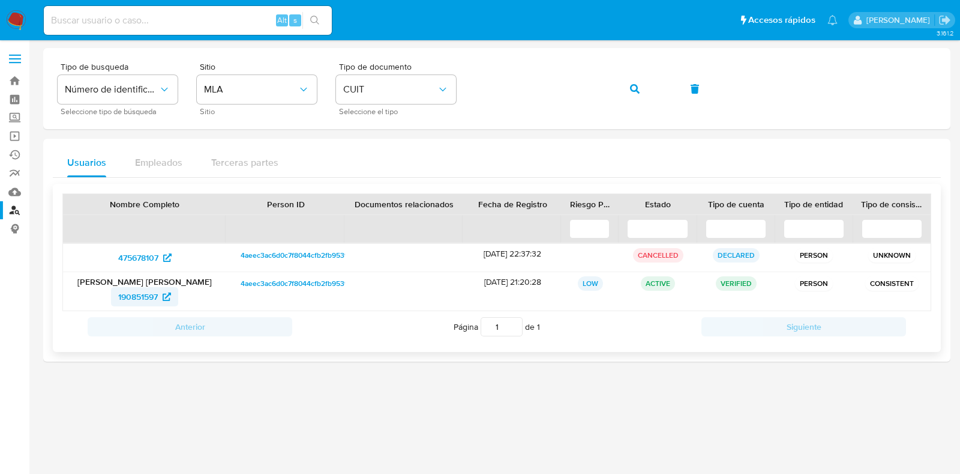
click at [142, 293] on span "190851597" at bounding box center [138, 296] width 40 height 19
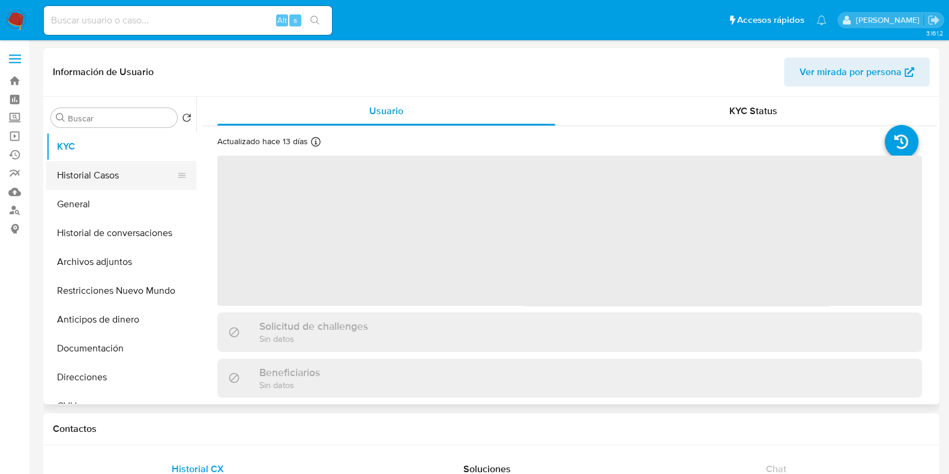
select select "10"
click at [78, 176] on button "Historial Casos" at bounding box center [116, 175] width 140 height 29
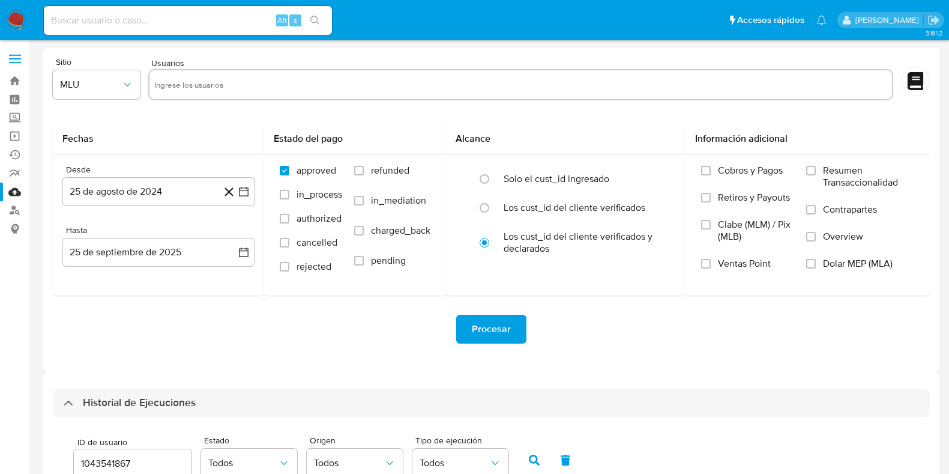
select select "10"
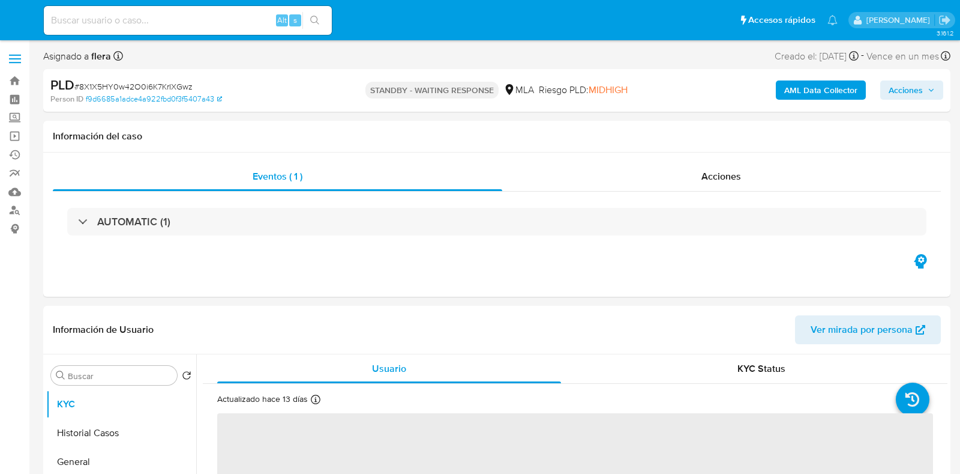
select select "10"
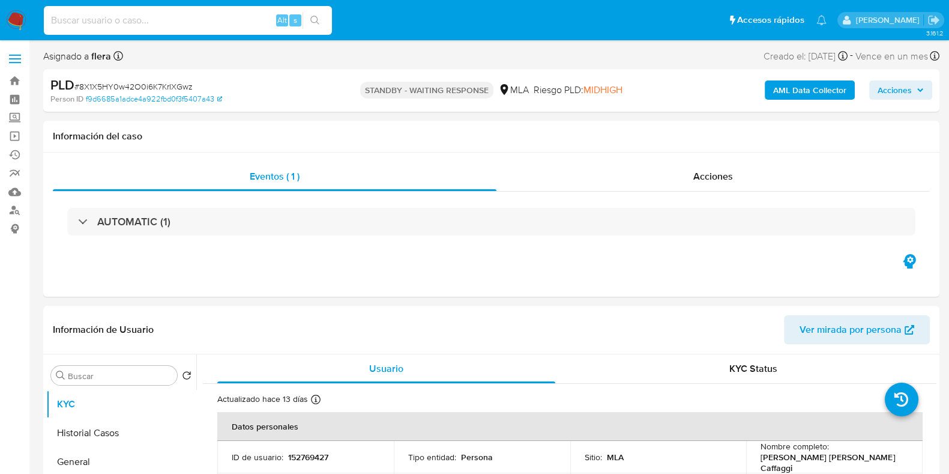
click at [150, 19] on input at bounding box center [188, 21] width 288 height 16
paste input "wiQPfPVz3ve52aNYcyf37x9e"
type input "wiQPfPVz3ve52aNYcyf37x9e"
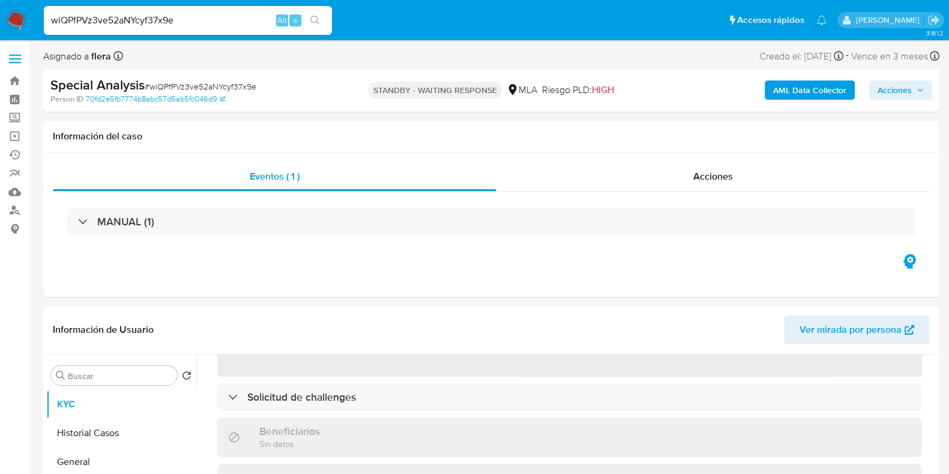
scroll to position [225, 0]
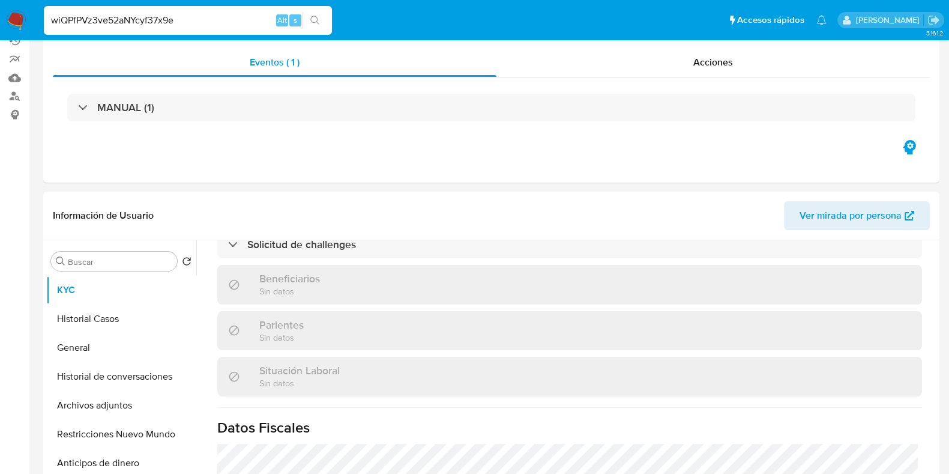
select select "10"
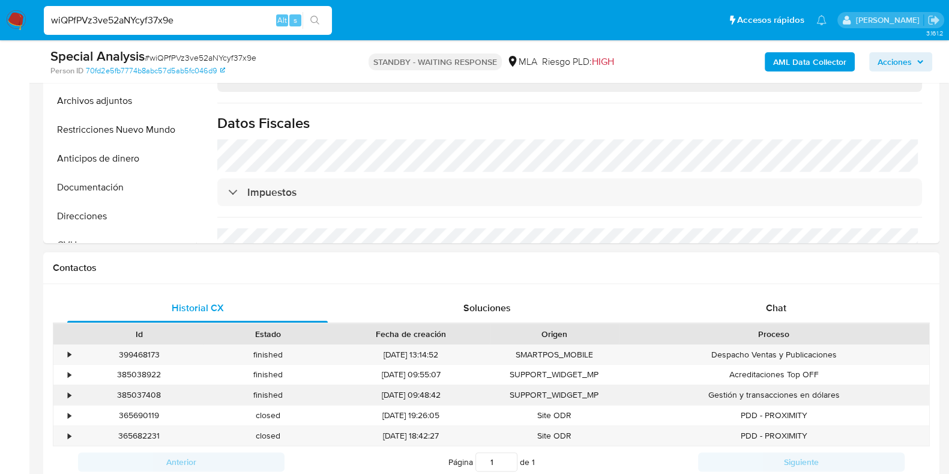
scroll to position [450, 0]
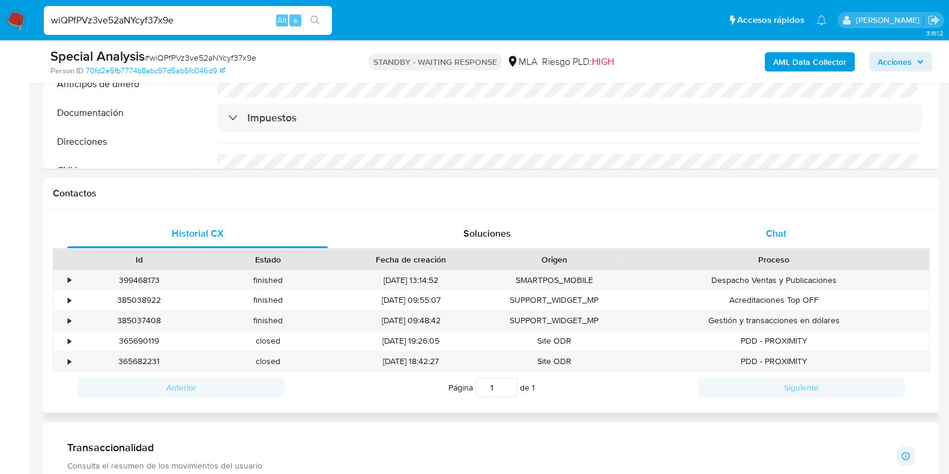
click at [790, 241] on div "Chat" at bounding box center [776, 233] width 261 height 29
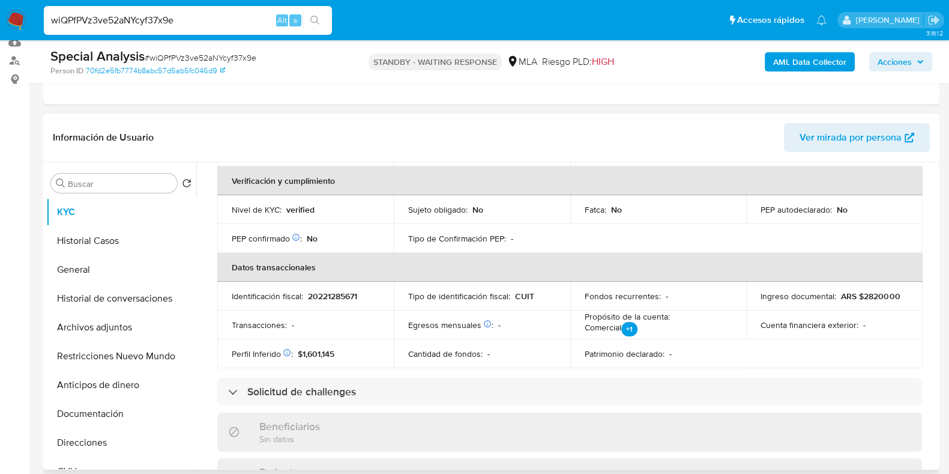
scroll to position [58, 0]
